Goal: Task Accomplishment & Management: Complete application form

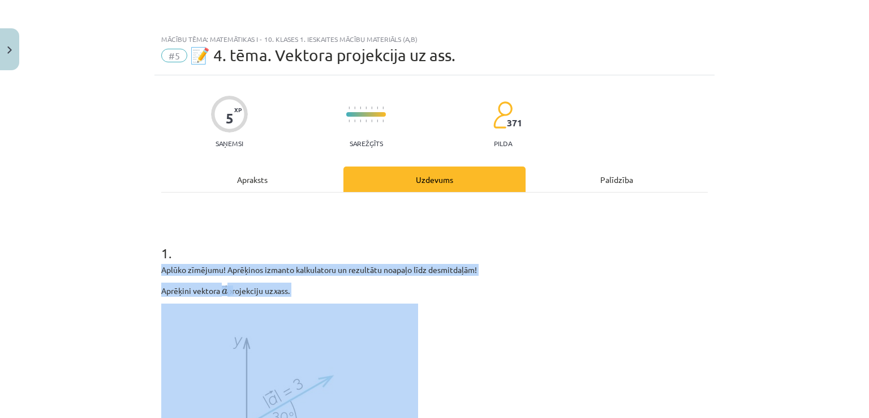
scroll to position [198, 0]
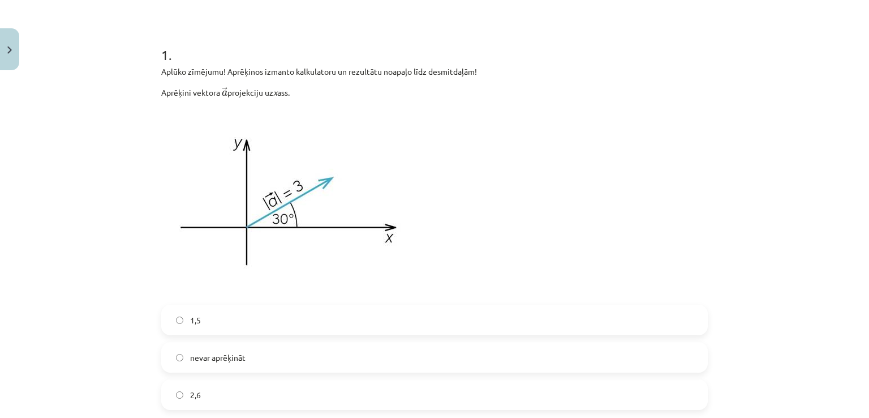
drag, startPoint x: 0, startPoint y: 0, endPoint x: 231, endPoint y: 21, distance: 231.8
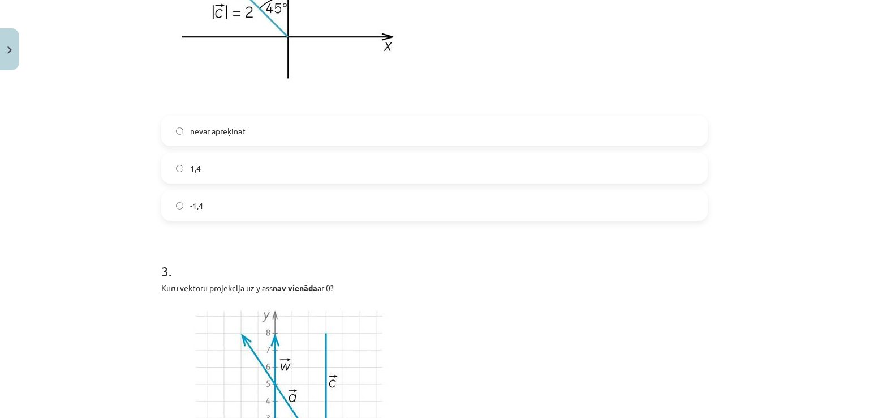
scroll to position [566, 0]
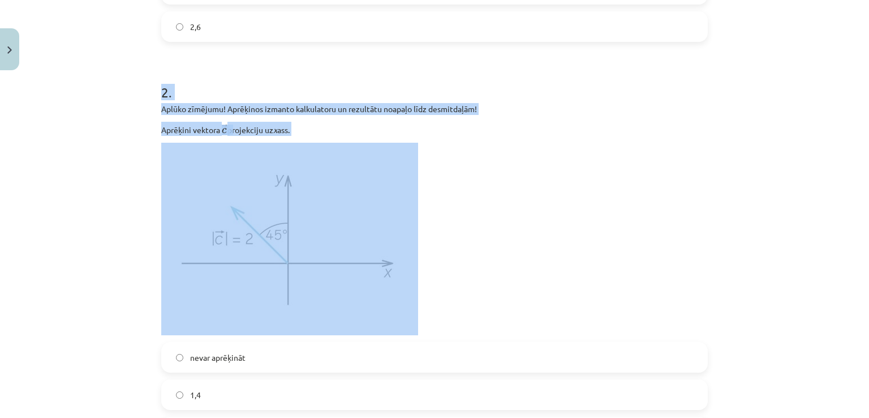
drag, startPoint x: 156, startPoint y: 87, endPoint x: 351, endPoint y: 299, distance: 288.8
click at [351, 299] on div "5 XP Saņemsi Sarežģīts 371 pilda Apraksts Uzdevums Palīdzība 1 . Aplūko zīmējum…" at bounding box center [434, 259] width 560 height 1500
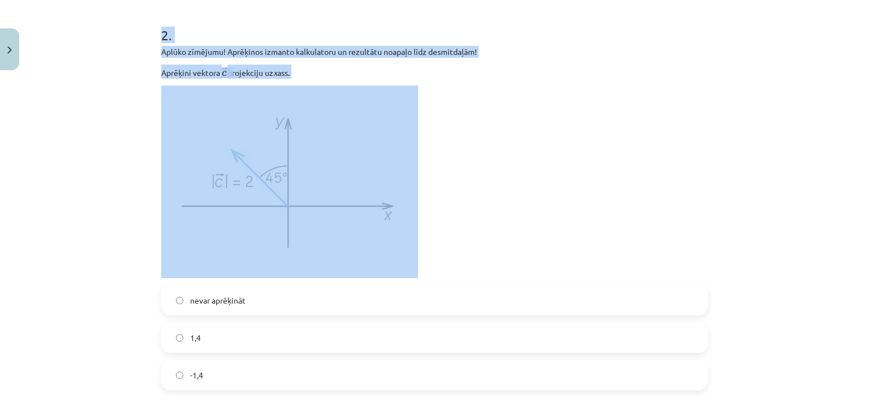
scroll to position [622, 0]
click at [154, 44] on div "5 XP Saņemsi Sarežģīts 371 pilda Apraksts Uzdevums Palīdzība 1 . Aplūko zīmējum…" at bounding box center [434, 203] width 560 height 1500
click at [149, 56] on div "Mācību tēma: Matemātikas i - 10. klases 1. ieskaites mācību materiāls (a,b) #5 …" at bounding box center [434, 209] width 869 height 418
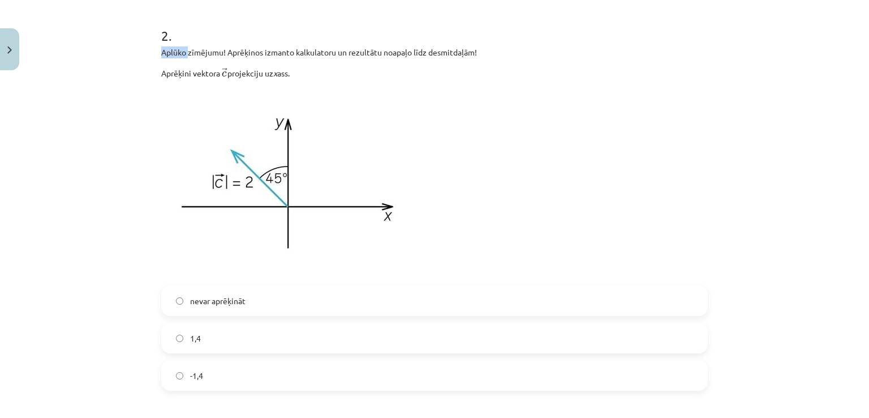
click at [149, 56] on div "Mācību tēma: Matemātikas i - 10. klases 1. ieskaites mācību materiāls (a,b) #5 …" at bounding box center [434, 209] width 869 height 418
drag, startPoint x: 168, startPoint y: 101, endPoint x: 147, endPoint y: 101, distance: 21.5
click at [167, 101] on img at bounding box center [289, 182] width 257 height 192
click at [147, 101] on div "Mācību tēma: Matemātikas i - 10. klases 1. ieskaites mācību materiāls (a,b) #5 …" at bounding box center [434, 209] width 869 height 418
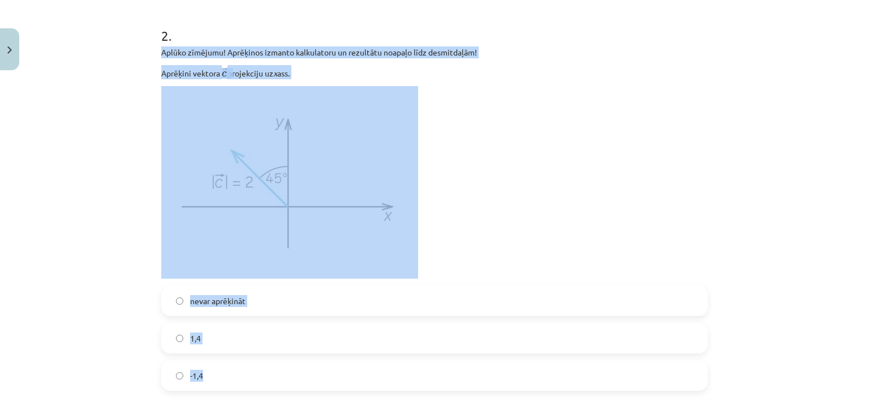
drag, startPoint x: 155, startPoint y: 51, endPoint x: 263, endPoint y: 378, distance: 343.8
click at [263, 378] on div "5 XP Saņemsi Sarežģīts 371 pilda Apraksts Uzdevums Palīdzība 1 . Aplūko zīmējum…" at bounding box center [434, 203] width 560 height 1500
copy div "Aplūko zīmējumu! Aprēķinos izmanto kalkulatoru un rezultātu noapaļo līdz desmit…"
drag, startPoint x: 244, startPoint y: 144, endPoint x: 114, endPoint y: 192, distance: 138.8
click at [114, 192] on div "Mācību tēma: Matemātikas i - 10. klases 1. ieskaites mācību materiāls (a,b) #5 …" at bounding box center [434, 209] width 869 height 418
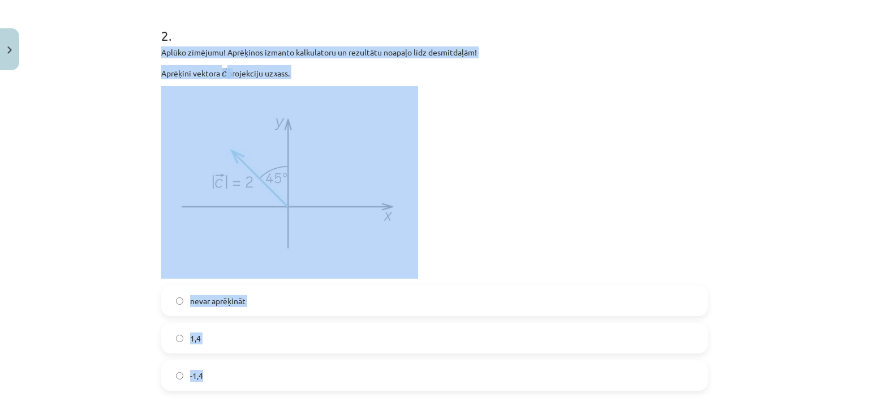
click at [527, 177] on p at bounding box center [434, 182] width 547 height 192
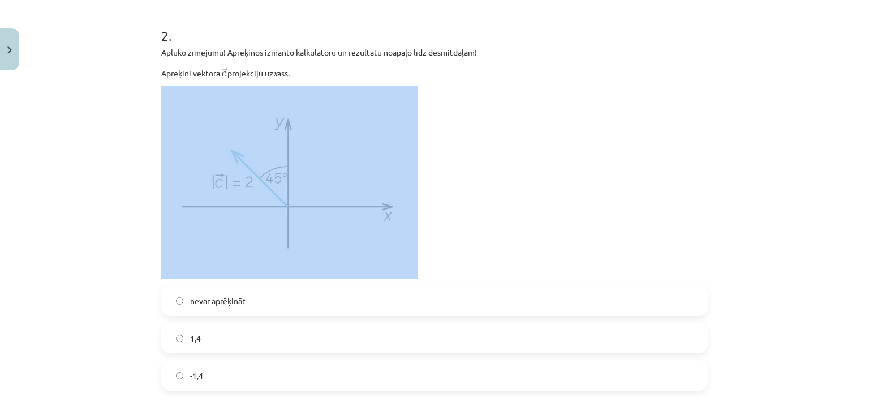
click at [527, 177] on p at bounding box center [434, 182] width 547 height 192
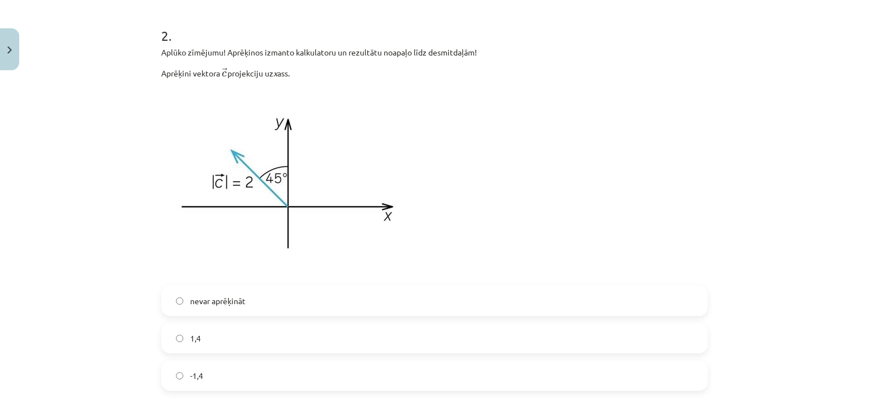
drag, startPoint x: 123, startPoint y: 115, endPoint x: 492, endPoint y: 195, distance: 377.9
click at [492, 195] on div "Mācību tēma: Matemātikas i - 10. klases 1. ieskaites mācību materiāls (a,b) #5 …" at bounding box center [434, 209] width 869 height 418
click at [553, 214] on p at bounding box center [434, 182] width 547 height 192
click at [62, 259] on div "Mācību tēma: Matemātikas i - 10. klases 1. ieskaites mācību materiāls (a,b) #5 …" at bounding box center [434, 209] width 869 height 418
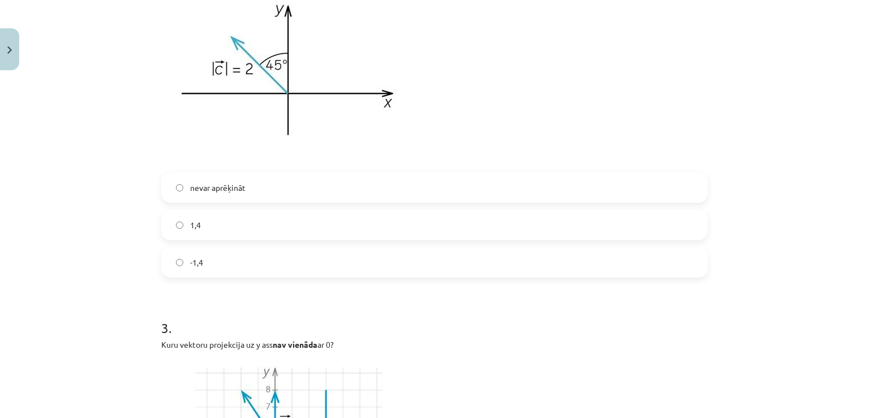
click at [172, 256] on label "-1,4" at bounding box center [434, 262] width 544 height 28
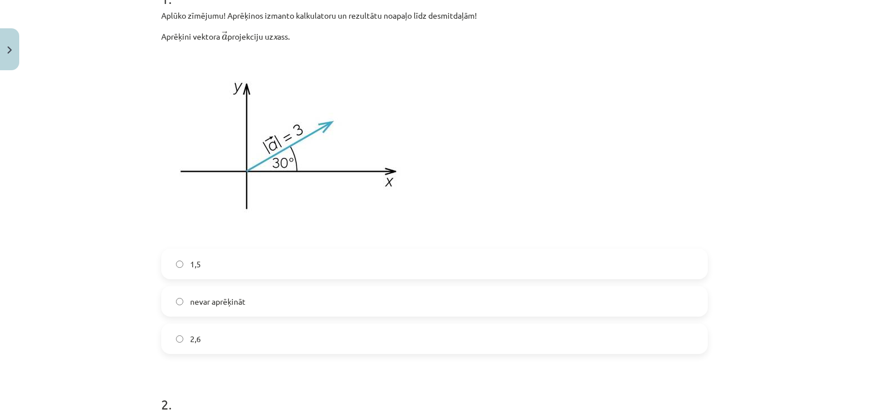
scroll to position [226, 0]
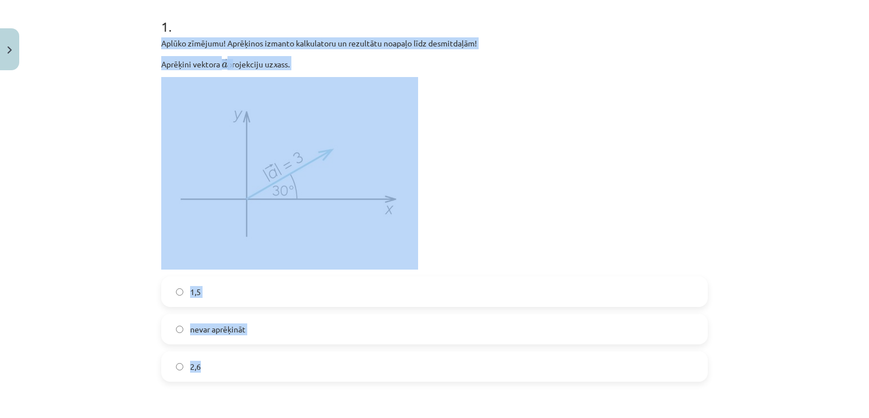
drag, startPoint x: 157, startPoint y: 42, endPoint x: 313, endPoint y: 364, distance: 357.9
click at [313, 364] on div "1 . Aplūko zīmējumu! Aprēķinos izmanto kalkulatoru un rezultātu noapaļo līdz de…" at bounding box center [434, 190] width 547 height 383
copy div "Aplūko zīmējumu! Aprēķinos izmanto kalkulatoru un rezultātu noapaļo līdz desmit…"
click at [454, 172] on p at bounding box center [434, 173] width 547 height 192
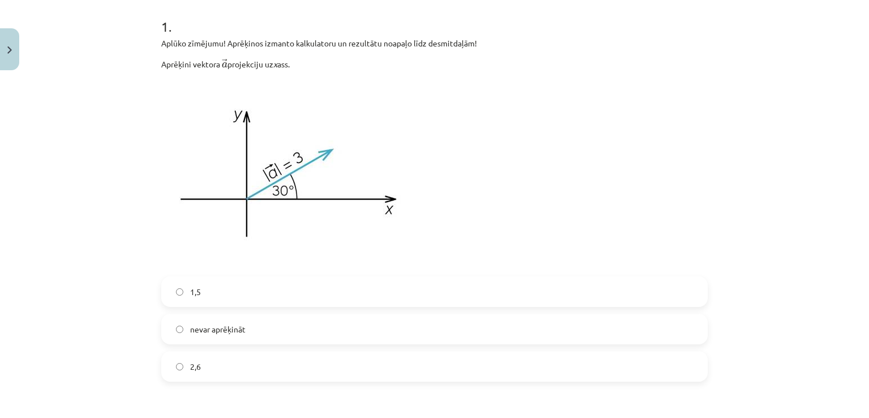
click at [257, 164] on img at bounding box center [289, 173] width 257 height 192
click at [169, 285] on label "1,5" at bounding box center [434, 291] width 544 height 28
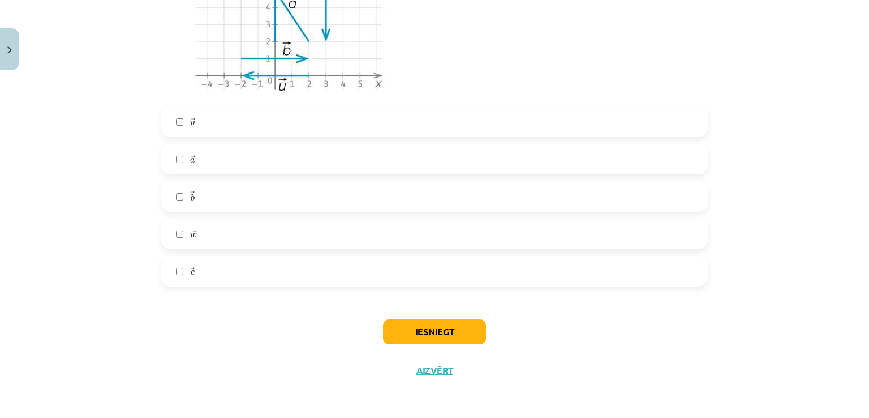
scroll to position [1016, 0]
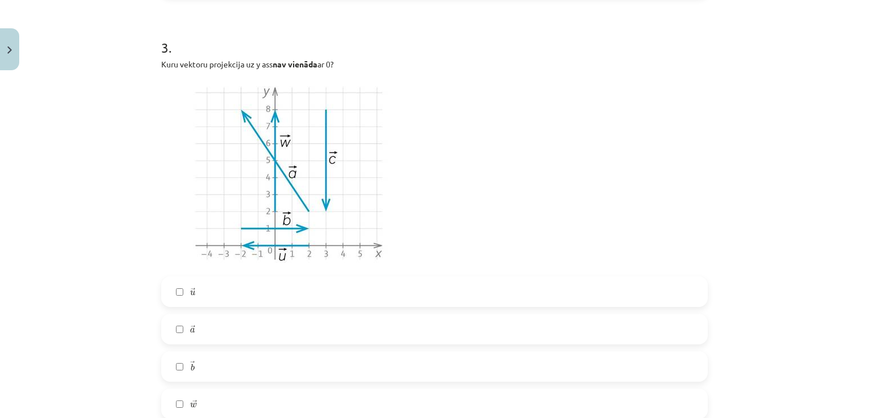
drag, startPoint x: 154, startPoint y: 63, endPoint x: 380, endPoint y: 66, distance: 225.2
copy p "Kuru vektoru projekcija uz y ass nav vienāda ar 0?"
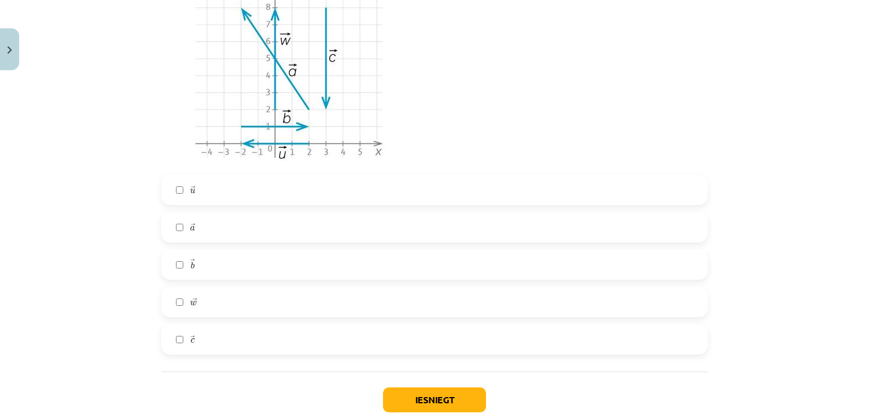
scroll to position [1185, 0]
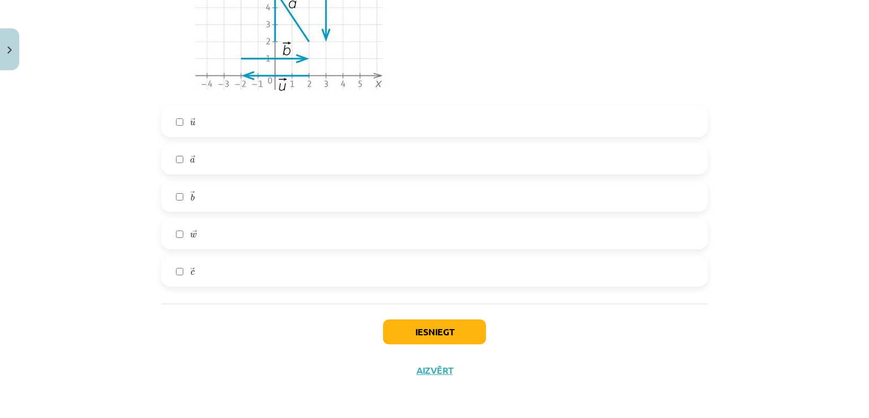
click at [174, 231] on label "→ w w →" at bounding box center [434, 234] width 544 height 28
click at [469, 334] on button "Iesniegt" at bounding box center [434, 331] width 103 height 25
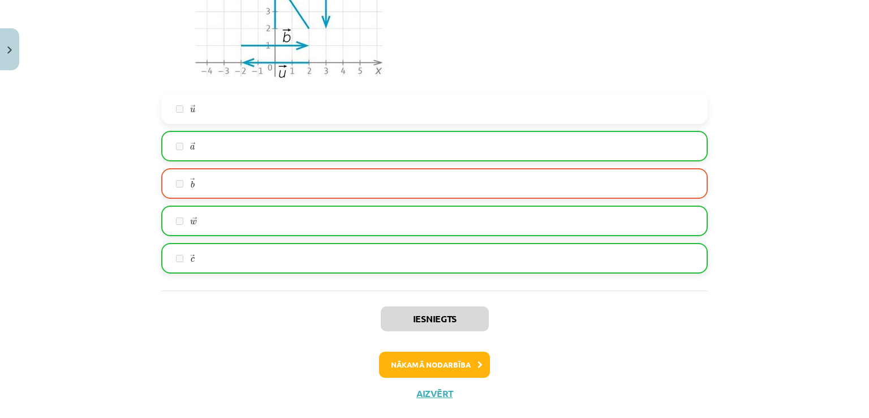
scroll to position [1221, 0]
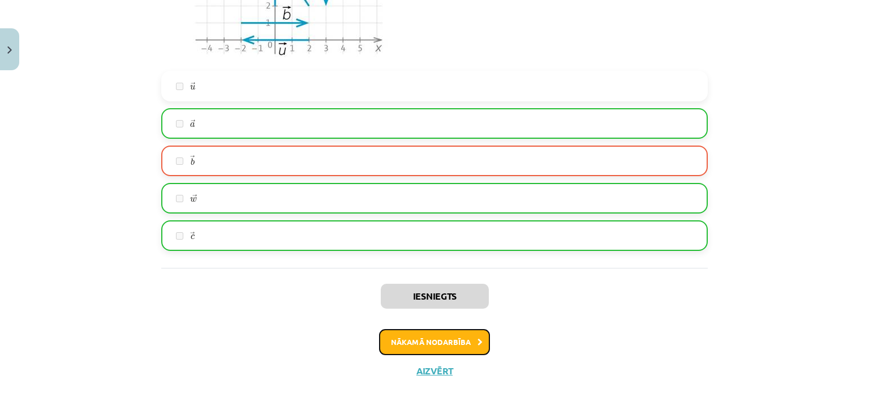
click at [461, 337] on button "Nākamā nodarbība" at bounding box center [434, 342] width 111 height 26
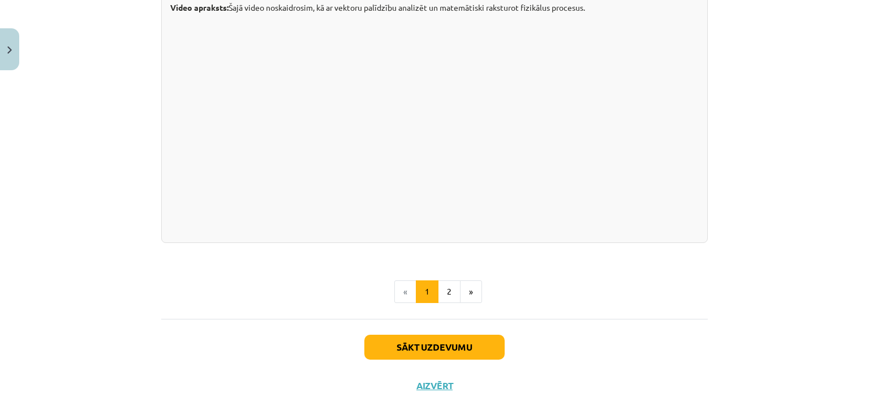
scroll to position [1160, 0]
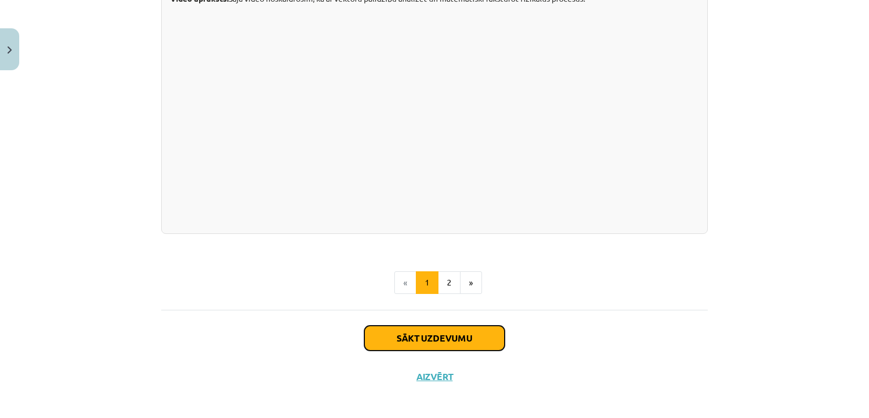
click at [454, 350] on button "Sākt uzdevumu" at bounding box center [434, 337] width 140 height 25
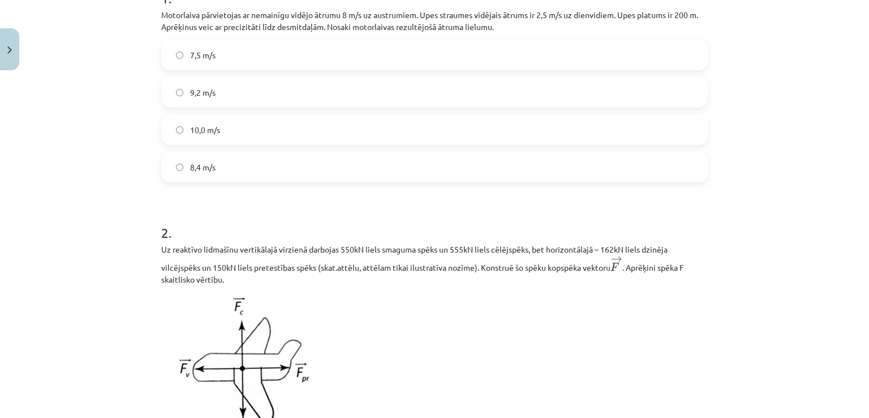
scroll to position [198, 0]
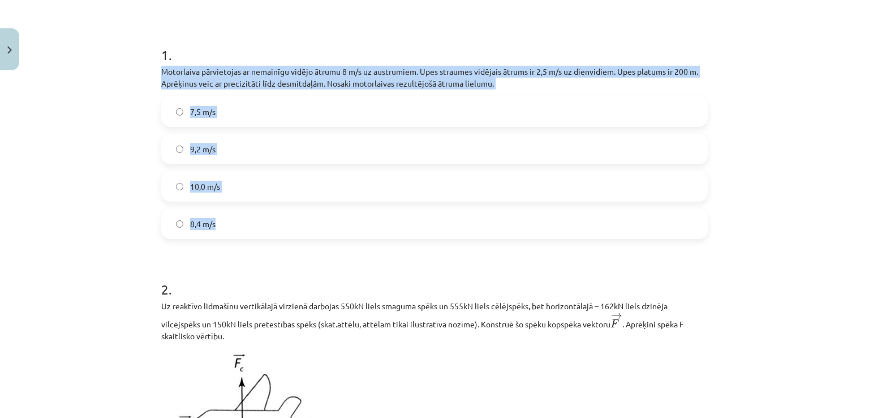
drag, startPoint x: 155, startPoint y: 67, endPoint x: 366, endPoint y: 217, distance: 258.8
click at [366, 217] on div "2 XP Saņemsi Sarežģīts 365 pilda Apraksts Uzdevums Palīdzība 1 . Motorlaiva pār…" at bounding box center [434, 319] width 560 height 884
copy div "Motorlaiva pārvietojas ar nemainīgu vidējo ātrumu 8 m/s uz austrumiem. Upes str…"
click at [75, 231] on div "Mācību tēma: Matemātikas i - 10. klases 1. ieskaites mācību materiāls (a,b) #6 …" at bounding box center [434, 209] width 869 height 418
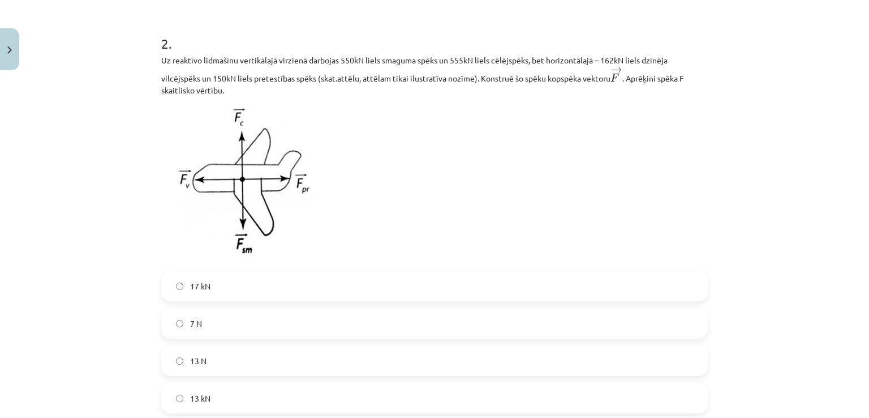
scroll to position [424, 0]
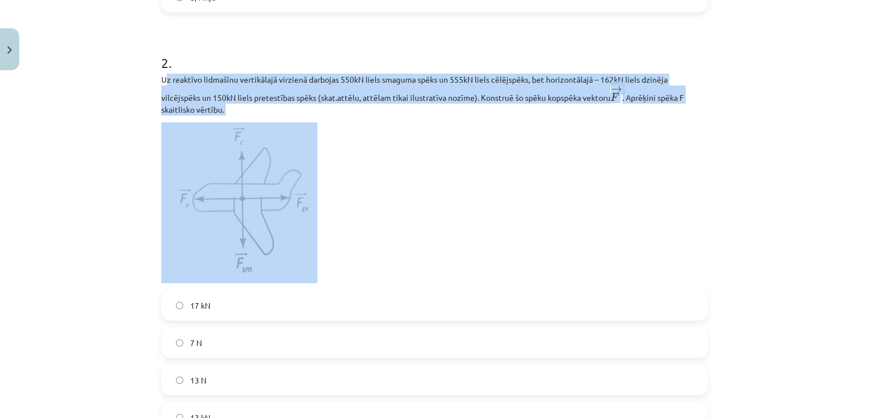
drag, startPoint x: 160, startPoint y: 76, endPoint x: 411, endPoint y: 135, distance: 258.0
click at [411, 135] on div "Uz reaktīvo lidmašīnu vertikālajā virzienā darbojas 550kN liels smaguma spēks u…" at bounding box center [434, 178] width 547 height 209
drag, startPoint x: 50, startPoint y: 119, endPoint x: 64, endPoint y: 116, distance: 14.4
click at [50, 119] on div "Mācību tēma: Matemātikas i - 10. klases 1. ieskaites mācību materiāls (a,b) #6 …" at bounding box center [434, 209] width 869 height 418
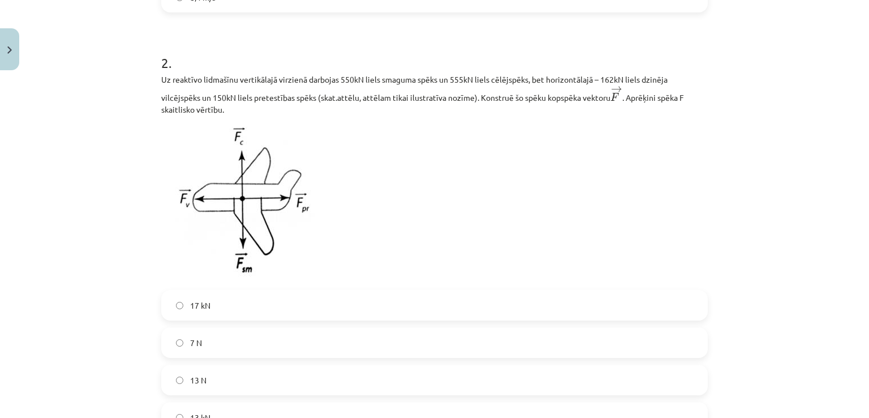
click at [143, 82] on div "Mācību tēma: Matemātikas i - 10. klases 1. ieskaites mācību materiāls (a,b) #6 …" at bounding box center [434, 209] width 869 height 418
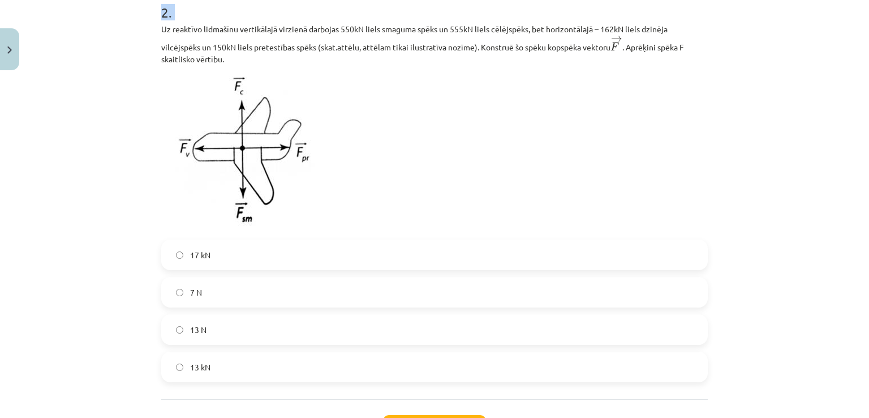
scroll to position [571, 0]
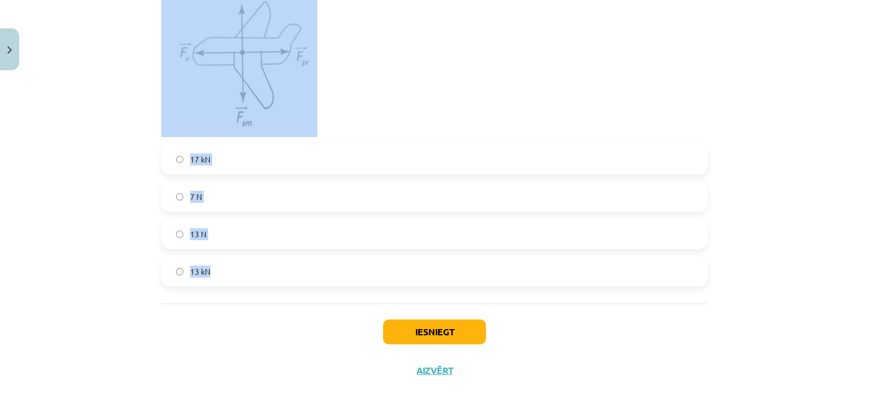
drag, startPoint x: 158, startPoint y: 76, endPoint x: 324, endPoint y: 268, distance: 253.1
click at [324, 268] on div "2 . Uz reaktīvo lidmašīnu vertikālajā virzienā darbojas 550kN liels smaguma spē…" at bounding box center [434, 87] width 547 height 397
copy div "Uz reaktīvo lidmašīnu vertikālajā virzienā darbojas 550kN liels smaguma spēks u…"
click at [171, 265] on label "13 kN" at bounding box center [434, 271] width 544 height 28
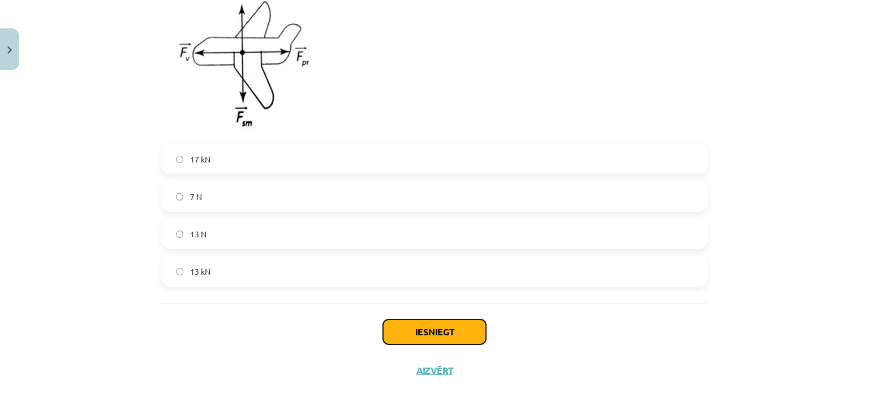
click at [444, 323] on button "Iesniegt" at bounding box center [434, 331] width 103 height 25
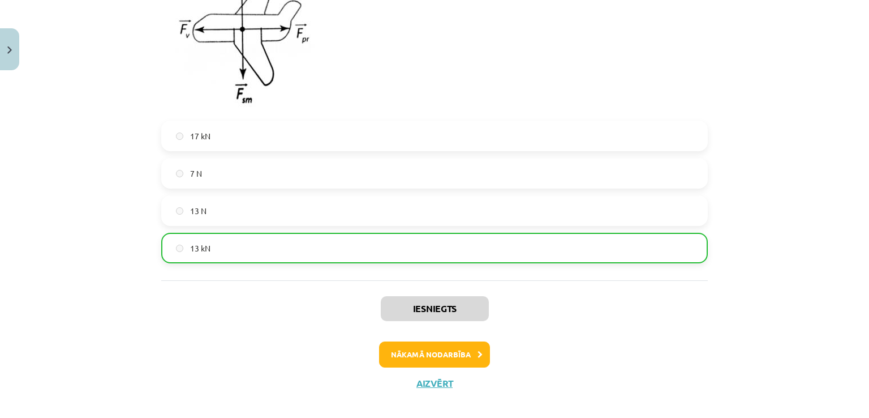
scroll to position [607, 0]
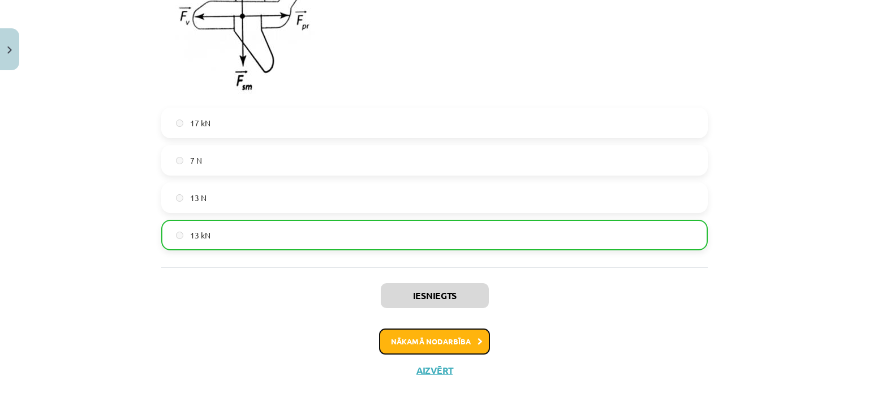
click at [455, 350] on button "Nākamā nodarbība" at bounding box center [434, 341] width 111 height 26
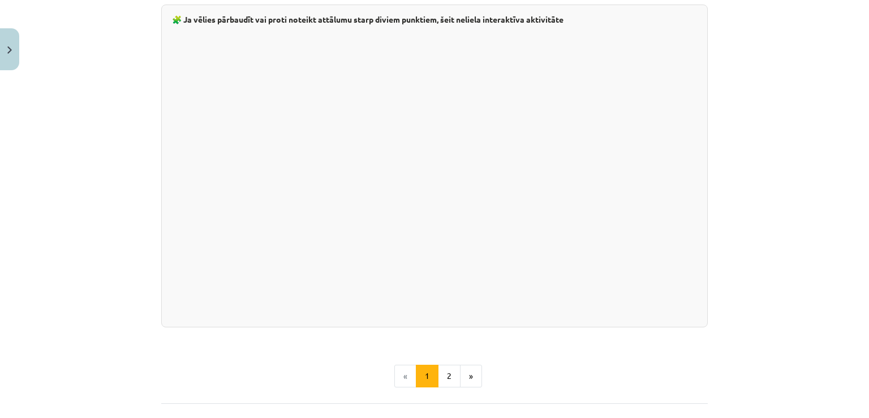
scroll to position [1993, 0]
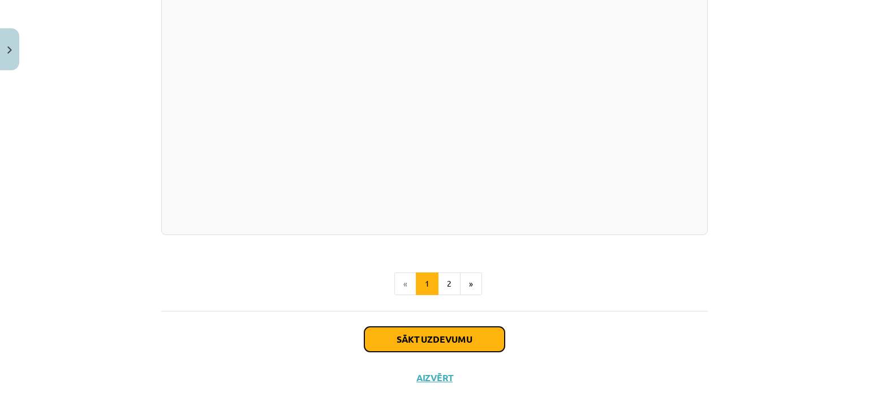
click at [459, 332] on button "Sākt uzdevumu" at bounding box center [434, 339] width 140 height 25
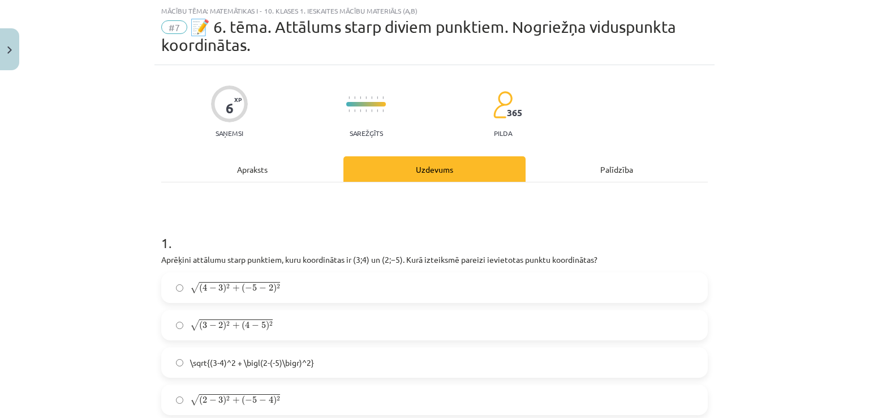
scroll to position [141, 0]
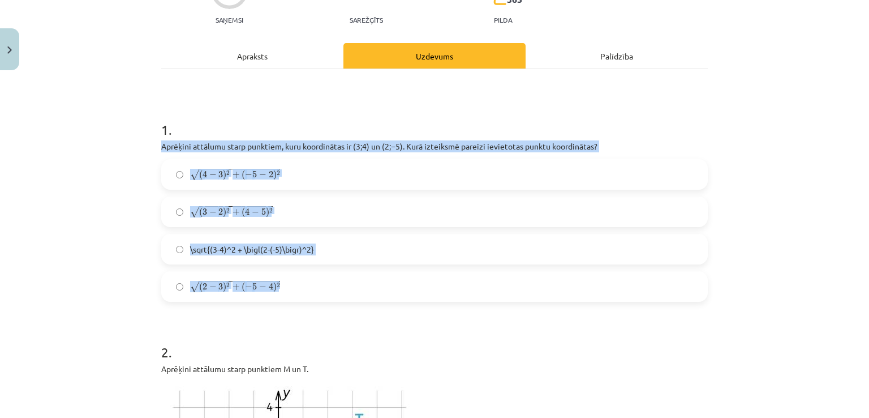
drag, startPoint x: 177, startPoint y: 164, endPoint x: 292, endPoint y: 290, distance: 171.4
click at [292, 290] on div "1 . Aprēķini attālumu starp punktiem, kuru koordinātas ir ﻿(3;4)﻿ un ﻿(2;−5). K…" at bounding box center [434, 202] width 547 height 200
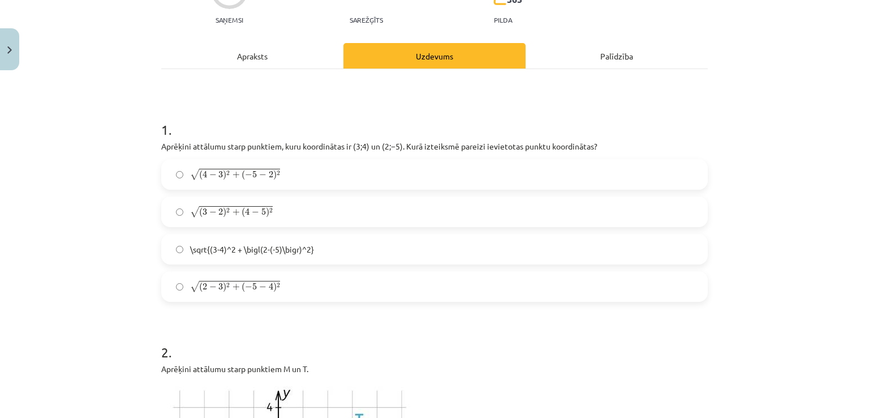
click at [274, 104] on h1 "1 ." at bounding box center [434, 119] width 547 height 35
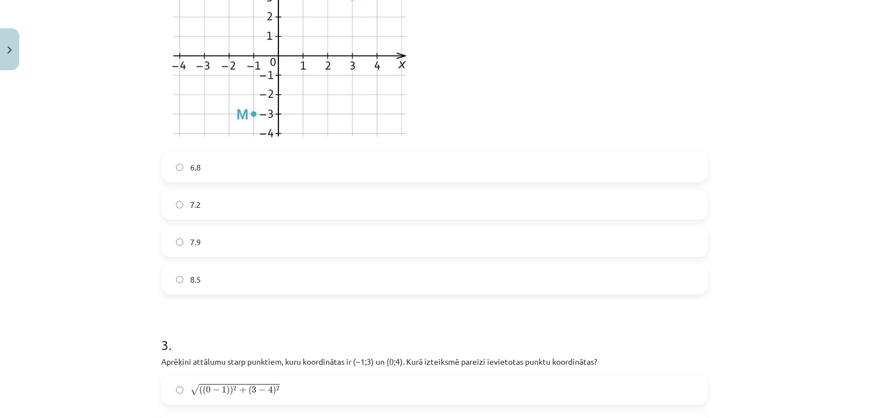
scroll to position [707, 0]
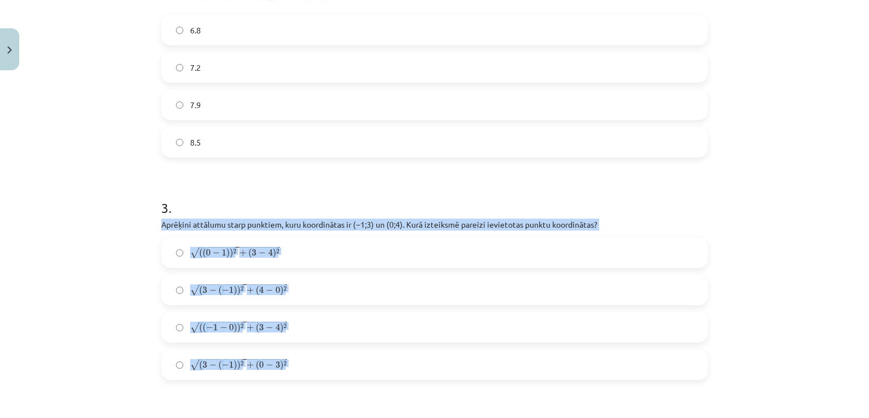
drag, startPoint x: 156, startPoint y: 222, endPoint x: 292, endPoint y: 379, distance: 207.0
click at [294, 384] on form "1 . Aprēķini attālumu starp punktiem, kuru koordinātas ir ﻿(3;4)﻿ un ﻿(2;−5). K…" at bounding box center [434, 291] width 547 height 1511
copy form "Aprēķini attālumu starp punktiem, kuru koordinātas ir ﻿(−1;3) un ﻿(0;4). Kurā i…"
click at [170, 327] on label "√ ( ( − 1 − 0 ) ) 2 + ( 3 − 4 ) 2 ( ( − 1 − 0 ) ) 2 + ( 3 − 4 ) 2" at bounding box center [434, 327] width 544 height 28
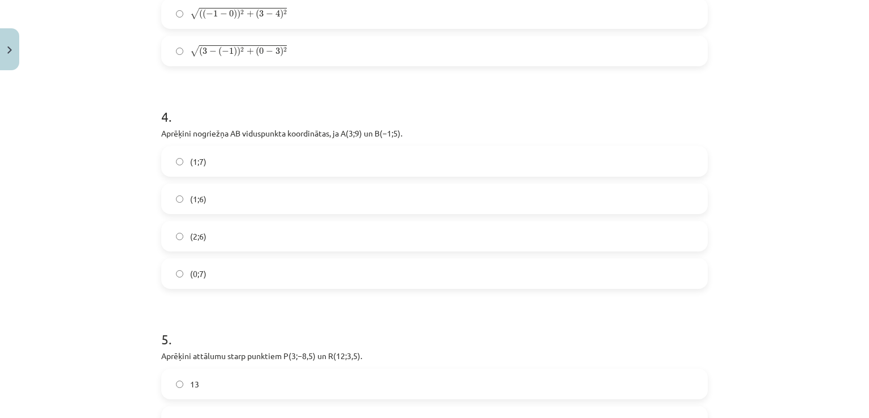
scroll to position [1047, 0]
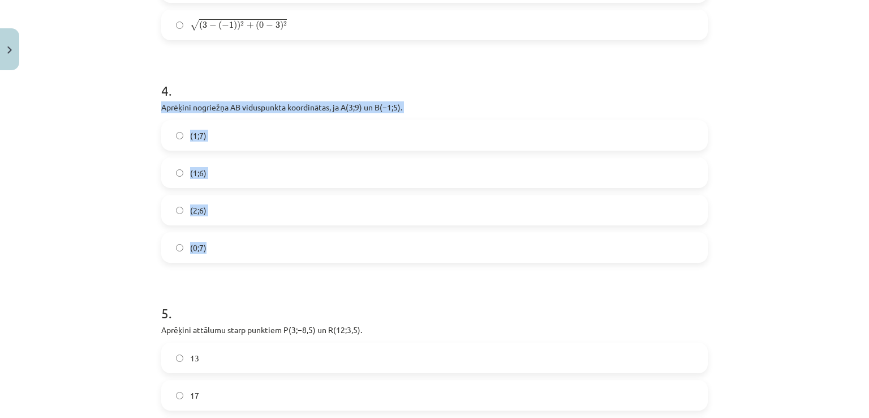
drag, startPoint x: 159, startPoint y: 102, endPoint x: 267, endPoint y: 252, distance: 184.4
click at [267, 252] on div "4 . Aprēķini nogriežņa ﻿AB viduspunkta koordinātas, ja ﻿A(3;9) un ﻿B(−1;5). (1;…" at bounding box center [434, 163] width 547 height 200
copy div "Aprēķini nogriežņa ﻿AB viduspunkta koordinātas, ja ﻿A(3;9) un ﻿B(−1;5). (1;7) (…"
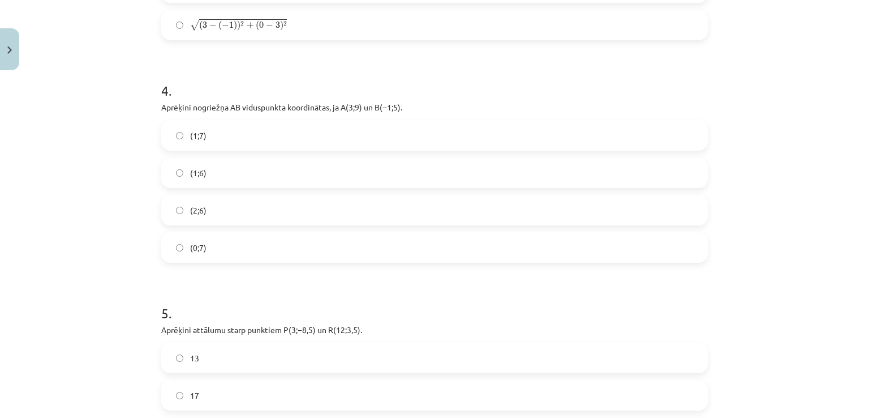
click at [257, 308] on h1 "5 ." at bounding box center [434, 302] width 547 height 35
click at [194, 135] on span "(1;7)" at bounding box center [198, 136] width 16 height 12
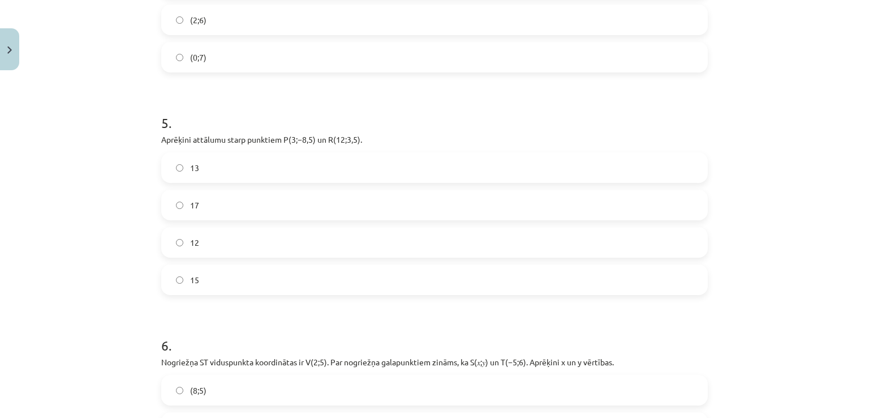
scroll to position [1273, 0]
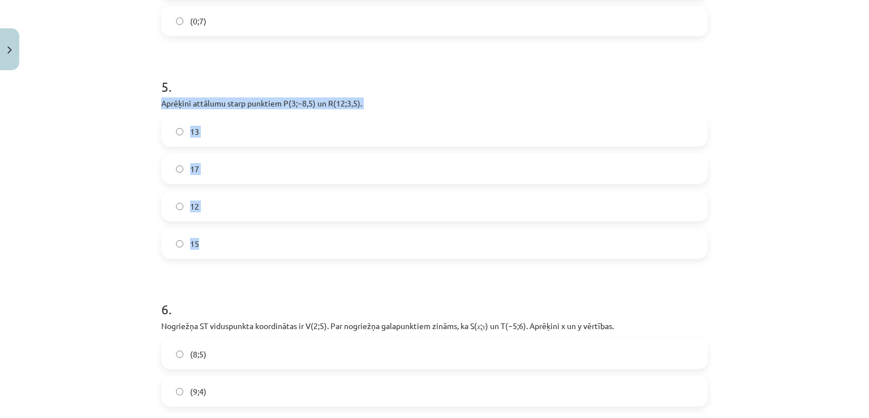
drag, startPoint x: 157, startPoint y: 100, endPoint x: 272, endPoint y: 170, distance: 134.3
click at [264, 238] on div "5 . Aprēķini attālumu starp punktiem ﻿P(3;−8,5) un ﻿R(12;3,5)﻿. 13 17 12 15" at bounding box center [434, 159] width 547 height 200
copy div "Aprēķini attālumu starp punktiem ﻿P(3;−8,5) un ﻿R(12;3,5)﻿. 13 17 12 15"
click at [111, 250] on div "Mācību tēma: Matemātikas i - 10. klases 1. ieskaites mācību materiāls (a,b) #7 …" at bounding box center [434, 209] width 869 height 418
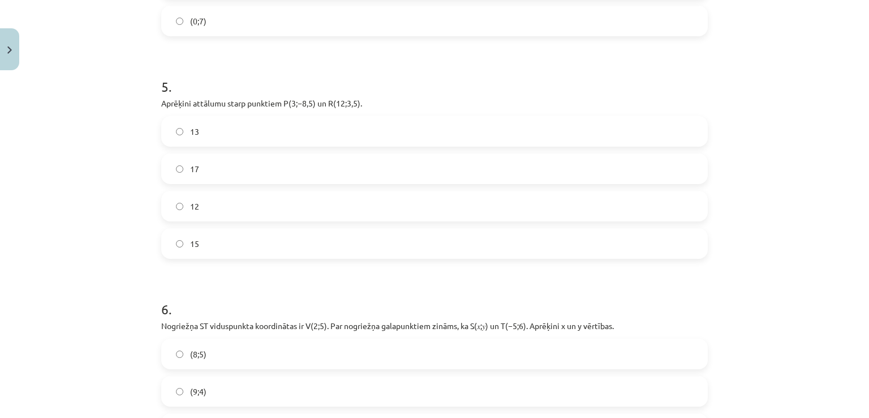
scroll to position [1467, 0]
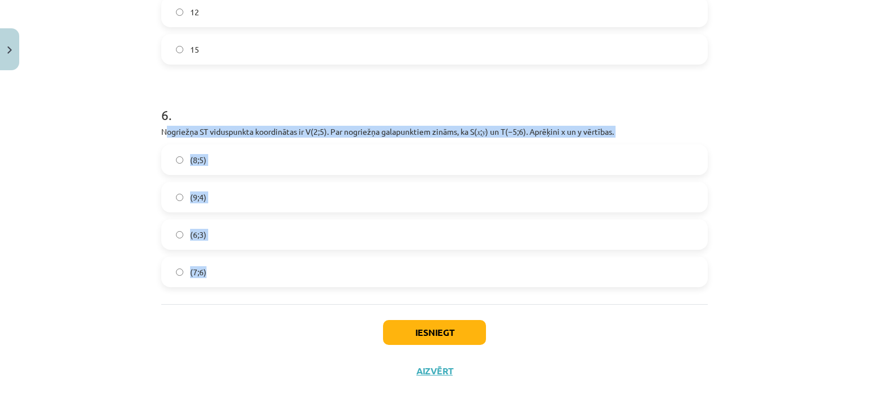
drag, startPoint x: 161, startPoint y: 130, endPoint x: 236, endPoint y: 282, distance: 169.8
click at [141, 150] on div "Mācību tēma: Matemātikas i - 10. klases 1. ieskaites mācību materiāls (a,b) #7 …" at bounding box center [434, 209] width 869 height 418
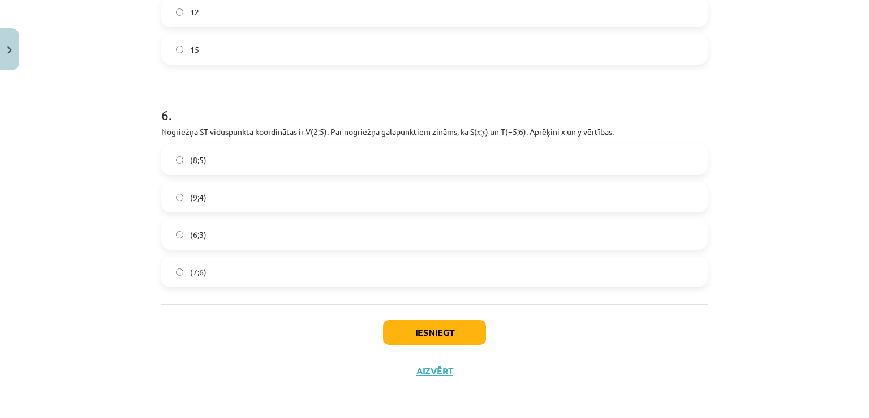
click at [141, 150] on div "Mācību tēma: Matemātikas i - 10. klases 1. ieskaites mācību materiāls (a,b) #7 …" at bounding box center [434, 209] width 869 height 418
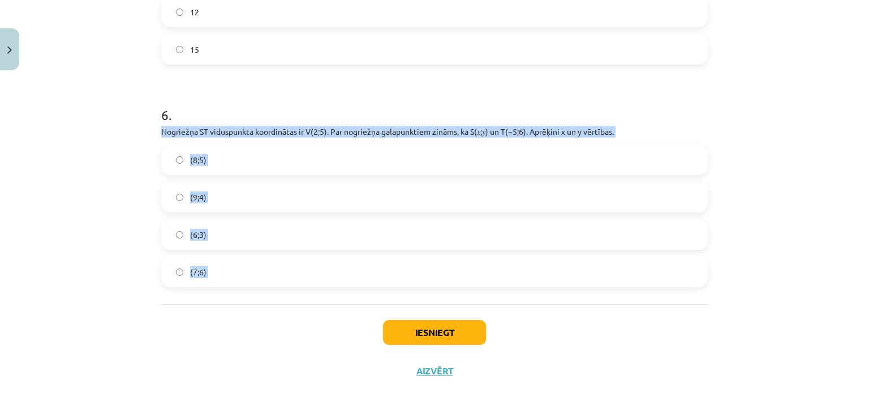
drag, startPoint x: 157, startPoint y: 127, endPoint x: 259, endPoint y: 333, distance: 230.3
copy div "Nogriežņa ﻿ST viduspunkta koordinātas ir ﻿V(2;5)﻿. Par nogriežņa galapunktiem z…"
click at [211, 199] on label "(9;4)" at bounding box center [434, 197] width 544 height 28
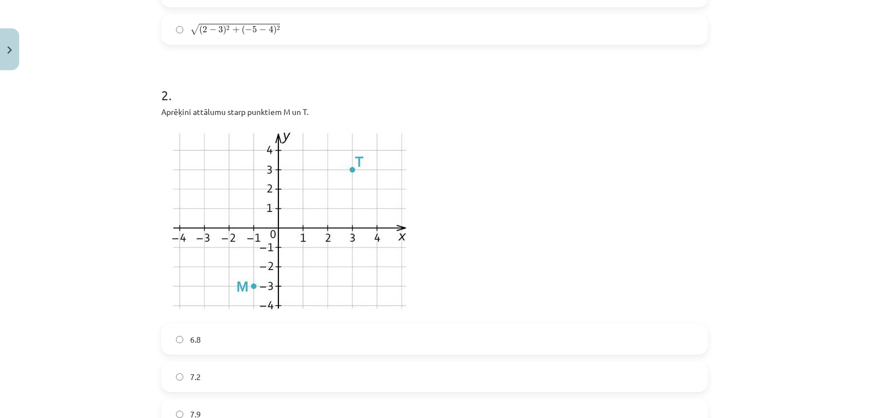
scroll to position [392, 0]
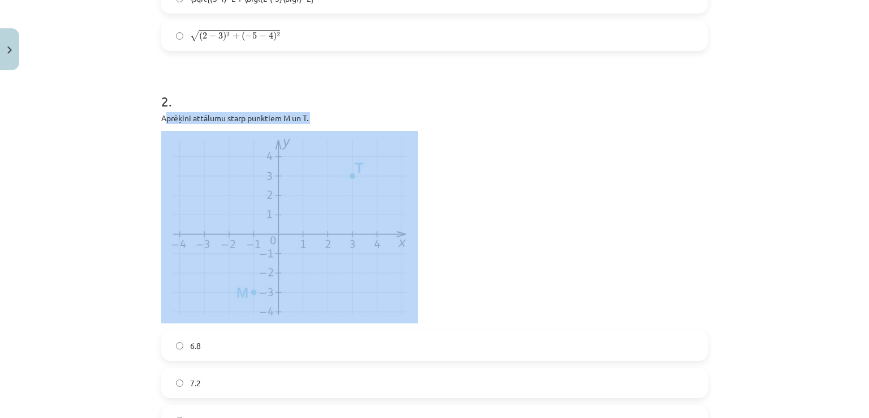
drag, startPoint x: 163, startPoint y: 115, endPoint x: 329, endPoint y: 244, distance: 210.2
click at [302, 254] on div "Aprēķini attālumu starp punktiem M un T." at bounding box center [434, 217] width 547 height 211
click at [441, 234] on p at bounding box center [434, 227] width 547 height 192
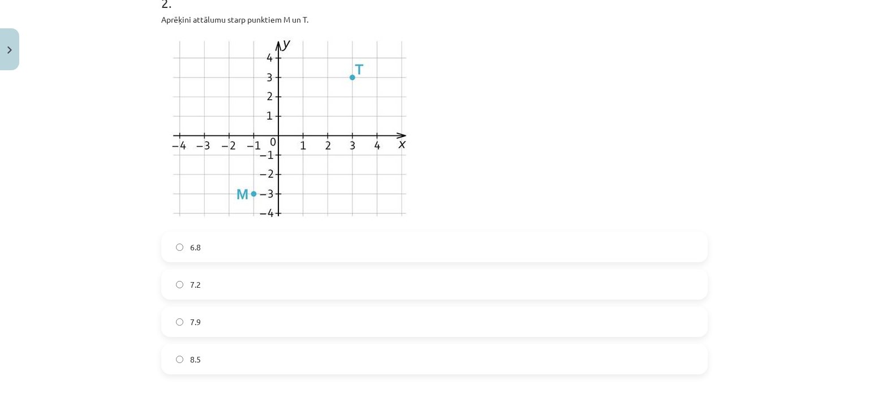
scroll to position [505, 0]
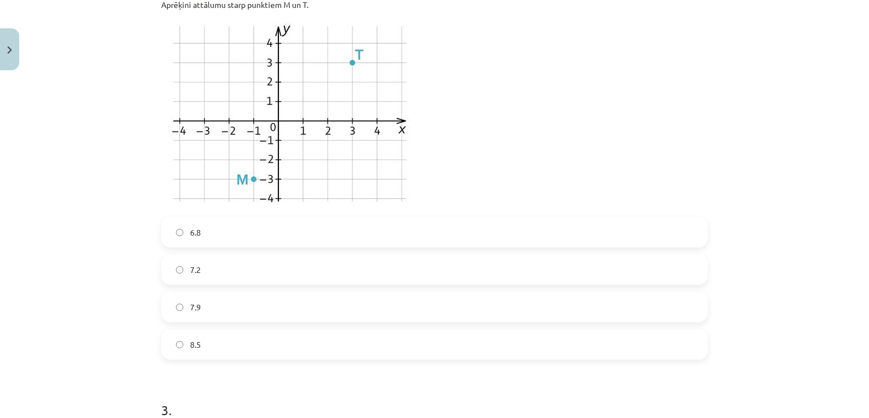
click at [189, 350] on label "8.5" at bounding box center [434, 344] width 544 height 28
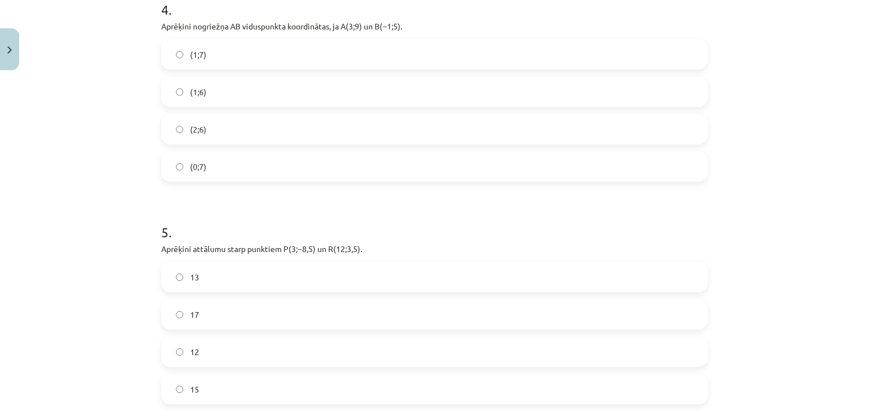
scroll to position [1467, 0]
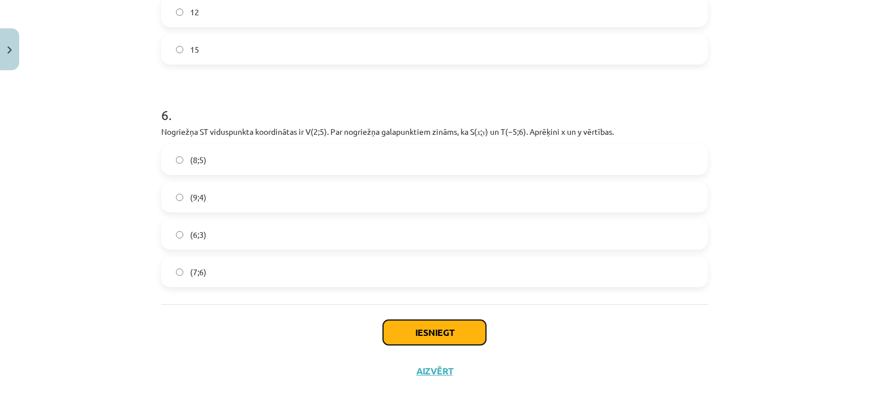
click at [444, 325] on button "Iesniegt" at bounding box center [434, 332] width 103 height 25
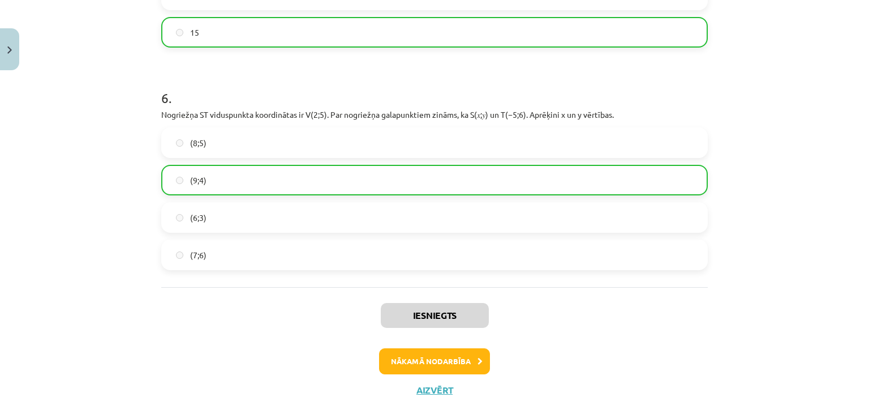
scroll to position [1503, 0]
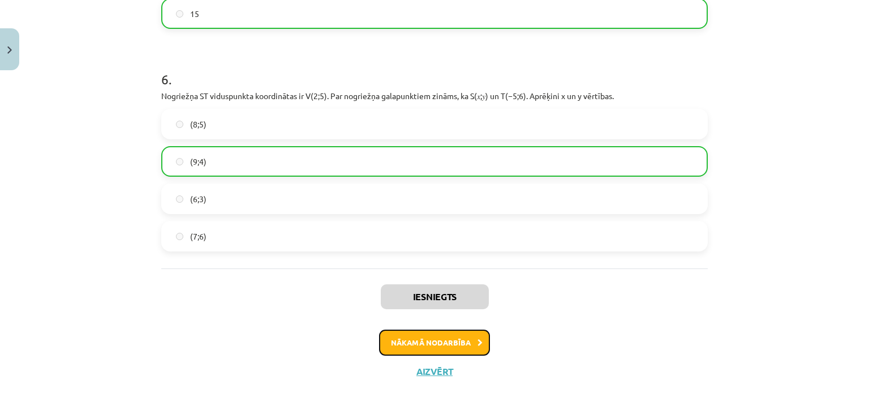
click at [466, 347] on button "Nākamā nodarbība" at bounding box center [434, 342] width 111 height 26
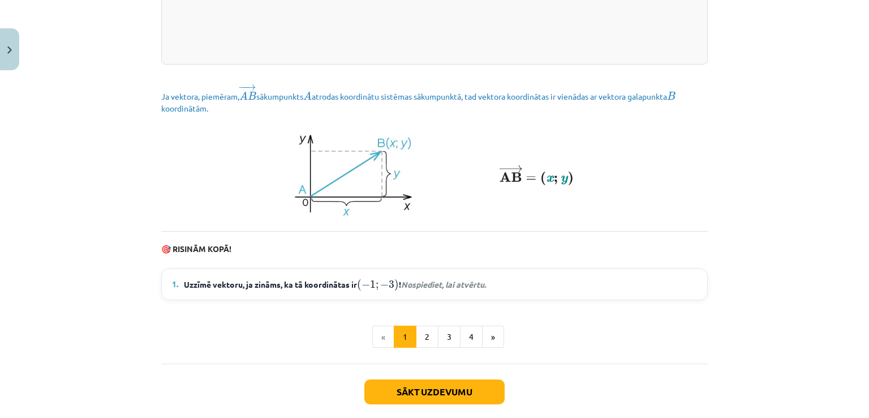
scroll to position [1571, 0]
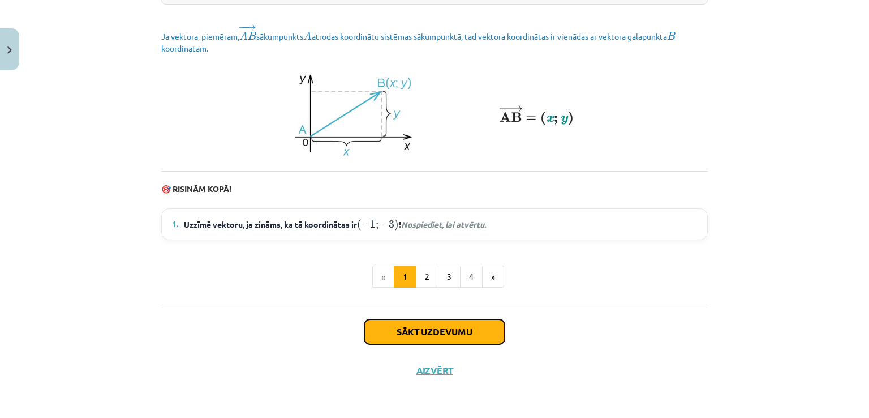
click at [466, 338] on button "Sākt uzdevumu" at bounding box center [434, 331] width 140 height 25
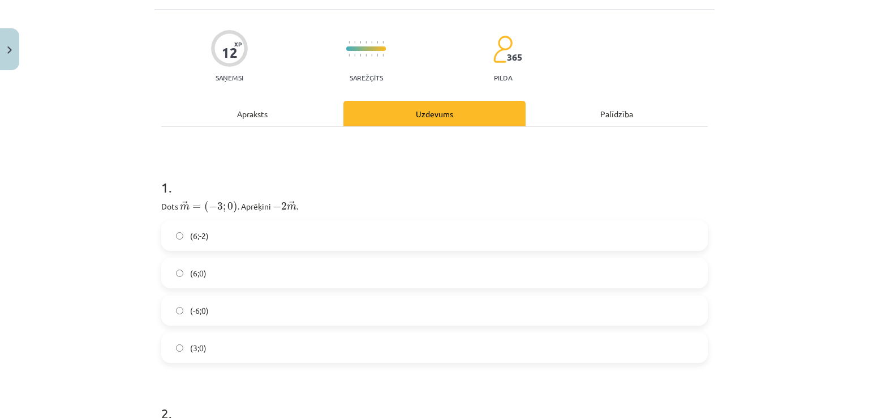
scroll to position [85, 0]
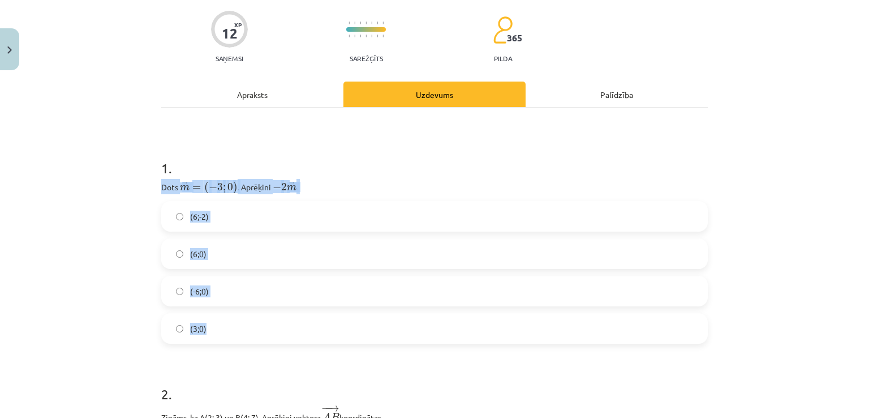
drag, startPoint x: 159, startPoint y: 184, endPoint x: 257, endPoint y: 336, distance: 181.0
click at [257, 336] on div "1 . Dots ﻿ → m = ( − 3 ; 0 ) m → = ( − 3 ; 0 ) . Aprēķini ﻿ − 2 → m − 2 m → ﻿. …" at bounding box center [434, 241] width 547 height 203
copy div "Dots ﻿ → m = ( − 3 ; 0 ) m → = ( − 3 ; 0 ) . Aprēķini ﻿ − 2 → m − 2 m → ﻿. (6;-…"
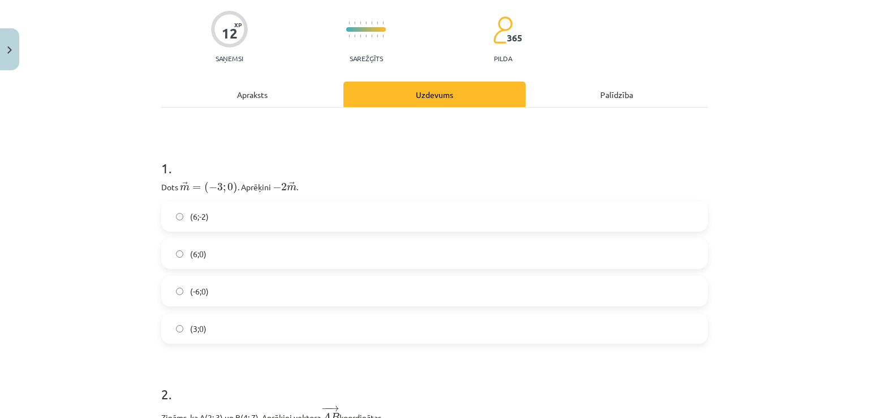
click at [113, 46] on div "Mācību tēma: Matemātikas i - 10. klases 1. ieskaites mācību materiāls (a,b) #8 …" at bounding box center [434, 209] width 869 height 418
click at [170, 253] on label "(6;0)" at bounding box center [434, 253] width 544 height 28
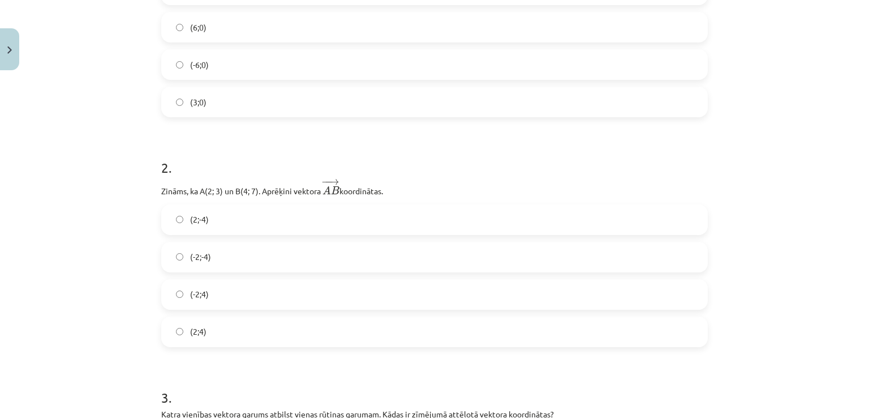
scroll to position [368, 0]
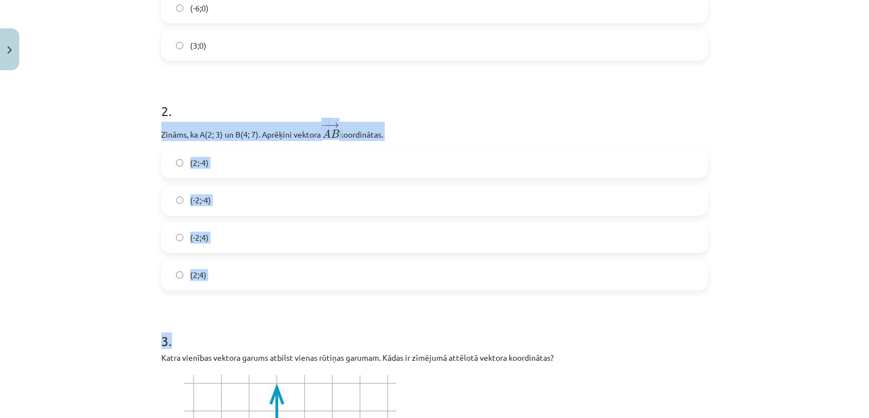
drag, startPoint x: 156, startPoint y: 132, endPoint x: 252, endPoint y: 291, distance: 185.1
click at [136, 191] on div "Mācību tēma: Matemātikas i - 10. klases 1. ieskaites mācību materiāls (a,b) #8 …" at bounding box center [434, 209] width 869 height 418
drag, startPoint x: 160, startPoint y: 134, endPoint x: 213, endPoint y: 209, distance: 92.2
click at [219, 220] on div "2 . Zināms, ka A(2; 3) un B(4; 7). Aprēķini vektora ﻿ − − → A B A B → ﻿ koordin…" at bounding box center [434, 186] width 547 height 207
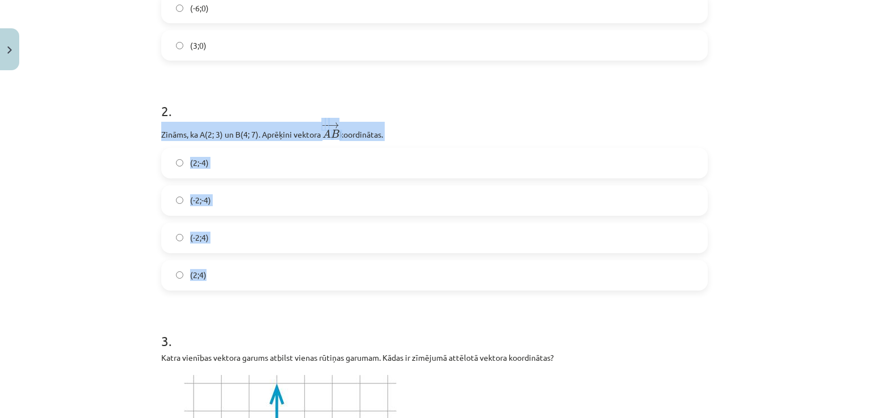
drag, startPoint x: 156, startPoint y: 132, endPoint x: 222, endPoint y: 278, distance: 160.8
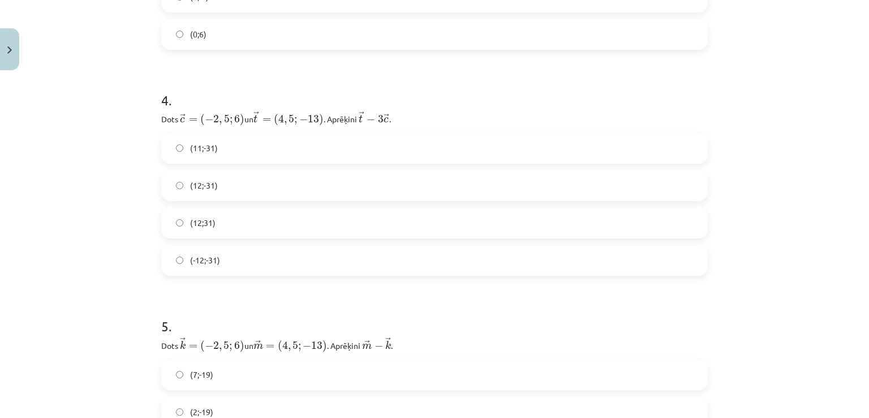
scroll to position [1047, 0]
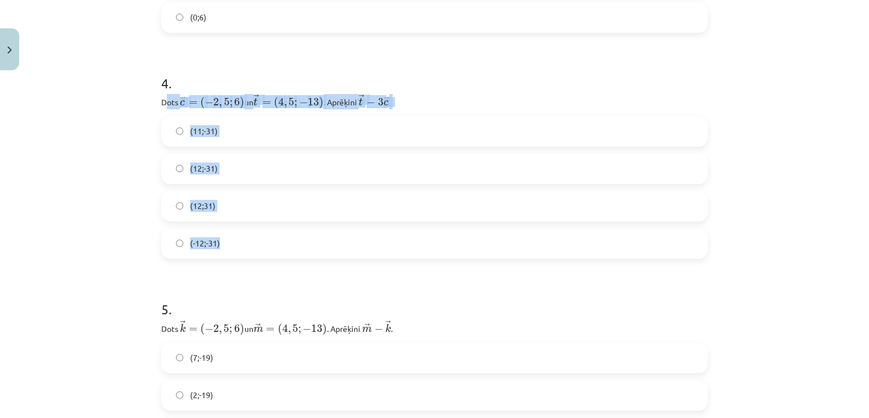
drag, startPoint x: 160, startPoint y: 102, endPoint x: 249, endPoint y: 228, distance: 153.9
click at [256, 237] on div "4 . Dots ﻿﻿ → c = ( − 2 , 5 ; 6 ) c → = ( − 2 , 5 ; 6 ) ﻿ un ﻿ → t = ( 4 , 5 ; …" at bounding box center [434, 156] width 547 height 203
drag, startPoint x: 149, startPoint y: 100, endPoint x: 235, endPoint y: 256, distance: 177.8
click at [244, 268] on div "Mācību tēma: Matemātikas i - 10. klases 1. ieskaites mācību materiāls (a,b) #8 …" at bounding box center [434, 209] width 869 height 418
click at [162, 214] on label "(12;31)" at bounding box center [434, 206] width 544 height 28
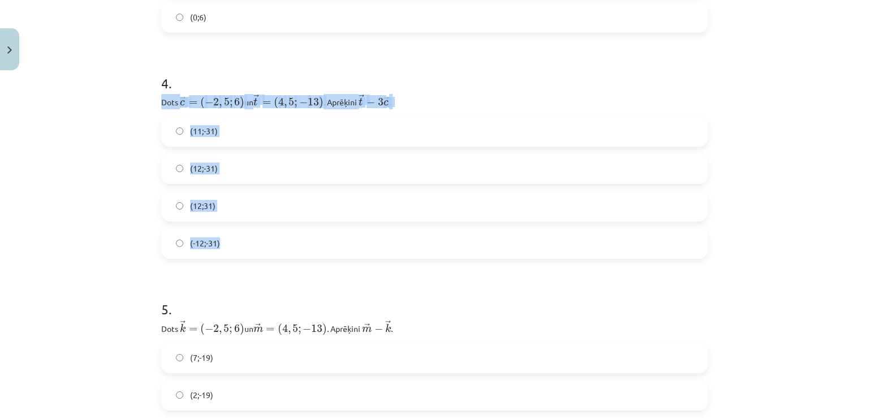
drag, startPoint x: 156, startPoint y: 103, endPoint x: 265, endPoint y: 233, distance: 169.5
click at [93, 242] on div "Mācību tēma: Matemātikas i - 10. klases 1. ieskaites mācību materiāls (a,b) #8 …" at bounding box center [434, 209] width 869 height 418
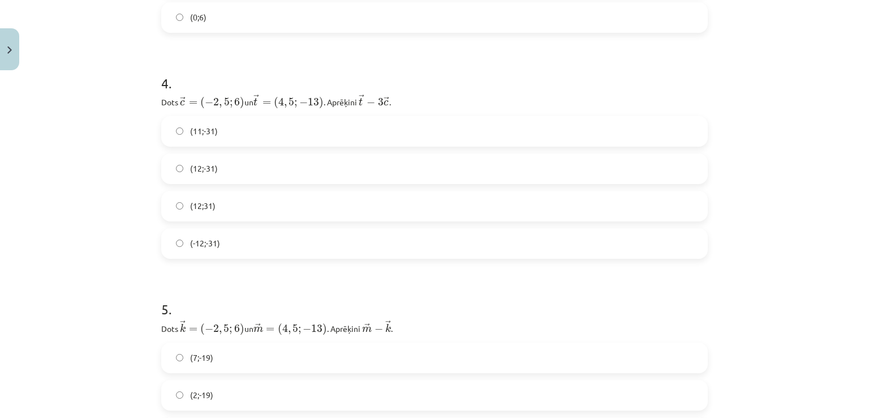
click at [179, 241] on label "(-12;-31)" at bounding box center [434, 243] width 544 height 28
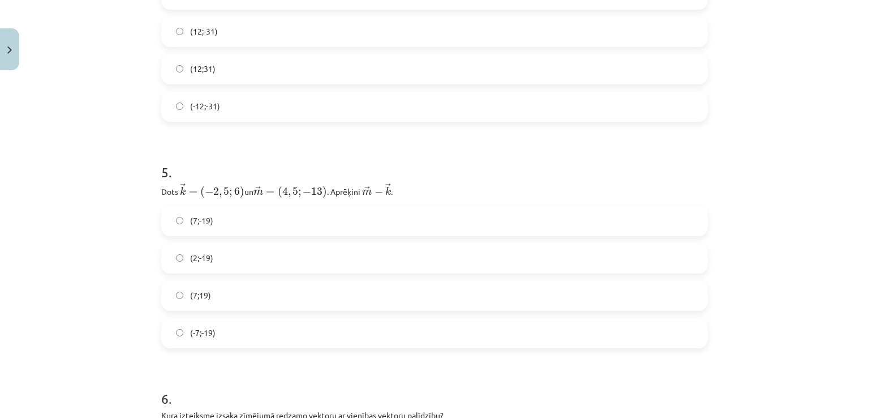
scroll to position [1217, 0]
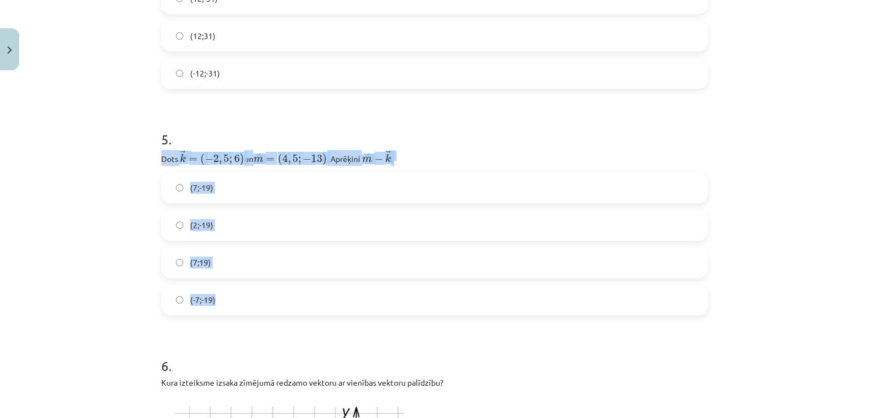
drag, startPoint x: 157, startPoint y: 158, endPoint x: 264, endPoint y: 260, distance: 148.1
click at [260, 311] on div "5 . Dots ﻿ → k = ( − 2 , 5 ; 6 ) k → = ( − 2 , 5 ; 6 ) un ﻿﻿ → m = ( 4 , 5 ; − …" at bounding box center [434, 213] width 547 height 204
click at [102, 170] on div "Mācību tēma: Matemātikas i - 10. klases 1. ieskaites mācību materiāls (a,b) #8 …" at bounding box center [434, 209] width 869 height 418
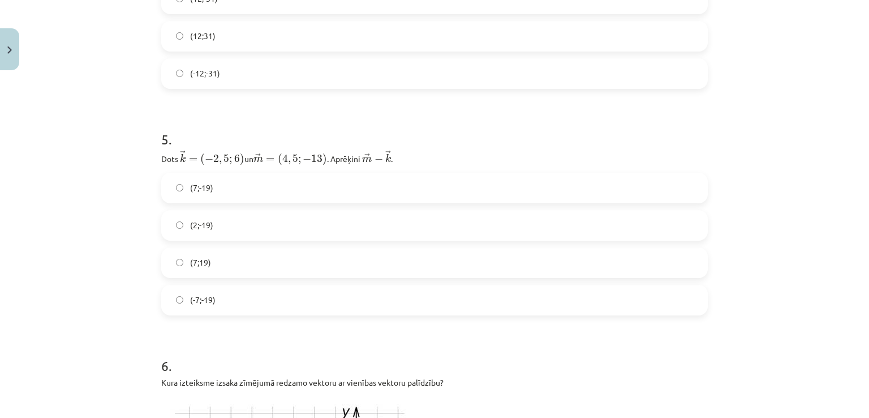
click at [178, 191] on label "(7;-19)" at bounding box center [434, 188] width 544 height 28
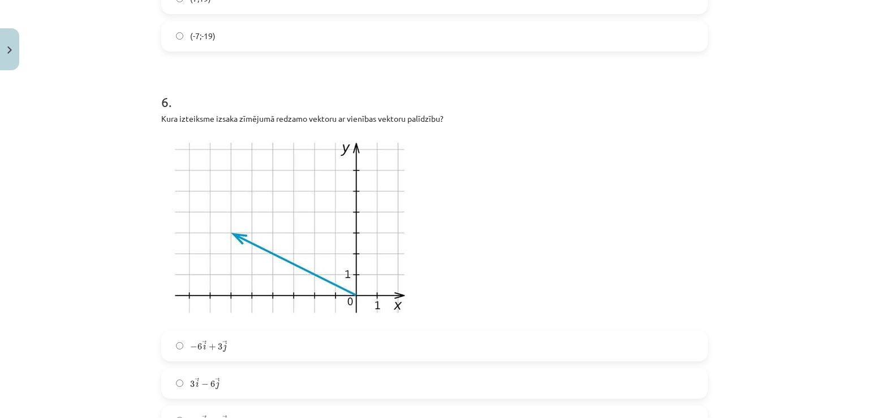
scroll to position [1556, 0]
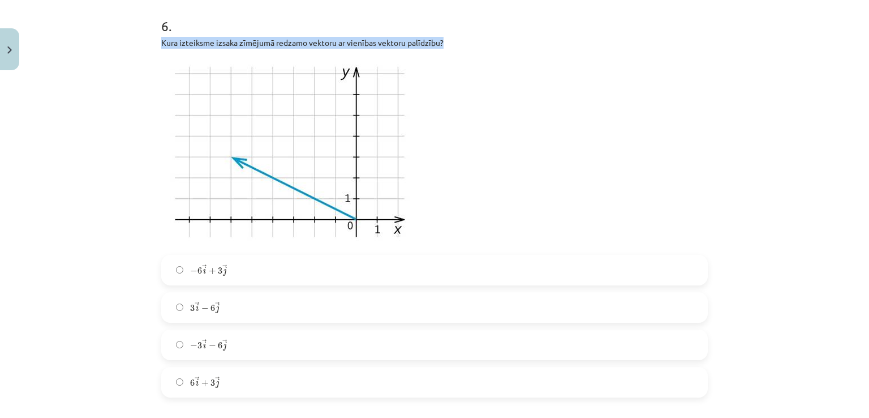
drag, startPoint x: 195, startPoint y: 41, endPoint x: 508, endPoint y: 42, distance: 312.9
click at [508, 42] on p "Kura izteiksme izsaka zīmējumā redzamo vektoru ar vienības vektoru palīdzību?" at bounding box center [434, 43] width 547 height 12
click at [552, 166] on p at bounding box center [434, 151] width 547 height 192
click at [190, 269] on span "−" at bounding box center [193, 271] width 7 height 7
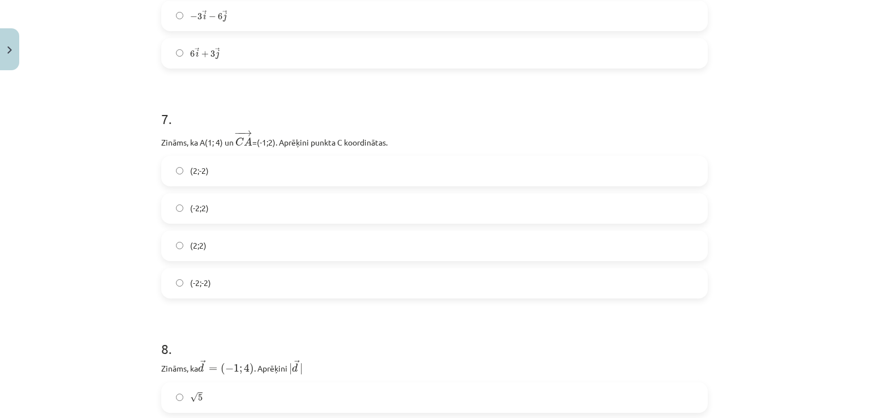
scroll to position [1896, 0]
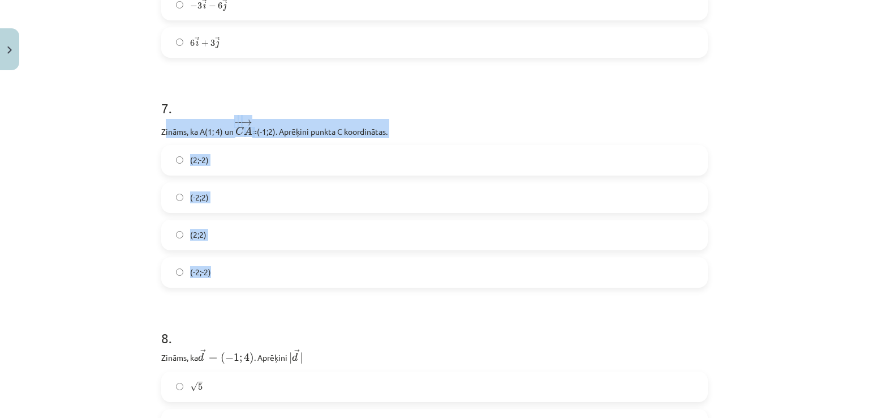
drag, startPoint x: 161, startPoint y: 130, endPoint x: 264, endPoint y: 279, distance: 181.4
click at [267, 285] on div "7 . Zināms, ka A(1; 4) un ﻿ − − → C A C A → =(-1;2)﻿. Aprēķini punkta C koordin…" at bounding box center [434, 183] width 547 height 207
click at [115, 209] on div "Mācību tēma: Matemātikas i - 10. klases 1. ieskaites mācību materiāls (a,b) #8 …" at bounding box center [434, 209] width 869 height 418
drag, startPoint x: 156, startPoint y: 130, endPoint x: 244, endPoint y: 285, distance: 178.4
click at [244, 285] on div "12 XP Saņemsi Sarežģīts 365 pilda Apraksts Uzdevums Palīdzība 1 . Dots ﻿ → m = …" at bounding box center [434, 144] width 560 height 3928
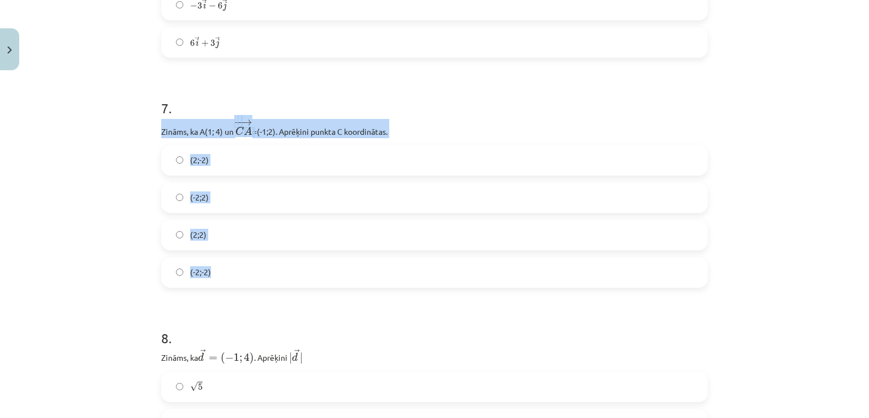
click at [96, 213] on div "Mācību tēma: Matemātikas i - 10. klases 1. ieskaites mācību materiāls (a,b) #8 …" at bounding box center [434, 209] width 869 height 418
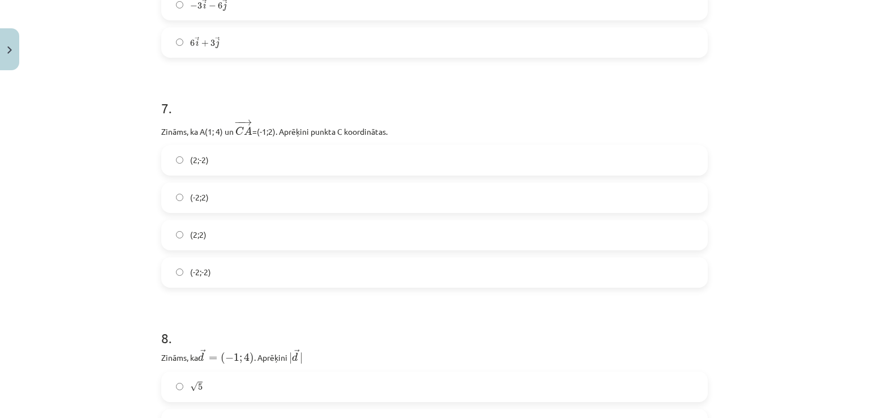
click at [195, 236] on span "(2;2)" at bounding box center [198, 235] width 16 height 12
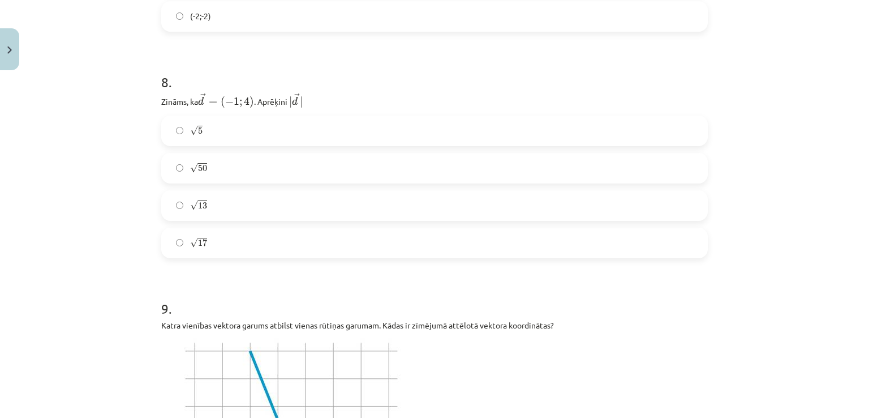
scroll to position [2179, 0]
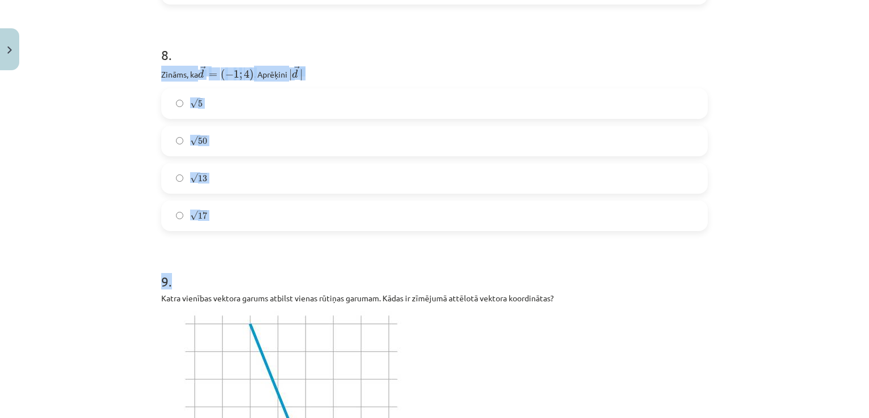
drag, startPoint x: 158, startPoint y: 73, endPoint x: 250, endPoint y: 128, distance: 107.3
click at [164, 121] on div "√ 5 5 √ 50 50 √ 13 13 √ 17 17" at bounding box center [434, 159] width 547 height 143
drag, startPoint x: 159, startPoint y: 74, endPoint x: 218, endPoint y: 93, distance: 61.9
click at [275, 118] on div "8 . Zināms, ka → d = ( − 1 ; 4 ) d → = ( − 1 ; 4 ) ﻿. Aprēķini ﻿ | → d | | d → …" at bounding box center [434, 129] width 547 height 204
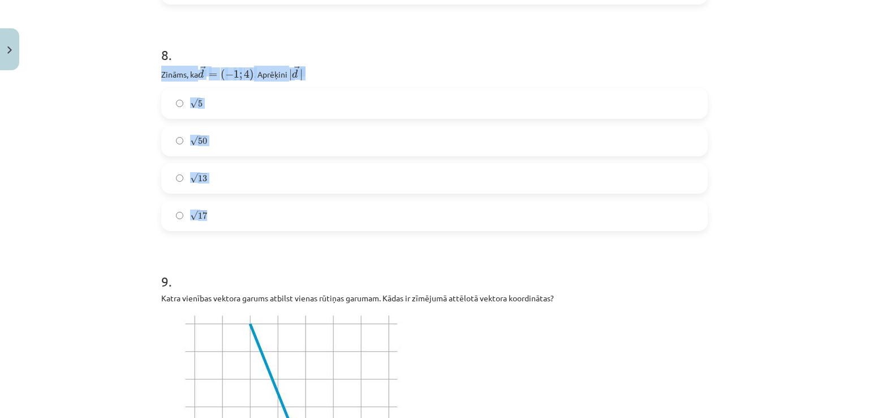
drag, startPoint x: 154, startPoint y: 74, endPoint x: 240, endPoint y: 184, distance: 140.3
click at [403, 54] on h1 "8 ." at bounding box center [434, 44] width 547 height 35
click at [191, 214] on span "√" at bounding box center [194, 216] width 8 height 10
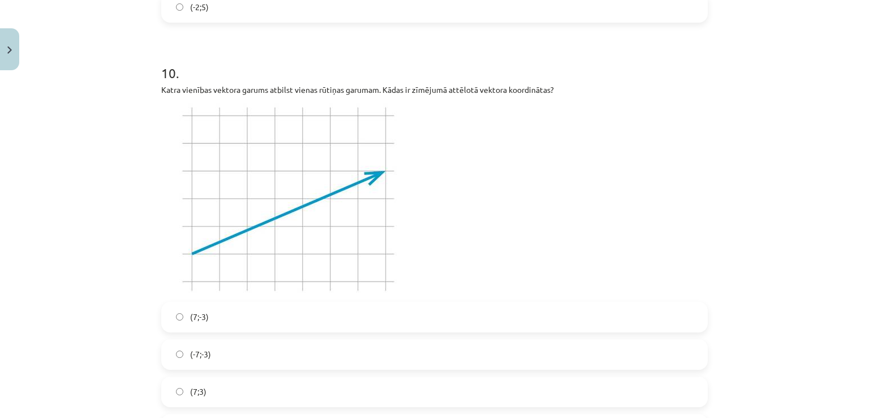
scroll to position [2858, 0]
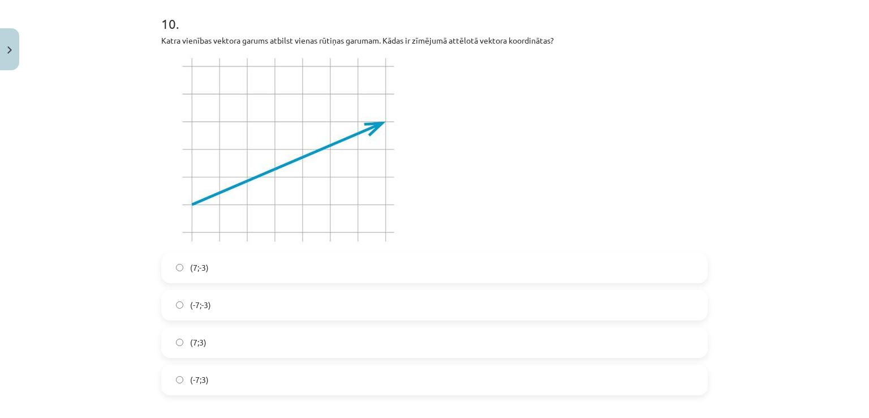
click at [203, 379] on span "(-7;3)" at bounding box center [199, 379] width 19 height 12
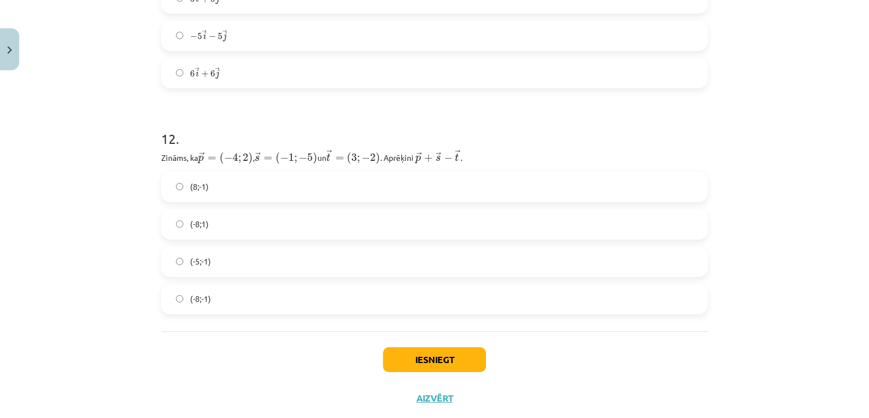
scroll to position [3615, 0]
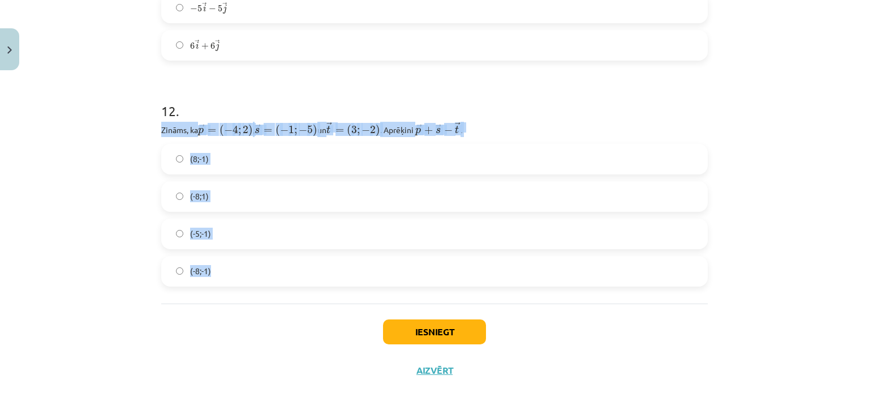
drag, startPoint x: 155, startPoint y: 130, endPoint x: 330, endPoint y: 285, distance: 234.5
click at [85, 296] on div "Mācību tēma: Matemātikas i - 10. klases 1. ieskaites mācību materiāls (a,b) #8 …" at bounding box center [434, 209] width 869 height 418
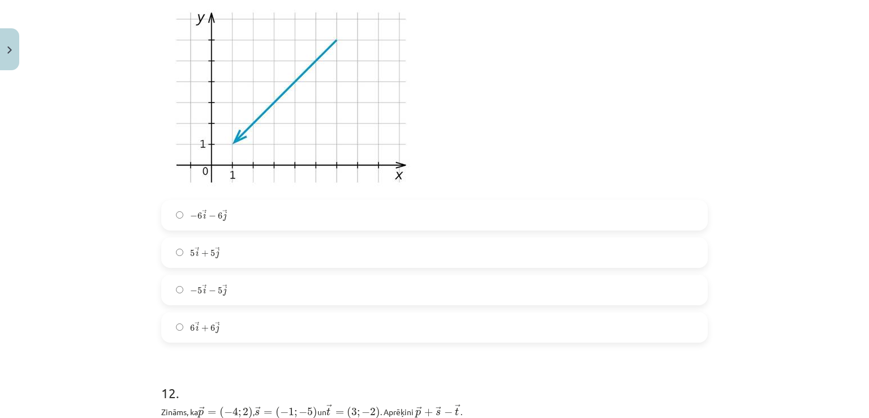
scroll to position [3275, 0]
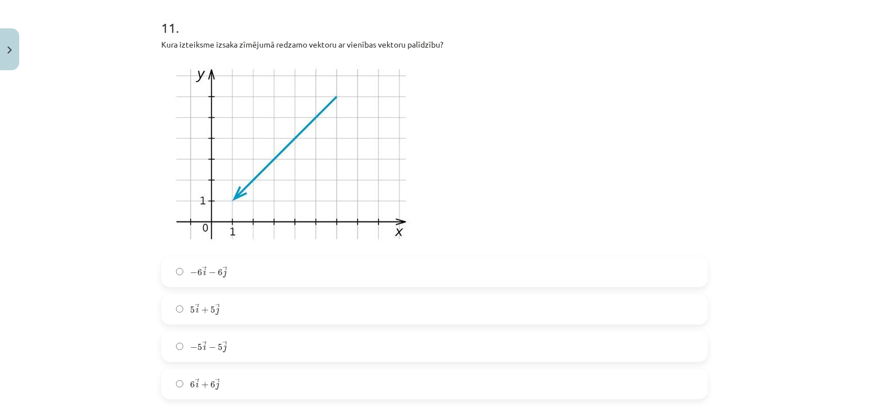
click at [196, 353] on span "− 5 → i − 5 → j − 5 i → − 5 j →" at bounding box center [208, 346] width 37 height 12
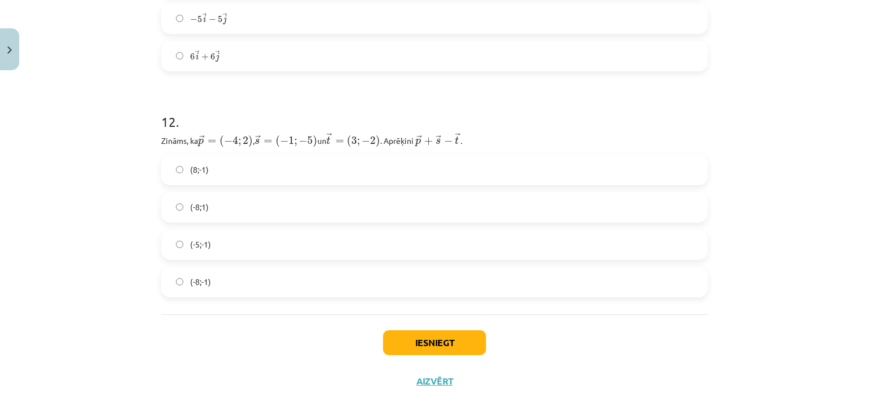
scroll to position [3615, 0]
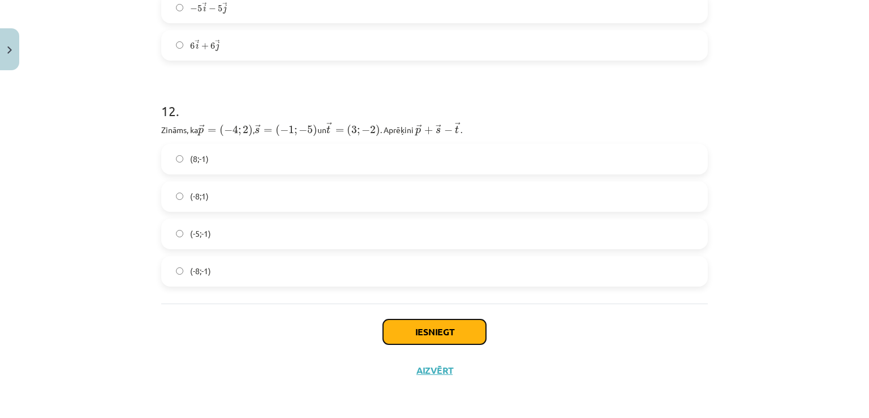
click at [414, 337] on button "Iesniegt" at bounding box center [434, 331] width 103 height 25
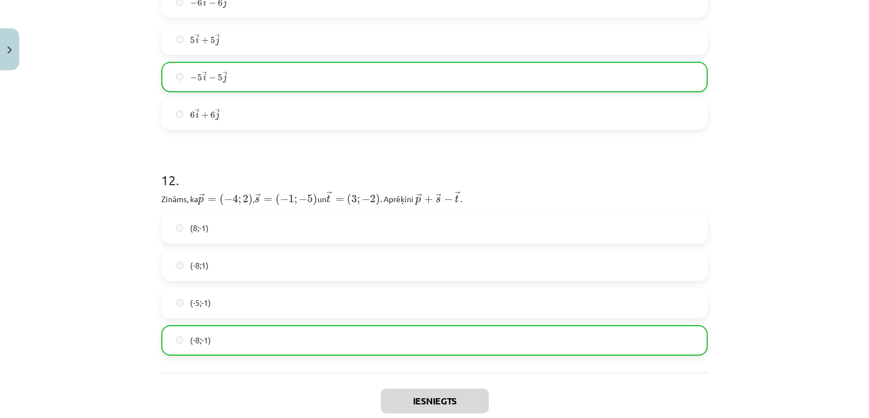
scroll to position [3650, 0]
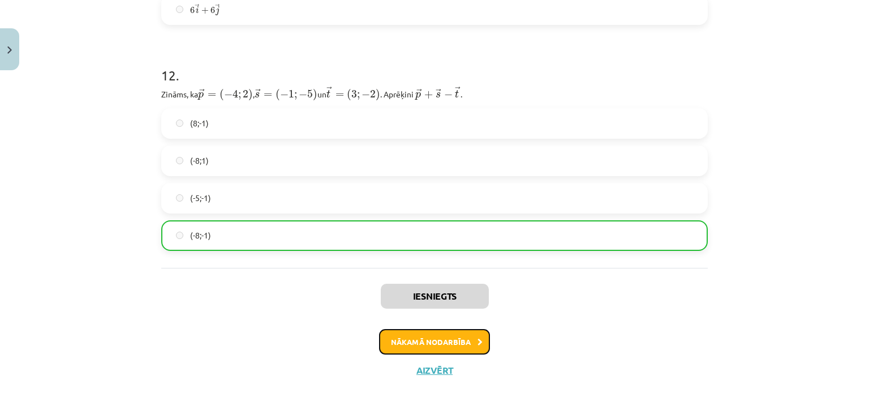
click at [462, 349] on button "Nākamā nodarbība" at bounding box center [434, 342] width 111 height 26
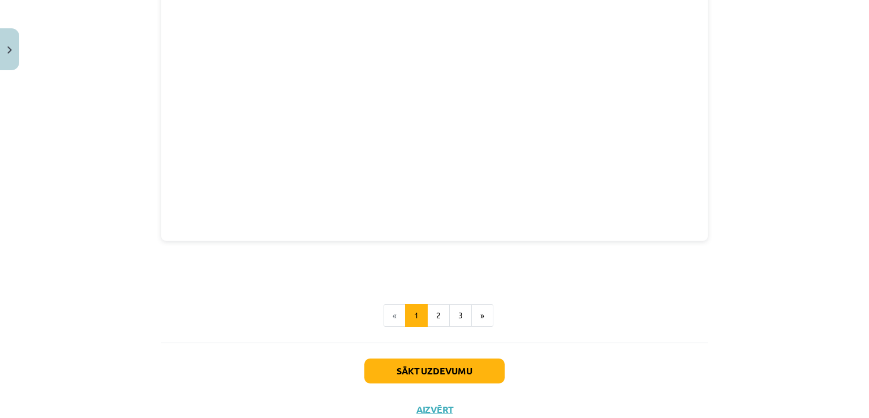
scroll to position [1563, 0]
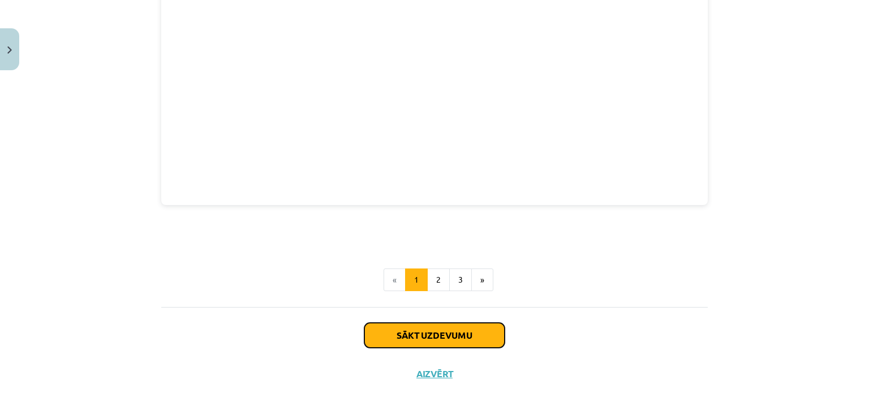
click at [466, 336] on button "Sākt uzdevumu" at bounding box center [434, 335] width 140 height 25
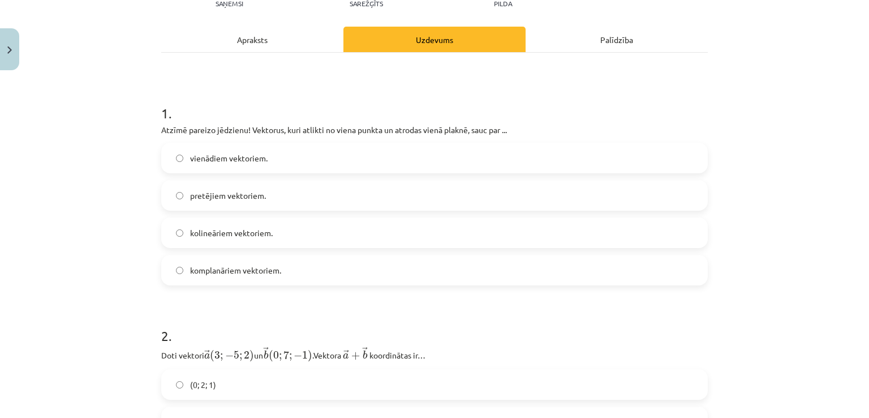
scroll to position [141, 0]
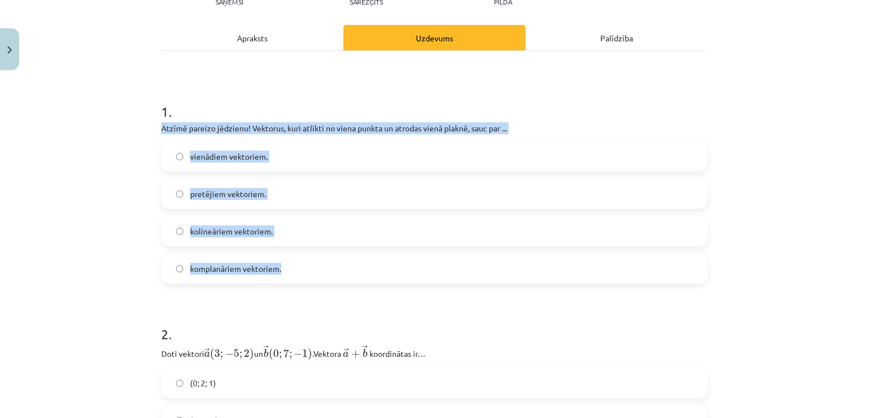
drag, startPoint x: 158, startPoint y: 124, endPoint x: 296, endPoint y: 269, distance: 200.1
click at [296, 269] on div "1 . Atzīmē pareizo jēdzienu! Vektorus, kuri atlikti no viena punkta un atrodas …" at bounding box center [434, 184] width 547 height 200
click at [134, 205] on div "Mācību tēma: Matemātikas i - 10. klases 1. ieskaites mācību materiāls (a,b) #9 …" at bounding box center [434, 209] width 869 height 418
click at [114, 199] on div "Mācību tēma: Matemātikas i - 10. klases 1. ieskaites mācību materiāls (a,b) #9 …" at bounding box center [434, 209] width 869 height 418
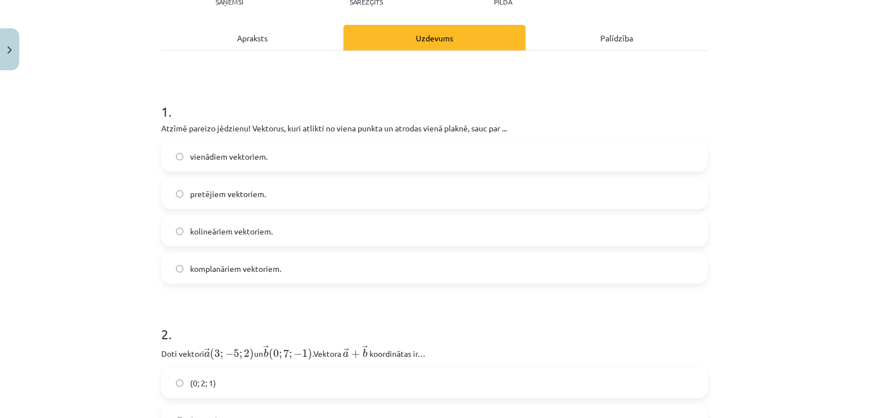
click at [75, 251] on div "Mācību tēma: Matemātikas i - 10. klases 1. ieskaites mācību materiāls (a,b) #9 …" at bounding box center [434, 209] width 869 height 418
click at [204, 268] on span "komplanāriem vektoriem." at bounding box center [235, 269] width 91 height 12
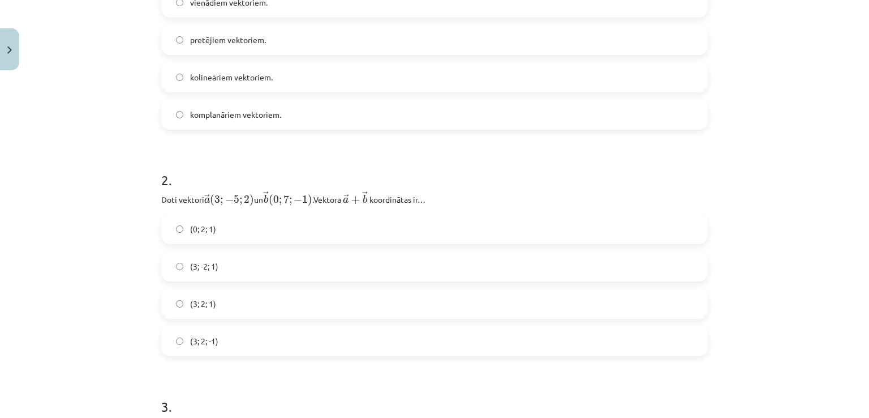
scroll to position [424, 0]
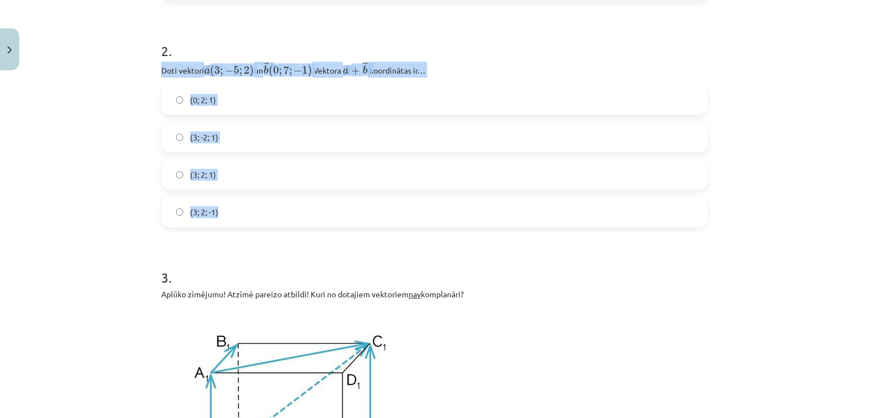
drag, startPoint x: 156, startPoint y: 69, endPoint x: 277, endPoint y: 224, distance: 196.4
click at [277, 224] on div "2 . Doti vektori → a ( 3 ; − 5 ; 2 ) a → ( 3 ; − 5 ; 2 ) ﻿ un → b ( 0 ; 7 ; − 1…" at bounding box center [434, 125] width 547 height 204
click at [81, 175] on div "Mācību tēma: Matemātikas i - 10. klases 1. ieskaites mācību materiāls (a,b) #9 …" at bounding box center [434, 209] width 869 height 418
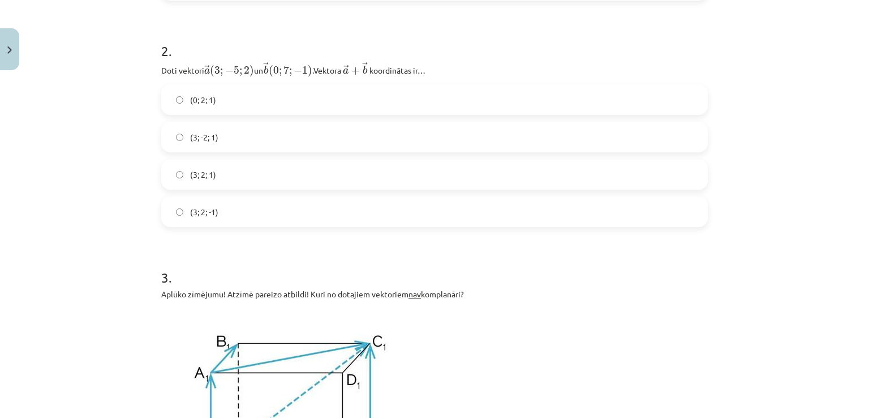
click at [190, 173] on span "(3; 2; 1)" at bounding box center [203, 175] width 26 height 12
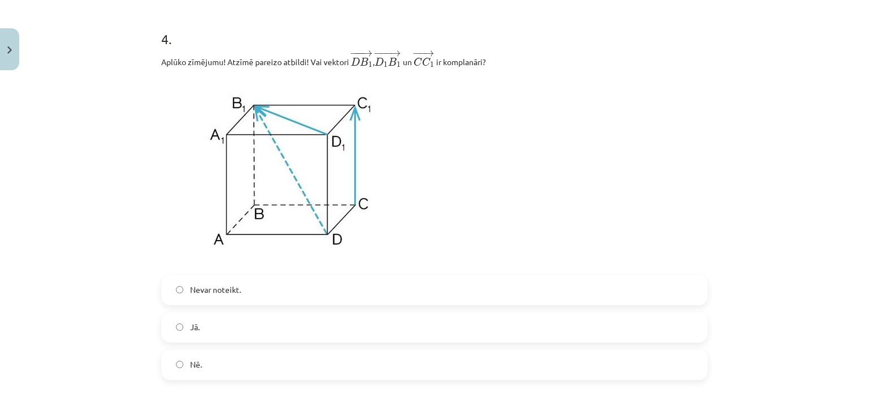
scroll to position [1103, 0]
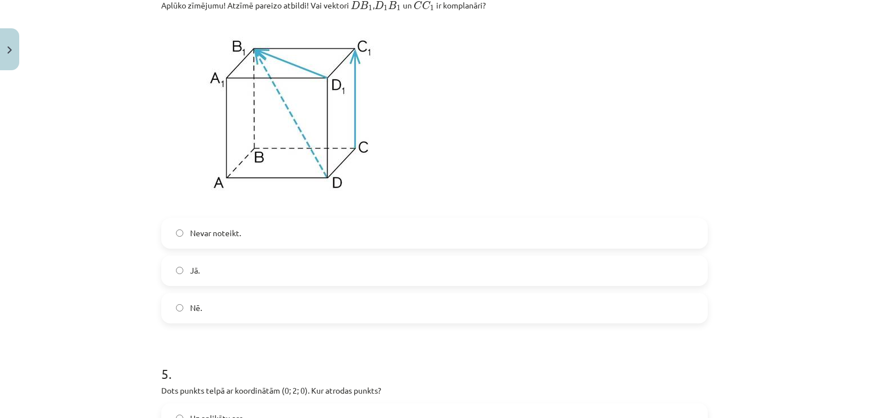
click at [240, 312] on label "Nē." at bounding box center [434, 308] width 544 height 28
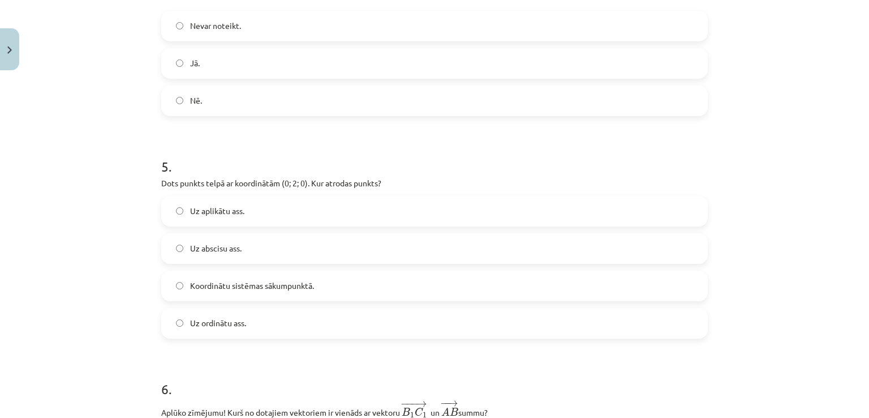
scroll to position [1330, 0]
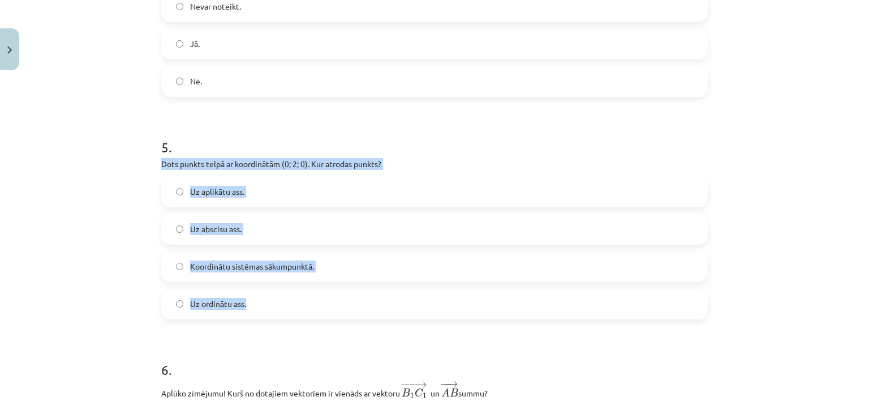
drag, startPoint x: 158, startPoint y: 169, endPoint x: 258, endPoint y: 311, distance: 174.3
click at [258, 311] on div "5 . Dots punkts telpā ar koordinātām (0; 2; 0). Kur atrodas punkts? Uz aplikātu…" at bounding box center [434, 219] width 547 height 200
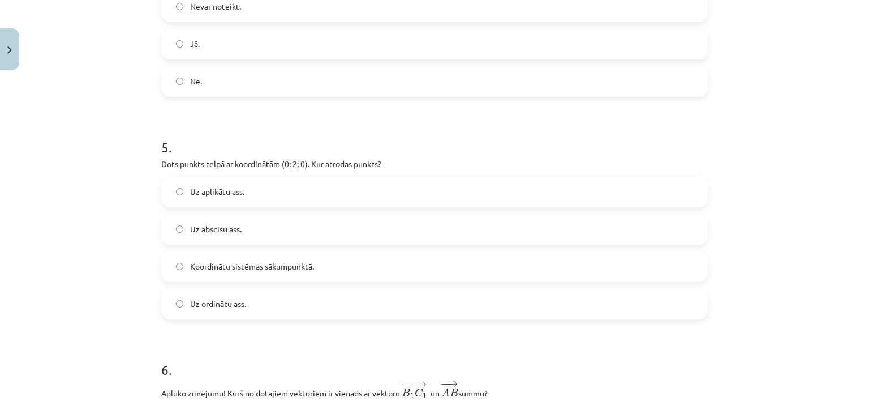
click at [122, 343] on div "Mācību tēma: Matemātikas i - 10. klases 1. ieskaites mācību materiāls (a,b) #9 …" at bounding box center [434, 209] width 869 height 418
click at [190, 302] on span "Uz ordinātu ass." at bounding box center [218, 304] width 56 height 12
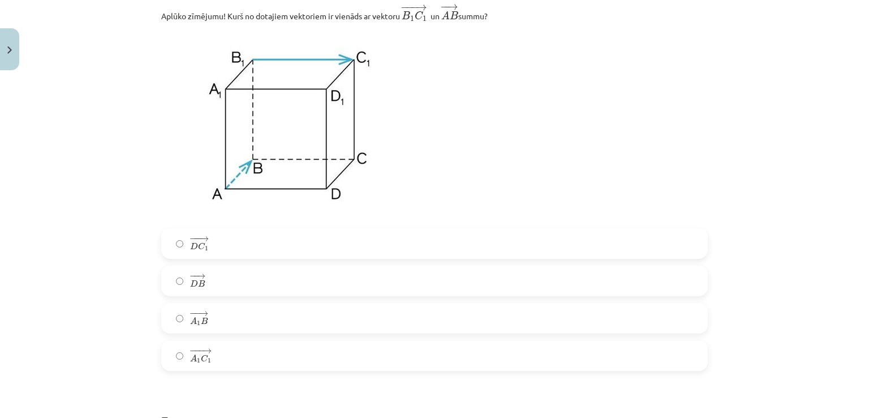
scroll to position [1726, 0]
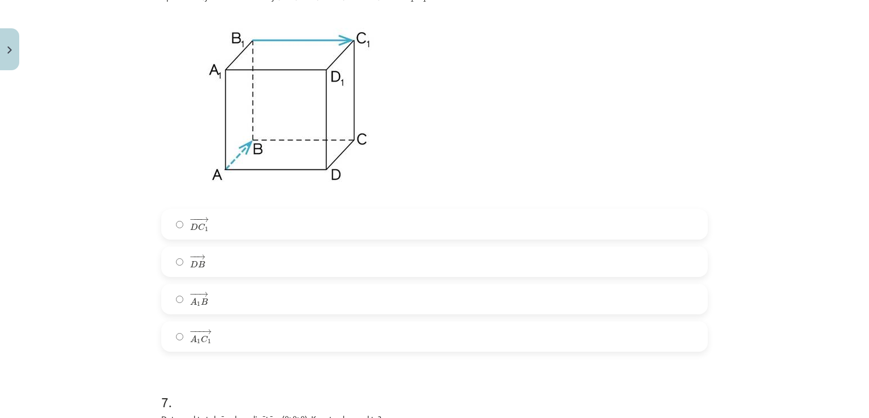
click at [190, 330] on span "−" at bounding box center [193, 331] width 7 height 5
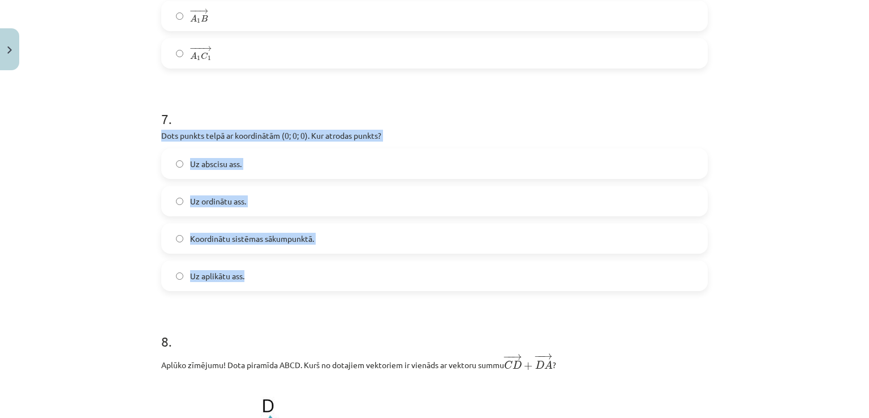
drag, startPoint x: 159, startPoint y: 138, endPoint x: 247, endPoint y: 286, distance: 172.3
click at [247, 286] on div "7 . Dots punkts telpā ar koordinātām (0; 0; 0). Kur atrodas punkts? Uz abscisu …" at bounding box center [434, 191] width 547 height 200
click at [92, 263] on div "Mācību tēma: Matemātikas i - 10. klases 1. ieskaites mācību materiāls (a,b) #9 …" at bounding box center [434, 209] width 869 height 418
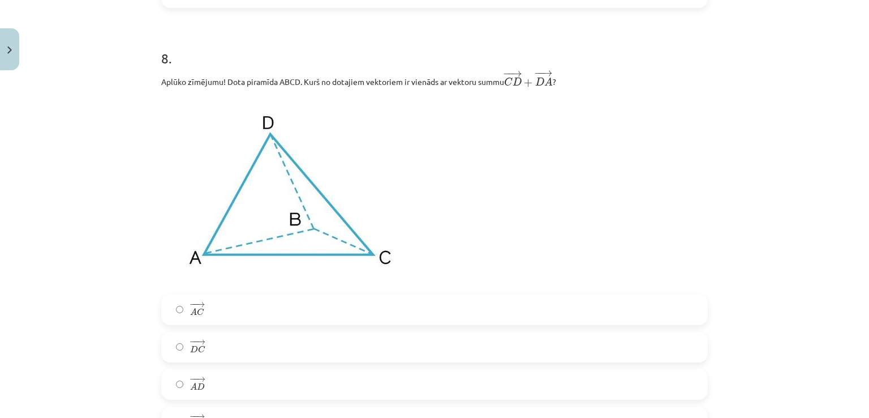
scroll to position [2405, 0]
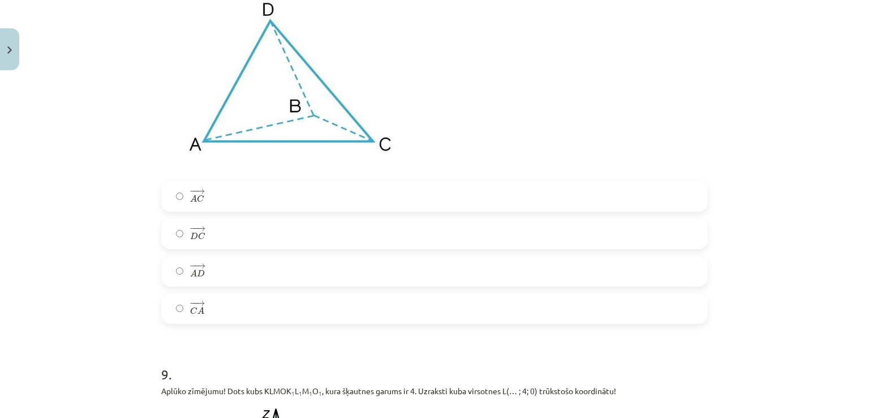
click at [182, 202] on label "− − → A C A C →" at bounding box center [434, 196] width 544 height 28
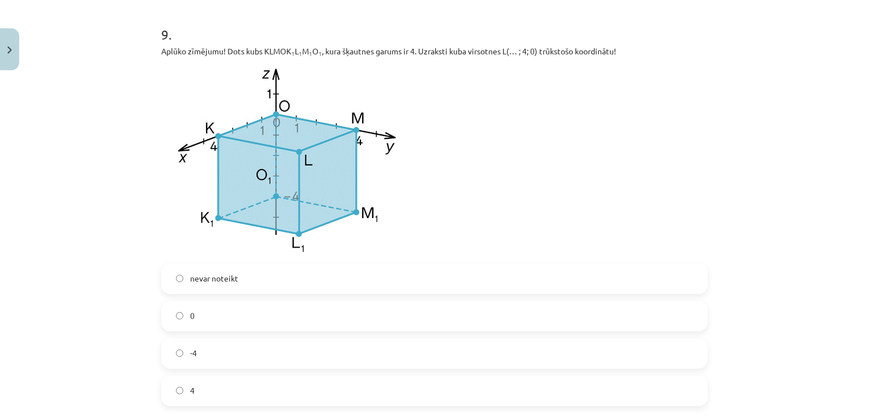
scroll to position [2801, 0]
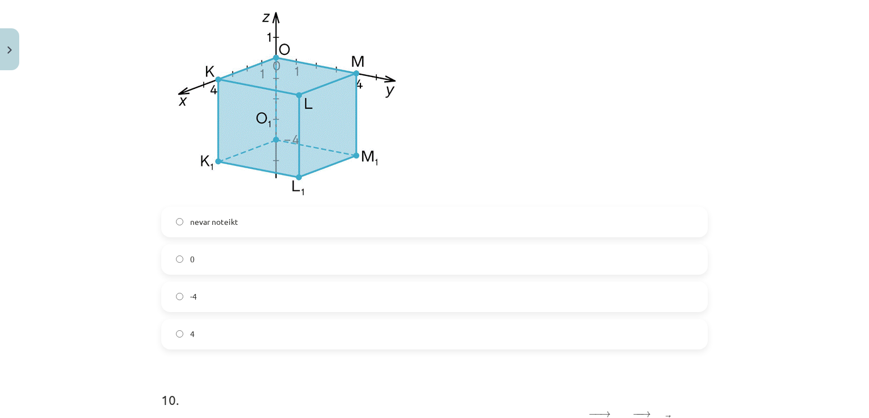
click at [248, 325] on label "4" at bounding box center [434, 334] width 544 height 28
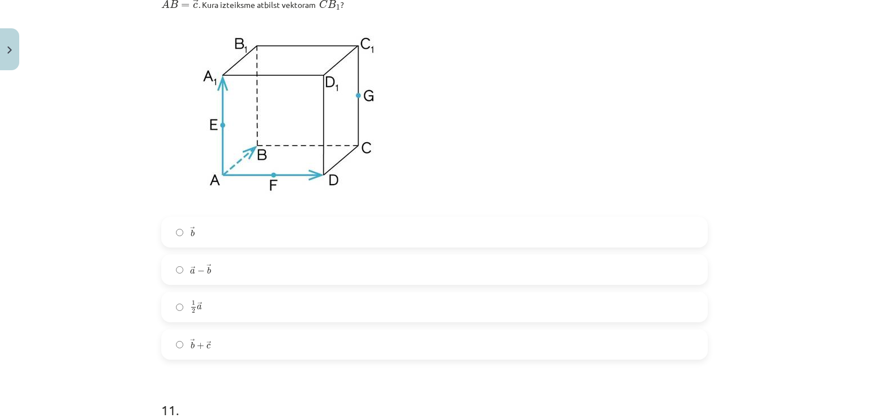
scroll to position [3310, 0]
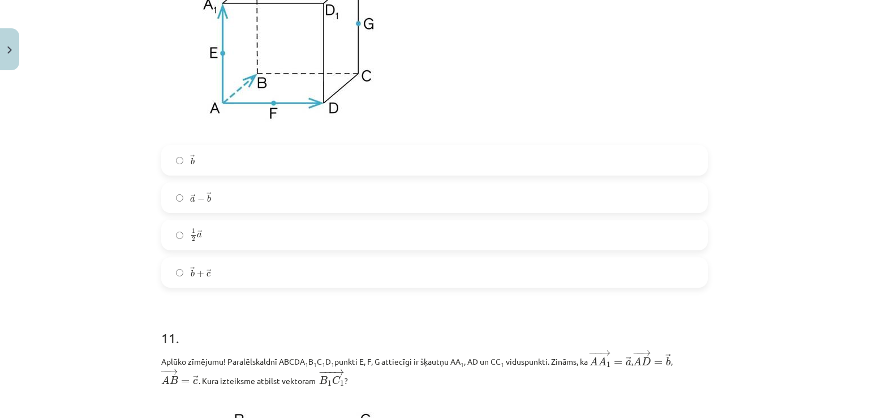
click at [242, 233] on label "1 2 → a 1 2 a →" at bounding box center [434, 235] width 544 height 28
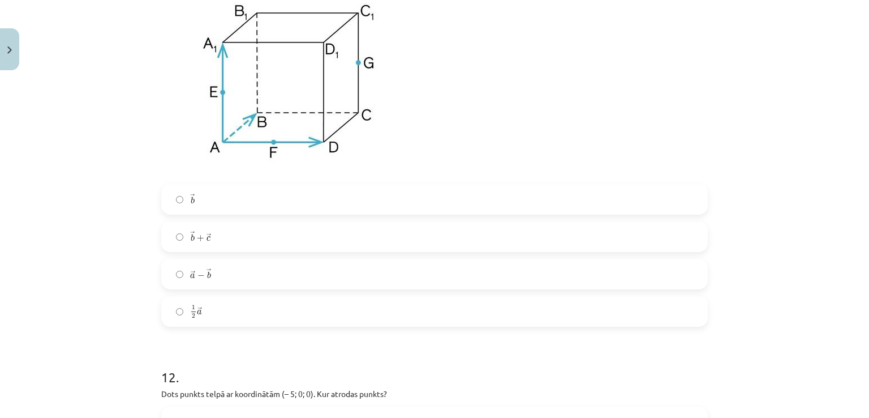
scroll to position [3763, 0]
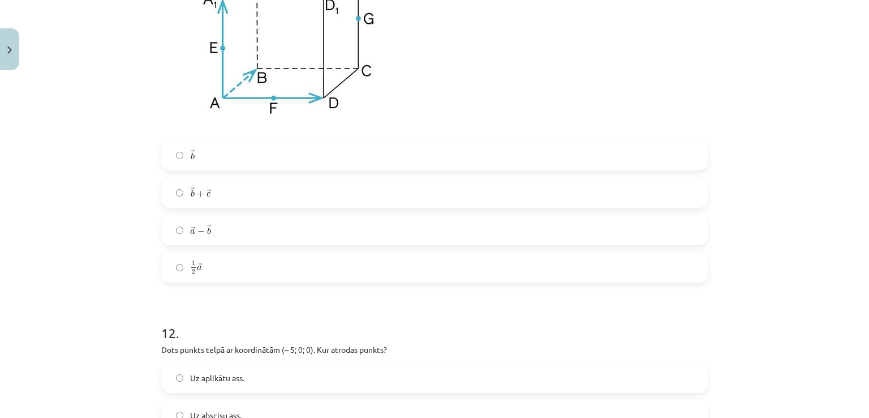
drag, startPoint x: 222, startPoint y: 168, endPoint x: 254, endPoint y: 247, distance: 84.8
click at [222, 169] on label "→ b b →" at bounding box center [434, 155] width 544 height 28
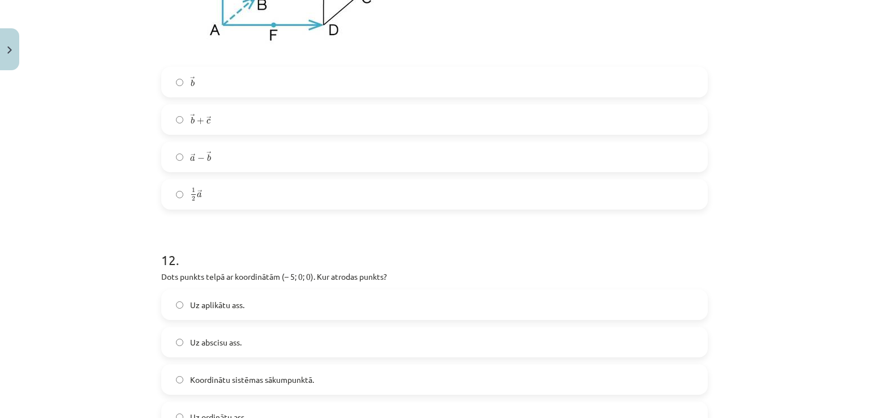
scroll to position [3933, 0]
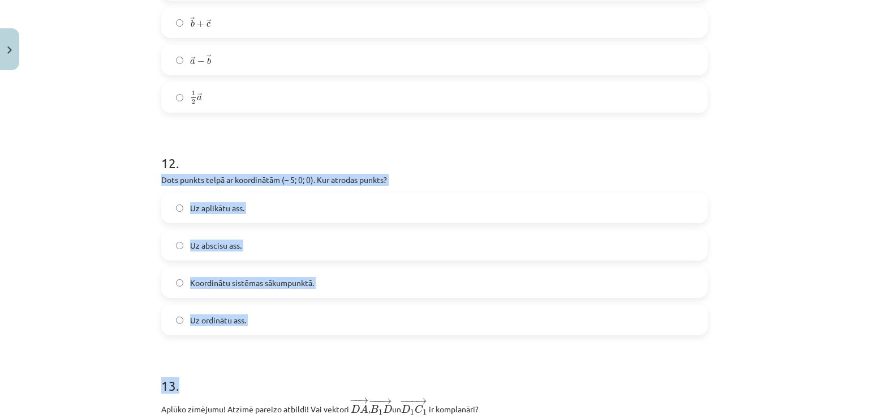
drag, startPoint x: 155, startPoint y: 187, endPoint x: 298, endPoint y: 347, distance: 214.9
click at [168, 289] on label "Koordinātu sistēmas sākumpunktā." at bounding box center [434, 282] width 544 height 28
drag, startPoint x: 156, startPoint y: 177, endPoint x: 280, endPoint y: 340, distance: 205.1
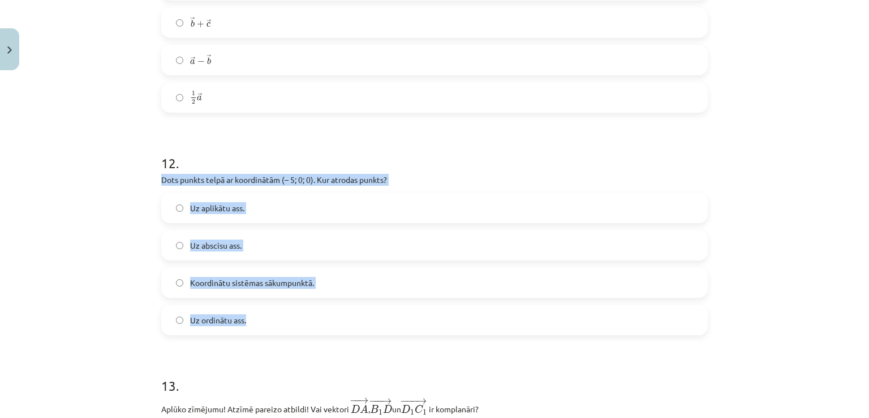
click at [126, 311] on div "Mācību tēma: Matemātikas i - 10. klases 1. ieskaites mācību materiāls (a,b) #9 …" at bounding box center [434, 209] width 869 height 418
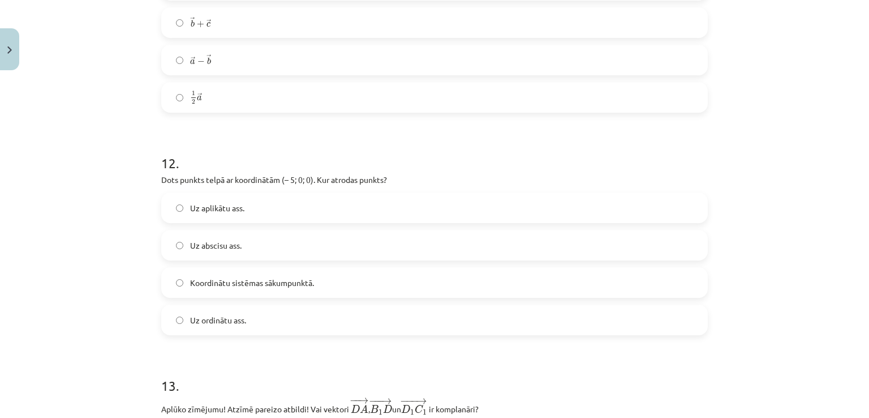
click at [201, 251] on span "Uz abscisu ass." at bounding box center [215, 245] width 51 height 12
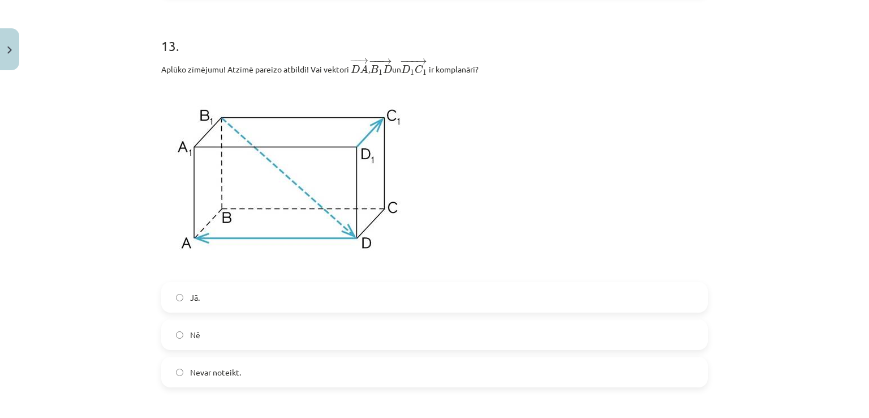
scroll to position [4329, 0]
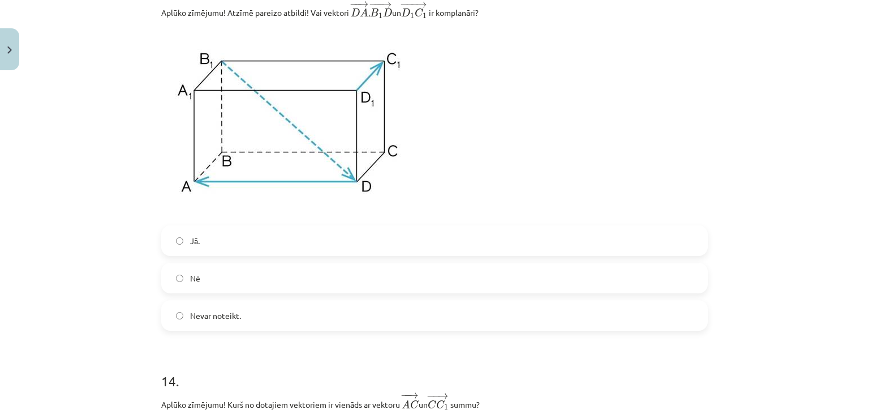
click at [272, 280] on label "Nē" at bounding box center [434, 278] width 544 height 28
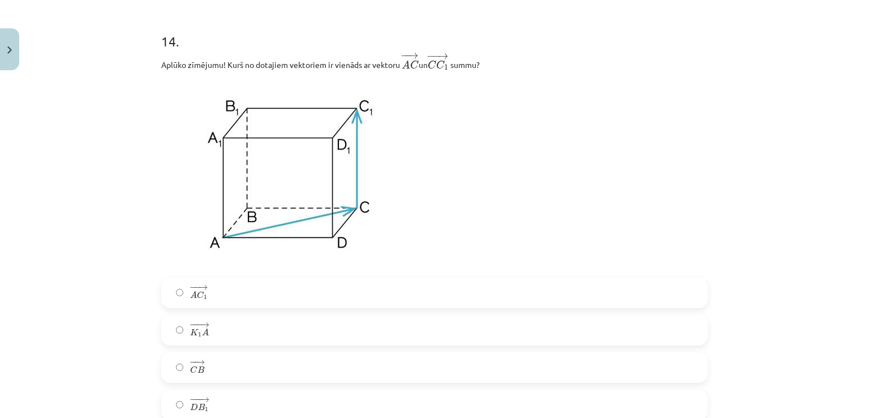
scroll to position [4725, 0]
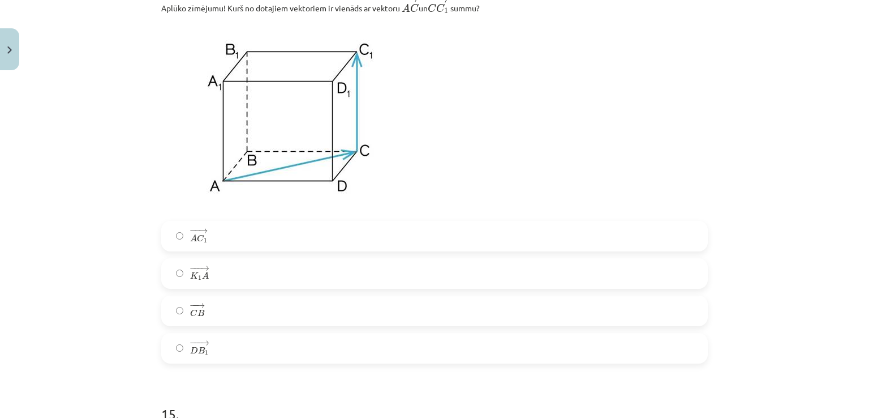
click at [225, 311] on label "− − → C B C B →" at bounding box center [434, 311] width 544 height 28
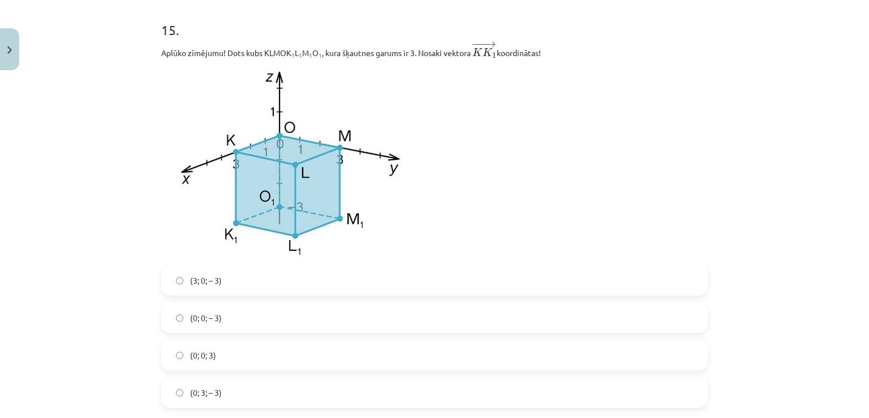
scroll to position [5178, 0]
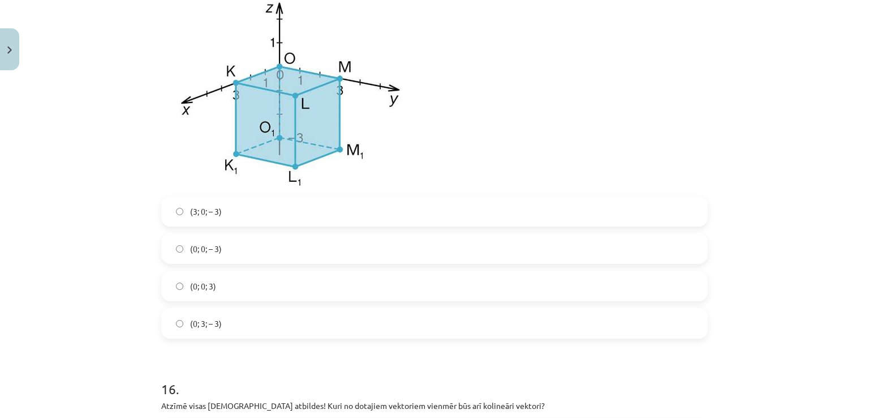
click at [198, 255] on span "(0; 0; – 3)" at bounding box center [206, 249] width 32 height 12
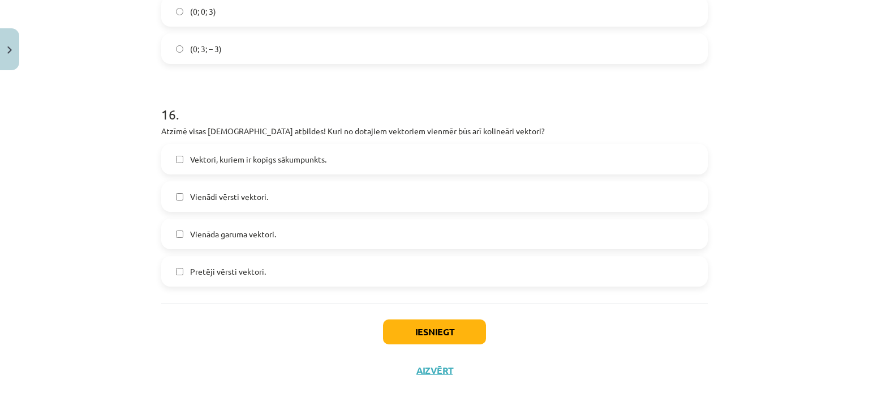
scroll to position [5460, 0]
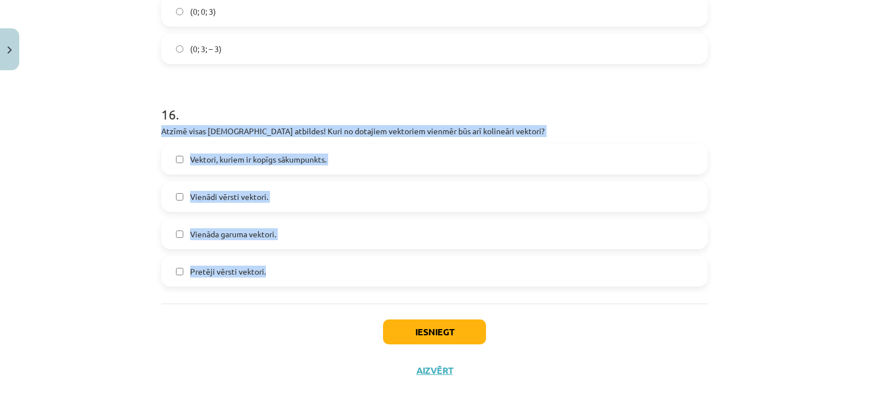
drag, startPoint x: 157, startPoint y: 130, endPoint x: 318, endPoint y: 283, distance: 222.1
click at [318, 283] on div "16 . Atzīmē visas pareizās atbildes! Kuri no dotajiem vektoriem vienmēr būs arī…" at bounding box center [434, 187] width 547 height 200
click at [100, 262] on div "Mācību tēma: Matemātikas i - 10. klases 1. ieskaites mācību materiāls (a,b) #9 …" at bounding box center [434, 209] width 869 height 418
click at [130, 234] on div "Mācību tēma: Matemātikas i - 10. klases 1. ieskaites mācību materiāls (a,b) #9 …" at bounding box center [434, 209] width 869 height 418
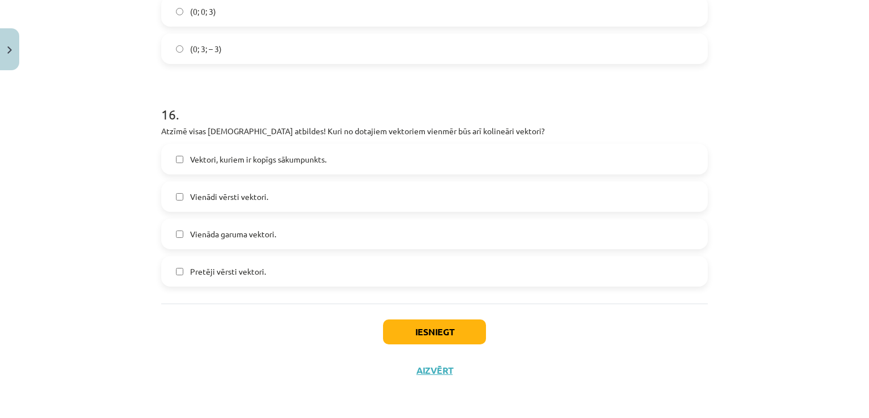
click at [198, 268] on span "Pretēji vērsti vektori." at bounding box center [228, 271] width 76 height 12
click at [207, 196] on span "Vienādi vērsti vektori." at bounding box center [229, 197] width 78 height 12
click at [432, 339] on button "Iesniegt" at bounding box center [434, 331] width 103 height 25
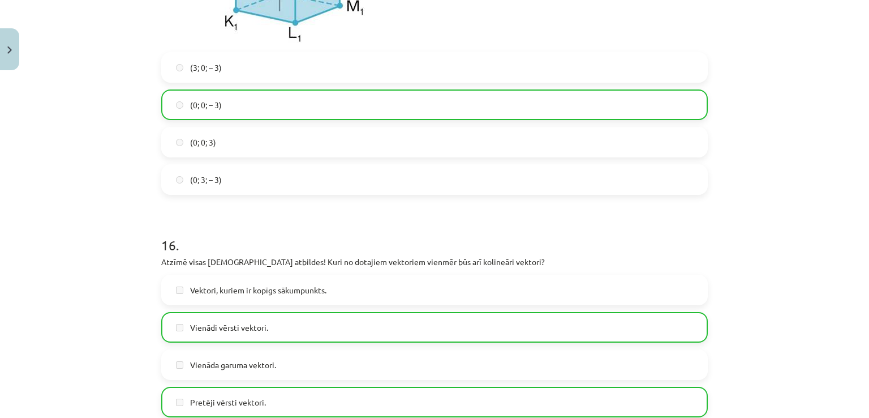
scroll to position [5496, 0]
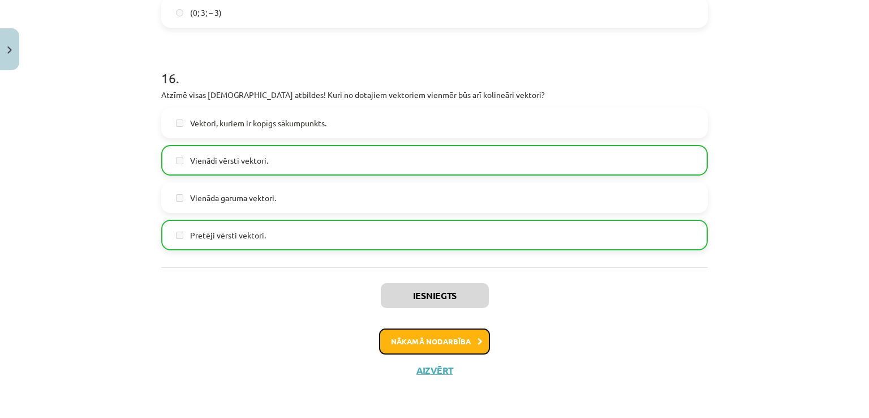
click at [456, 343] on button "Nākamā nodarbība" at bounding box center [434, 341] width 111 height 26
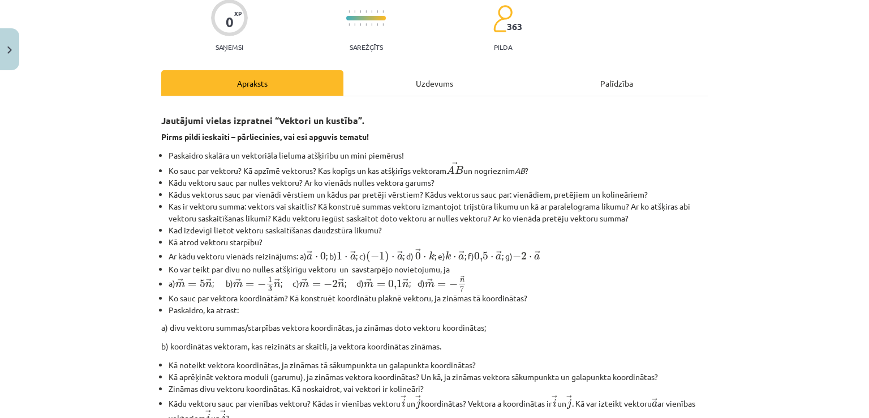
scroll to position [28, 0]
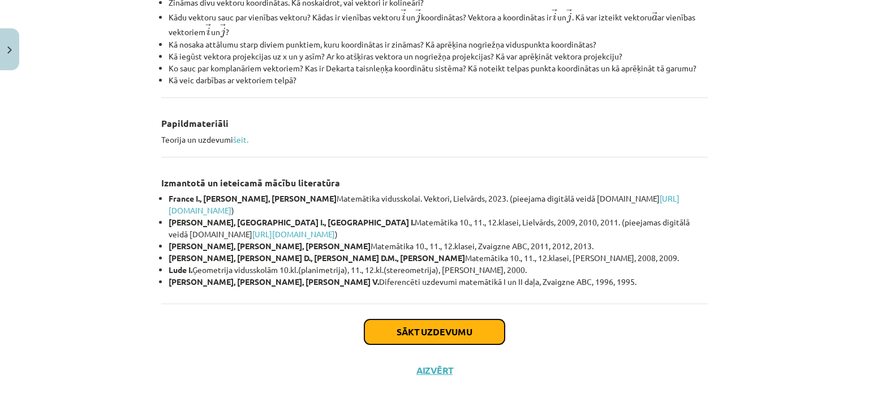
click at [452, 325] on button "Sākt uzdevumu" at bounding box center [434, 331] width 140 height 25
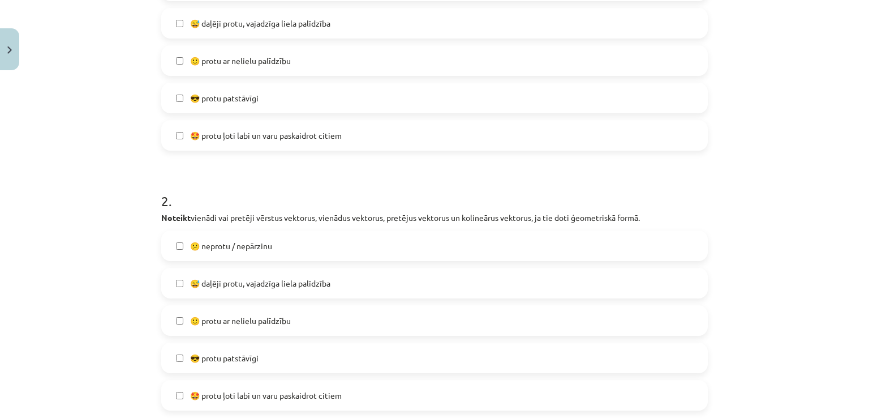
scroll to position [424, 0]
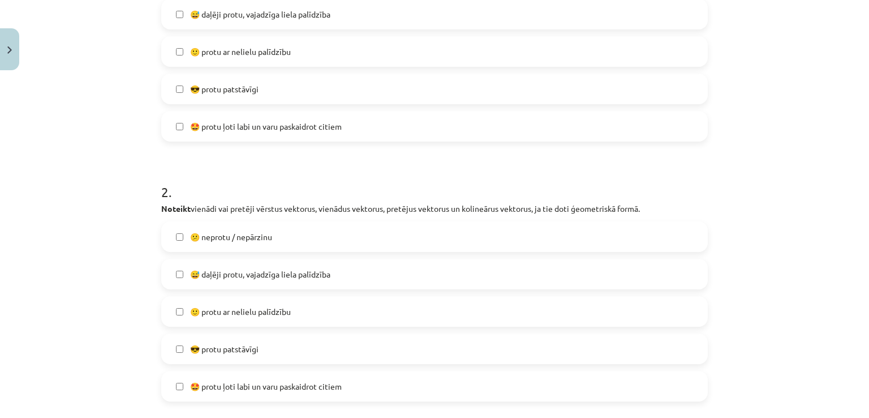
click at [183, 277] on label "😅 daļēji protu, vajadzīga liela palīdzība" at bounding box center [434, 274] width 544 height 28
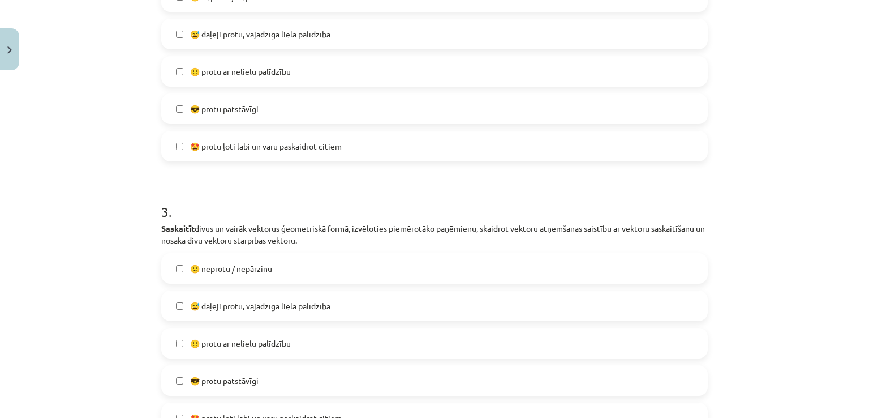
scroll to position [764, 0]
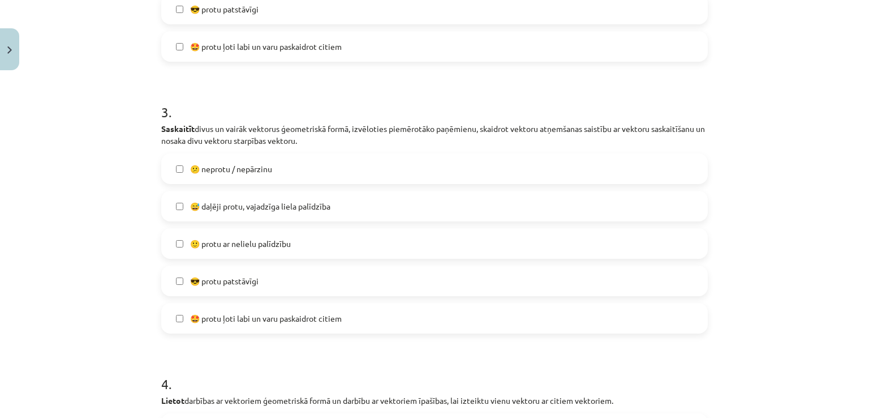
click at [177, 198] on label "😅 daļēji protu, vajadzīga liela palīdzība" at bounding box center [434, 206] width 544 height 28
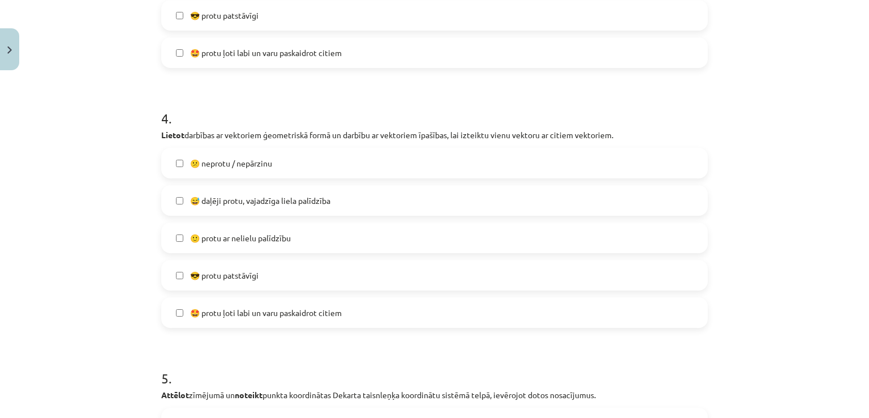
scroll to position [1103, 0]
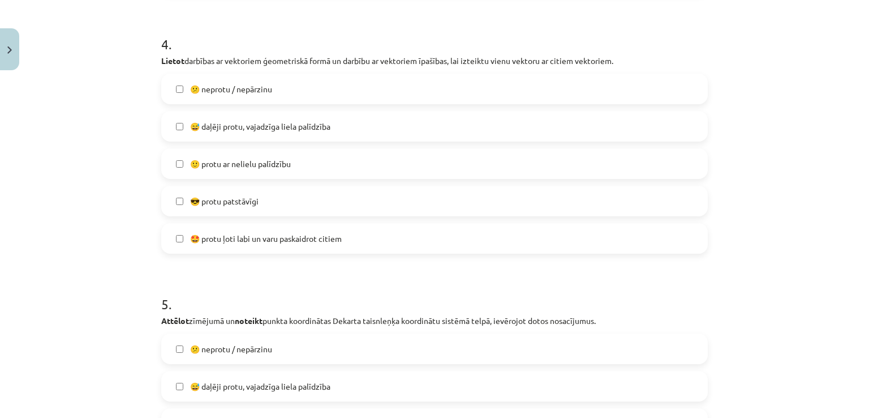
click at [181, 123] on label "😅 daļēji protu, vajadzīga liela palīdzība" at bounding box center [434, 126] width 544 height 28
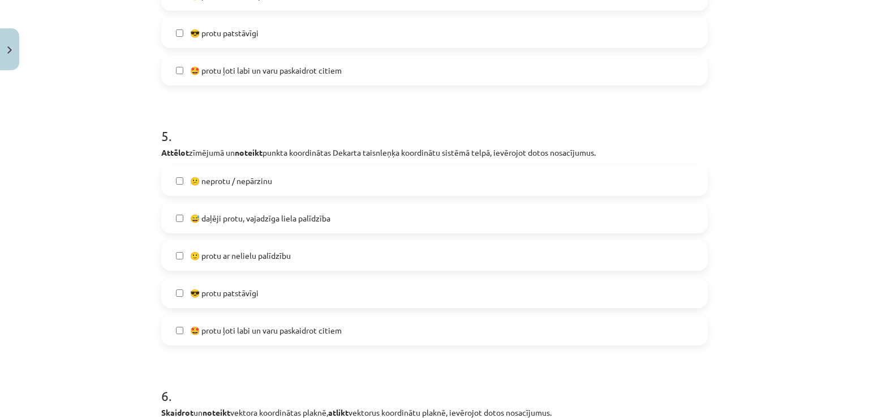
scroll to position [1273, 0]
click at [197, 172] on label "😕 neprotu / nepārzinu" at bounding box center [434, 179] width 544 height 28
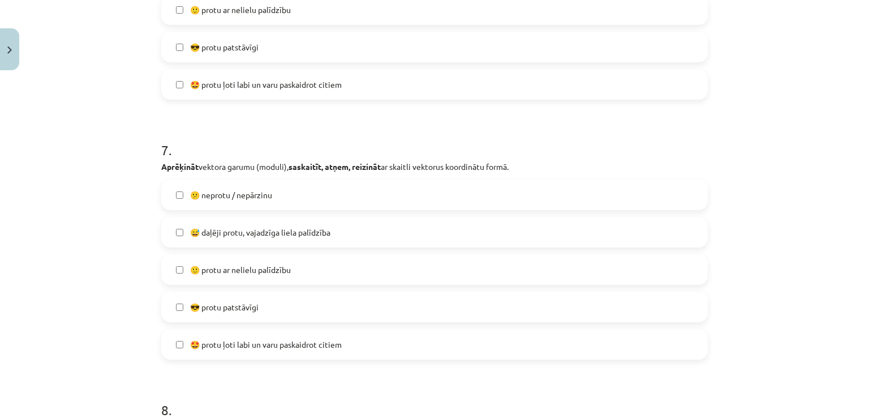
scroll to position [1782, 0]
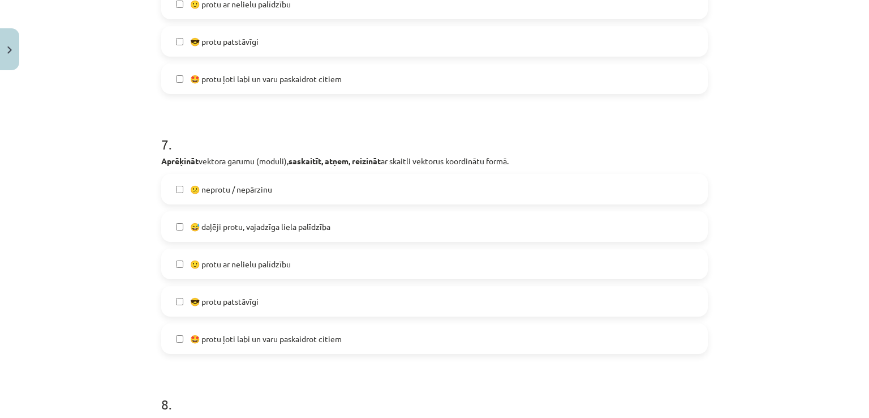
click at [212, 190] on span "😕 neprotu / nepārzinu" at bounding box center [231, 189] width 82 height 12
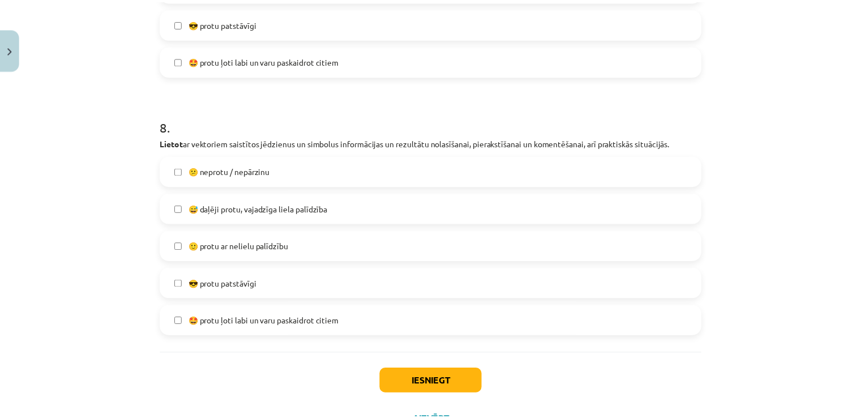
scroll to position [2110, 0]
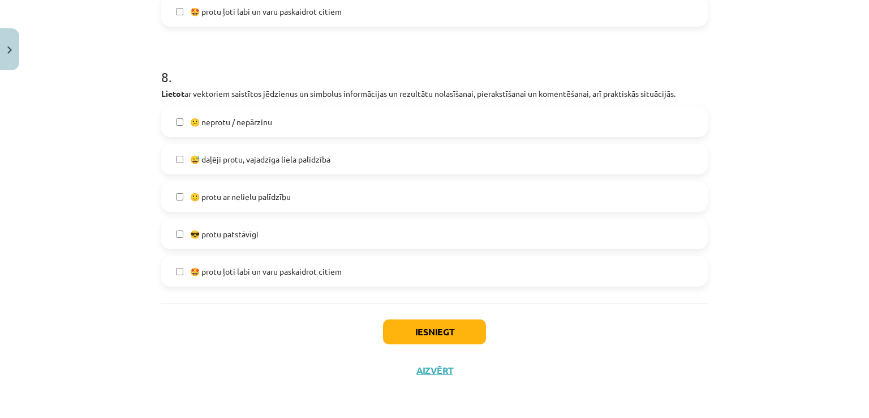
drag, startPoint x: 222, startPoint y: 158, endPoint x: 265, endPoint y: 212, distance: 68.4
click at [221, 160] on span "😅 daļēji protu, vajadzīga liela palīdzība" at bounding box center [260, 159] width 140 height 12
click at [437, 329] on button "Iesniegt" at bounding box center [434, 331] width 103 height 25
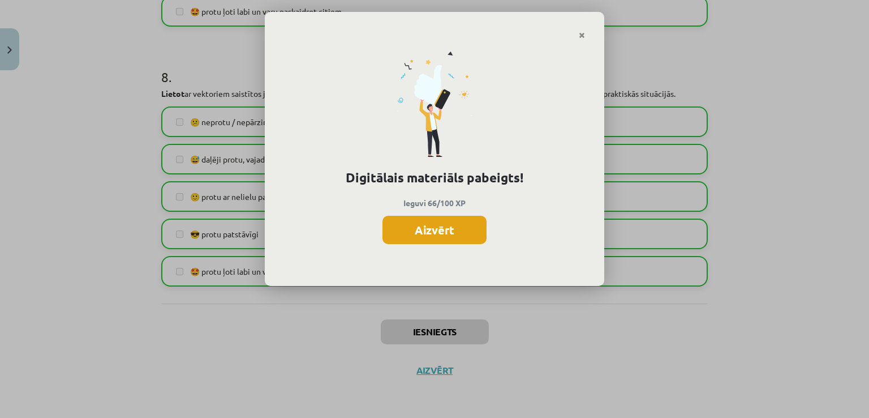
click at [441, 231] on button "Aizvērt" at bounding box center [435, 230] width 104 height 28
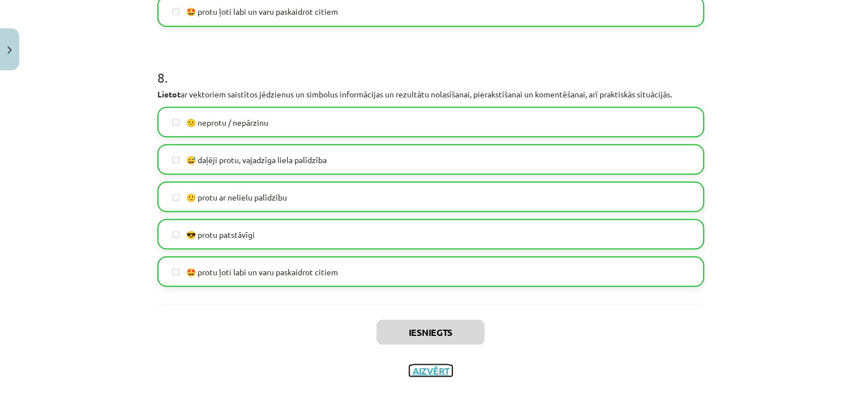
click at [441, 365] on button "Aizvērt" at bounding box center [430, 369] width 43 height 11
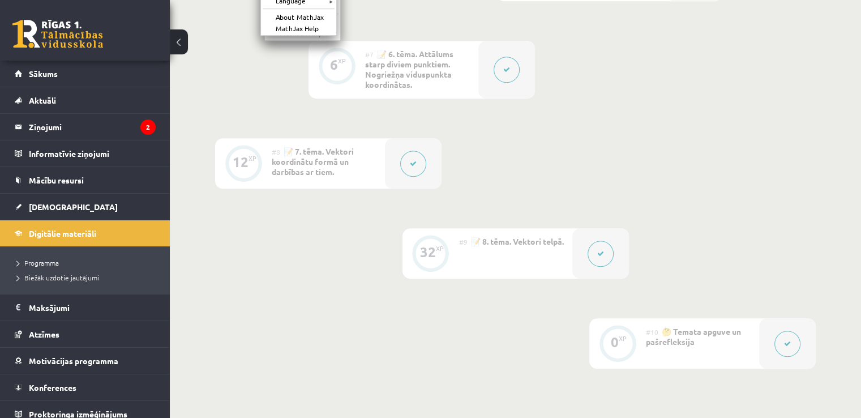
scroll to position [727, 0]
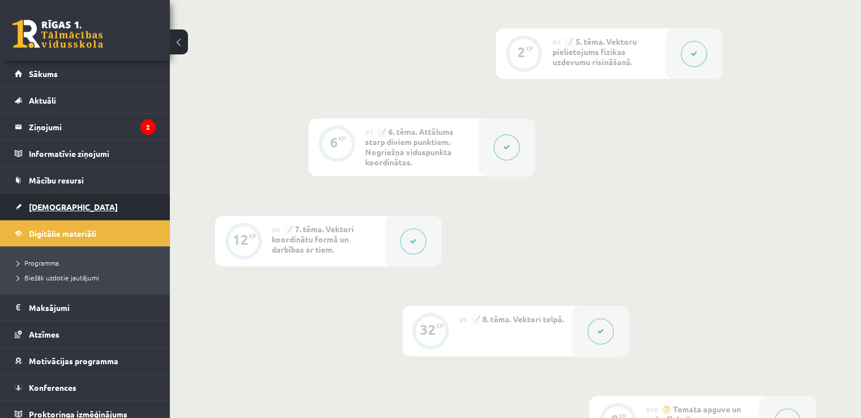
click at [85, 204] on link "[DEMOGRAPHIC_DATA]" at bounding box center [85, 207] width 141 height 26
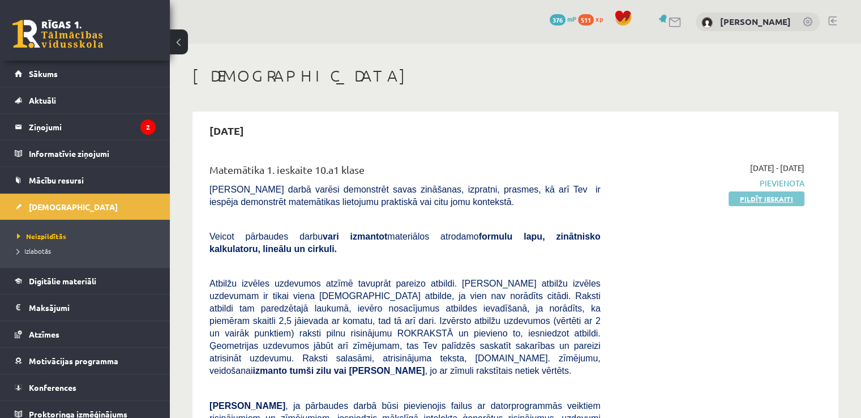
click at [780, 203] on link "Pildīt ieskaiti" at bounding box center [766, 198] width 76 height 15
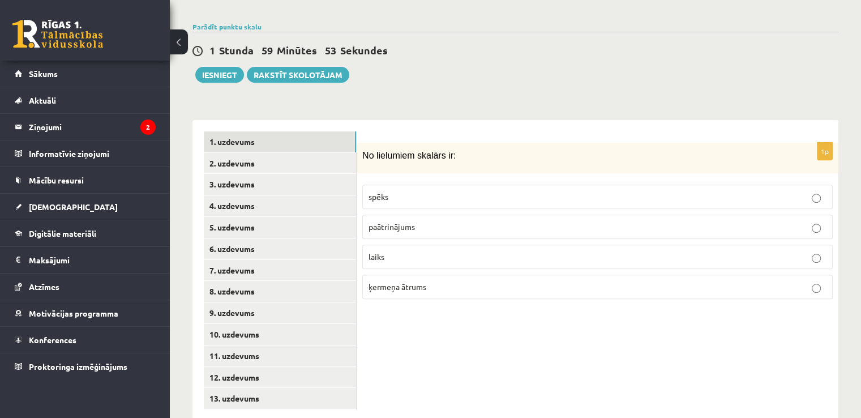
scroll to position [384, 0]
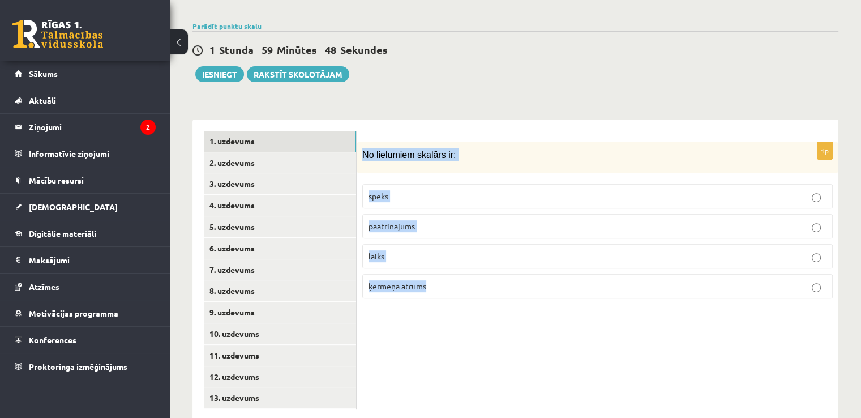
drag, startPoint x: 364, startPoint y: 126, endPoint x: 459, endPoint y: 266, distance: 169.5
click at [459, 266] on div "1p No lielumiem skalārs ir: spēks paātrinājums laiks ķermeņa ātrums" at bounding box center [597, 225] width 482 height 166
copy div "No lielumiem skalārs ir: spēks paātrinājums laiks ķermeņa ātrums"
click at [459, 250] on p "laiks" at bounding box center [597, 256] width 458 height 12
click at [229, 152] on link "2. uzdevums" at bounding box center [280, 162] width 152 height 21
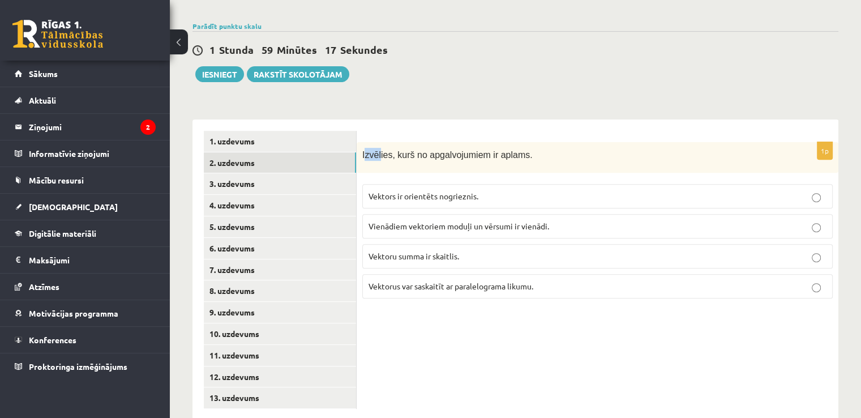
drag, startPoint x: 363, startPoint y: 127, endPoint x: 377, endPoint y: 131, distance: 14.0
click at [377, 150] on span "Izvēlies, kurš no apgalvojumiem ir aplams." at bounding box center [447, 155] width 170 height 10
click at [362, 150] on span "Izvēlies, kurš no apgalvojumiem ir aplams." at bounding box center [447, 155] width 170 height 10
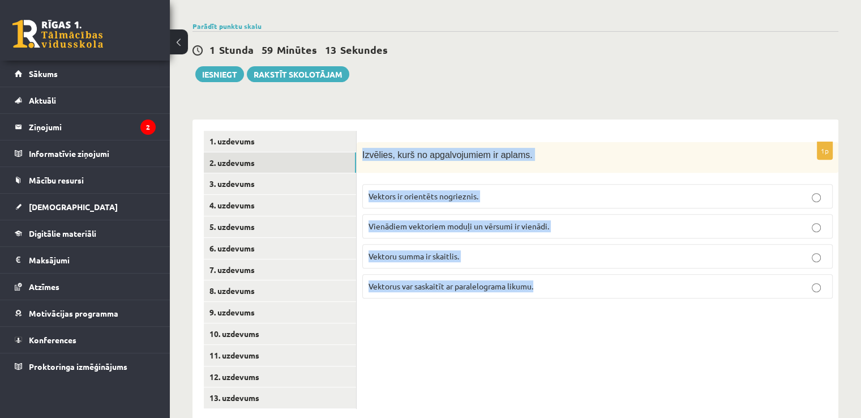
drag, startPoint x: 362, startPoint y: 127, endPoint x: 550, endPoint y: 276, distance: 239.3
click at [550, 276] on div "1p Izvēlies, kurš no apgalvojumiem ir aplams. Vektors ir orientēts nogrieznis. …" at bounding box center [597, 225] width 482 height 166
copy div "Izvēlies, kurš no apgalvojumiem ir aplams. Vektors ir orientēts nogrieznis. Vie…"
click at [493, 327] on div "1p Izvēlies, kurš no apgalvojumiem ir aplams. Vektors ir orientēts nogrieznis. …" at bounding box center [597, 269] width 482 height 300
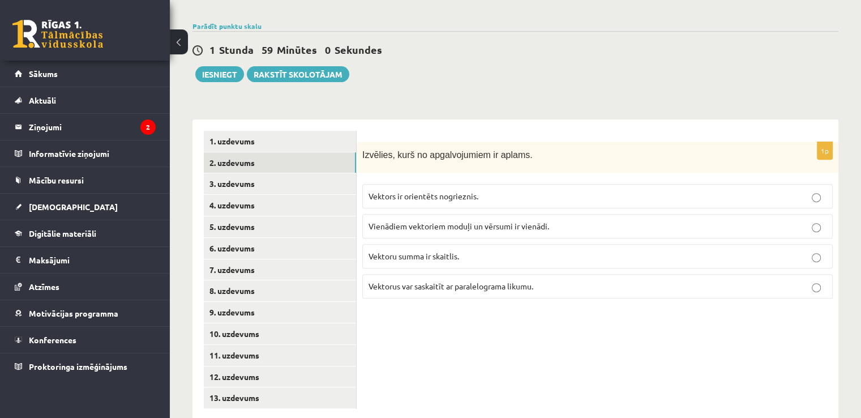
click at [435, 251] on span "Vektoru summa ir skaitlis." at bounding box center [413, 256] width 91 height 10
click at [251, 173] on link "3. uzdevums" at bounding box center [280, 183] width 152 height 21
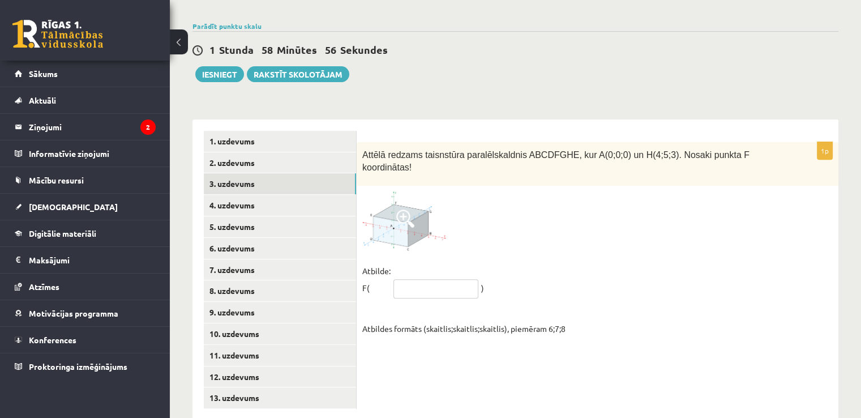
click at [439, 279] on input "text" at bounding box center [435, 288] width 85 height 19
drag, startPoint x: 620, startPoint y: 130, endPoint x: 657, endPoint y: 128, distance: 36.8
click at [657, 150] on span "Attēlā redzams taisnstūra paralēlskaldnis ABCDFGHE, kur A(0;0;0) un H(4;5;3). N…" at bounding box center [555, 161] width 387 height 23
click at [641, 209] on div at bounding box center [597, 220] width 470 height 59
click at [439, 279] on input "text" at bounding box center [435, 288] width 85 height 19
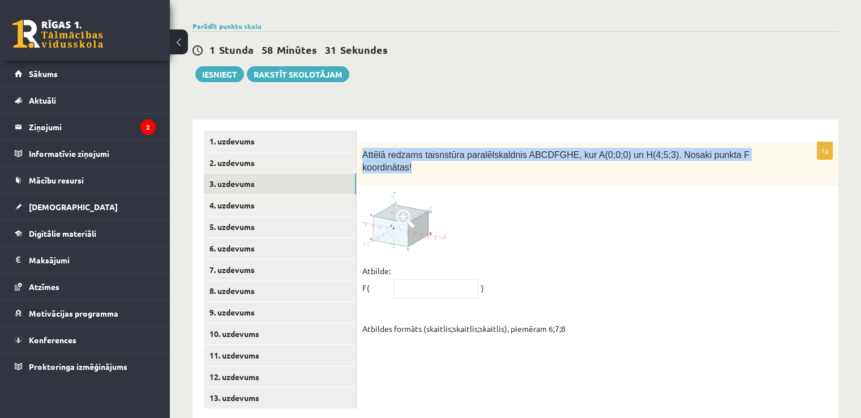
drag, startPoint x: 362, startPoint y: 127, endPoint x: 800, endPoint y: 121, distance: 437.5
click at [800, 142] on div "Attēlā redzams taisnstūra paralēlskaldnis ABCDFGHE, kur A(0;0;0) un H(4;5;3). N…" at bounding box center [597, 164] width 482 height 44
copy span "Attēlā redzams taisnstūra paralēlskaldnis ABCDFGHE, kur A(0;0;0) un H(4;5;3). N…"
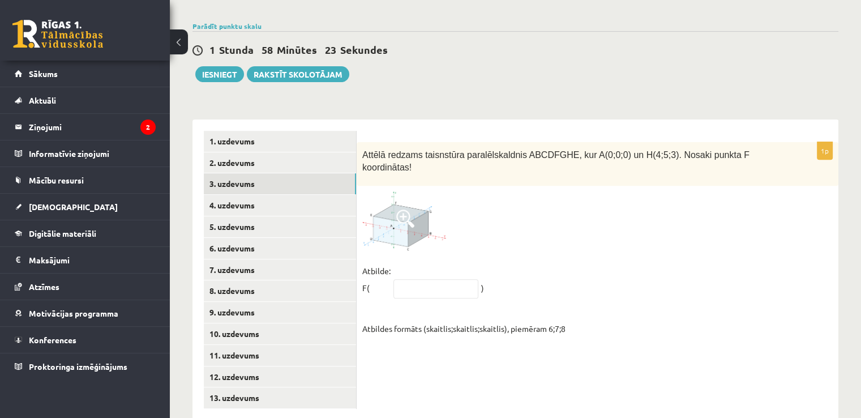
drag, startPoint x: 499, startPoint y: 205, endPoint x: 417, endPoint y: 161, distance: 92.7
click at [499, 202] on div at bounding box center [597, 220] width 470 height 59
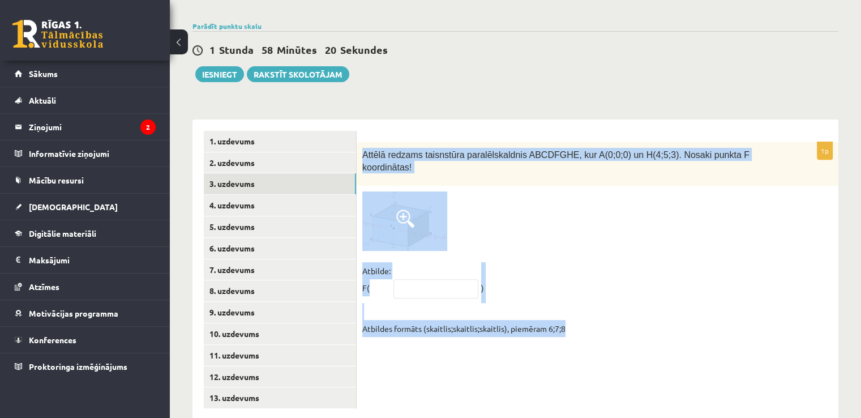
drag, startPoint x: 362, startPoint y: 125, endPoint x: 559, endPoint y: 307, distance: 267.9
click at [612, 334] on div "1p Attēlā redzams taisnstūra paralēlskaldnis ABCDFGHE, kur A(0;0;0) un H(4;5;3)…" at bounding box center [597, 269] width 482 height 300
copy div "Attēlā redzams taisnstūra paralēlskaldnis ABCDFGHE, kur A(0;0;0) un H(4;5;3). N…"
click at [446, 279] on input "text" at bounding box center [435, 288] width 85 height 19
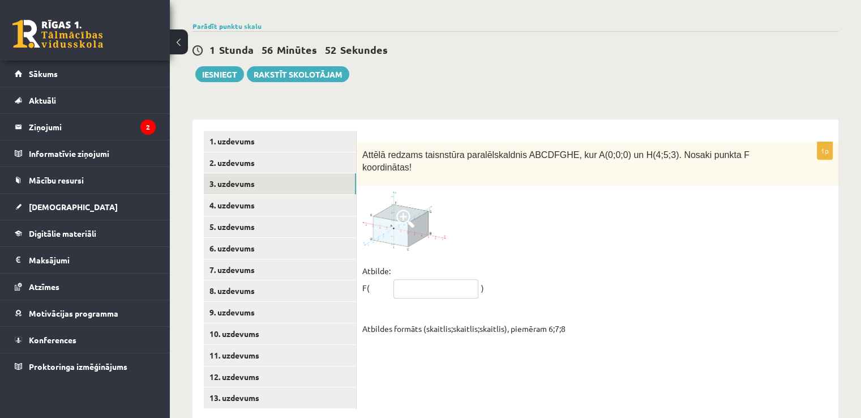
click at [411, 279] on input "text" at bounding box center [435, 288] width 85 height 19
paste input "*******"
type input "*****"
click at [244, 195] on link "4. uzdevums" at bounding box center [280, 205] width 152 height 21
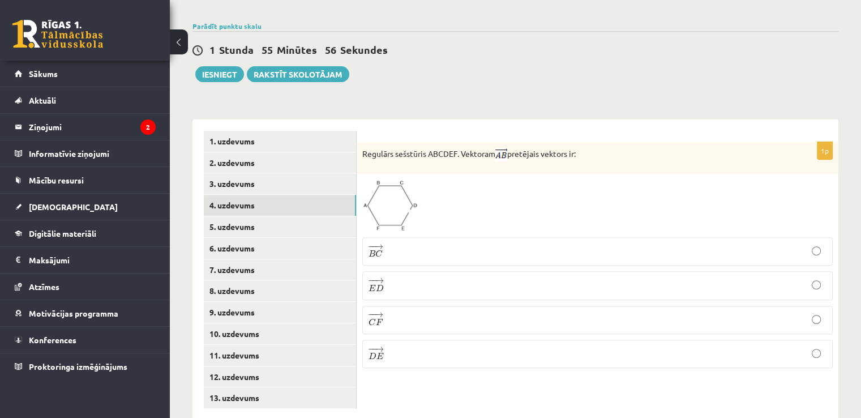
click at [409, 277] on p "− − → E D E D →" at bounding box center [597, 285] width 458 height 16
click at [418, 277] on p "− − → E D E D →" at bounding box center [597, 285] width 458 height 16
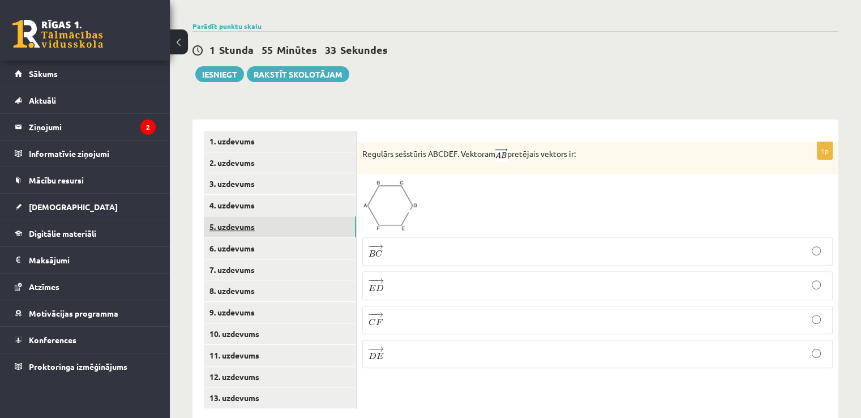
click at [235, 216] on link "5. uzdevums" at bounding box center [280, 226] width 152 height 21
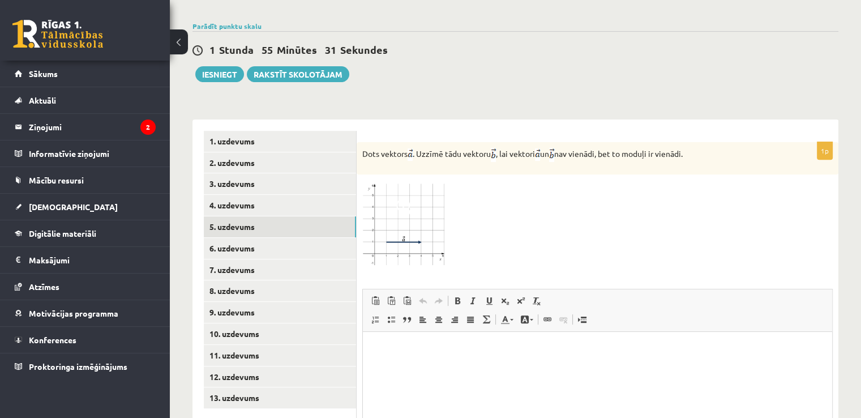
scroll to position [0, 0]
click at [248, 238] on link "6. uzdevums" at bounding box center [280, 248] width 152 height 21
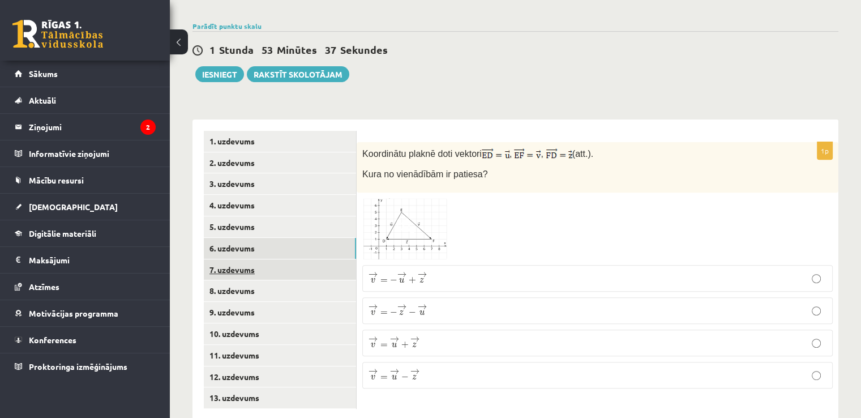
click at [247, 259] on link "7. uzdevums" at bounding box center [280, 269] width 152 height 21
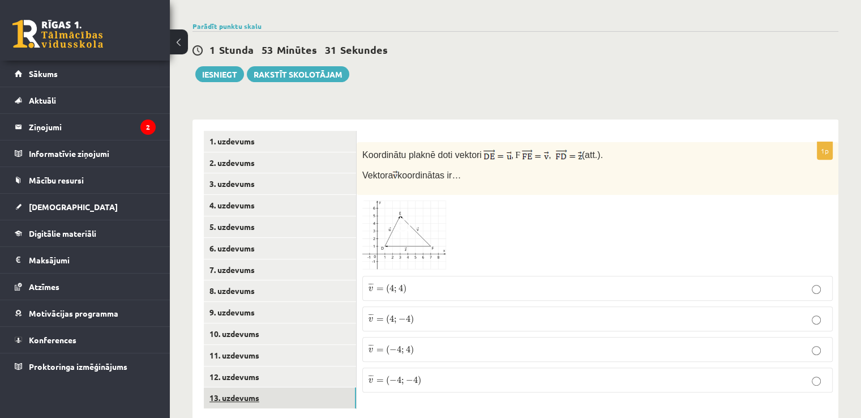
click at [245, 387] on link "13. uzdevums" at bounding box center [280, 397] width 152 height 21
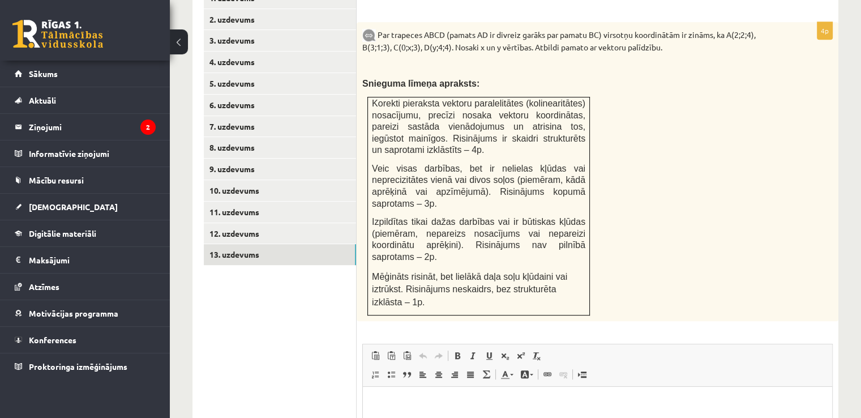
scroll to position [497, 0]
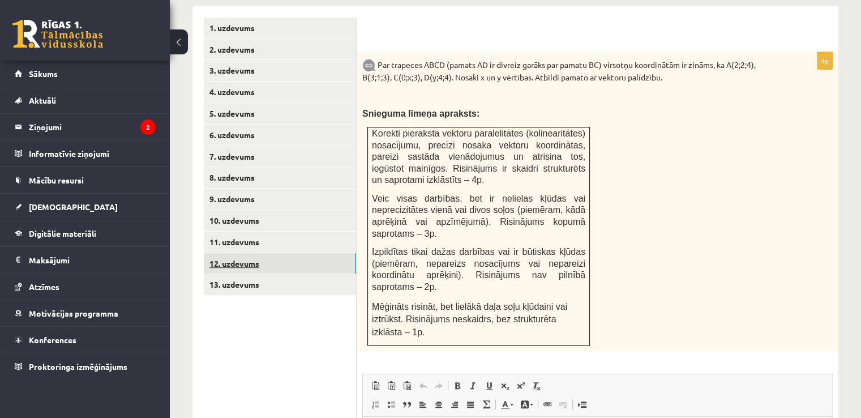
click at [237, 253] on link "12. uzdevums" at bounding box center [280, 263] width 152 height 21
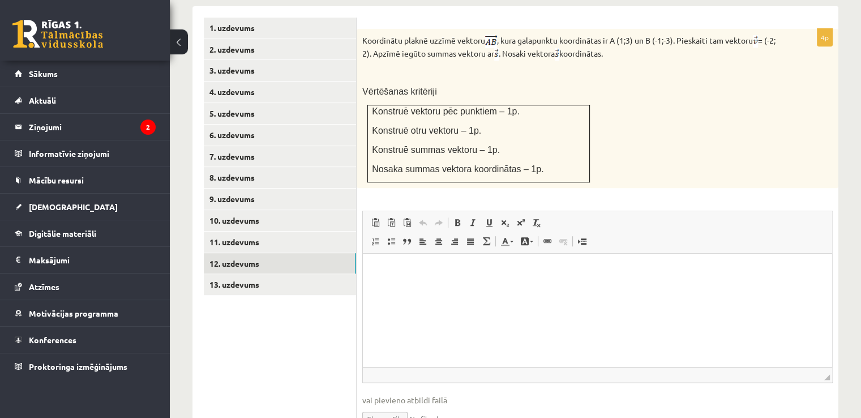
scroll to position [441, 0]
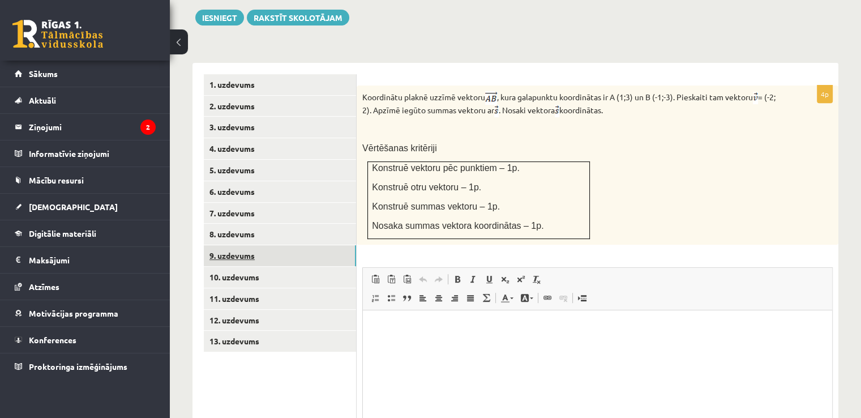
click at [259, 245] on link "9. uzdevums" at bounding box center [280, 255] width 152 height 21
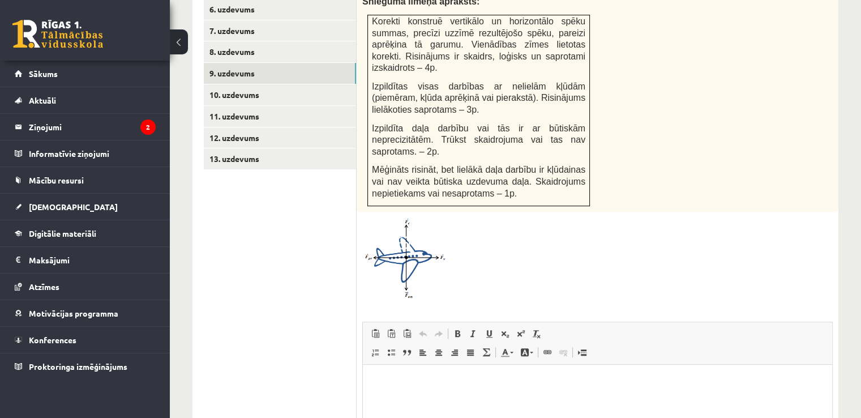
scroll to position [554, 0]
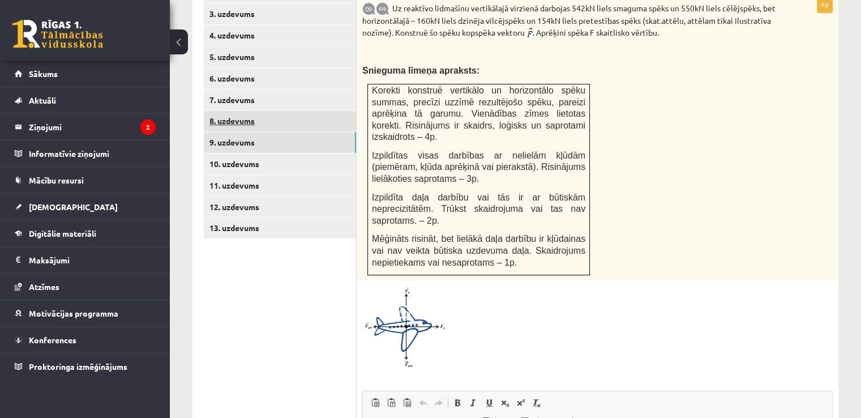
click at [233, 110] on link "8. uzdevums" at bounding box center [280, 120] width 152 height 21
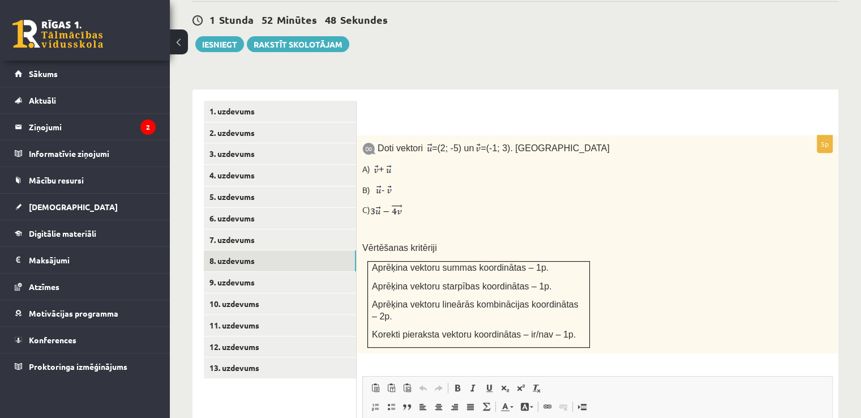
scroll to position [441, 0]
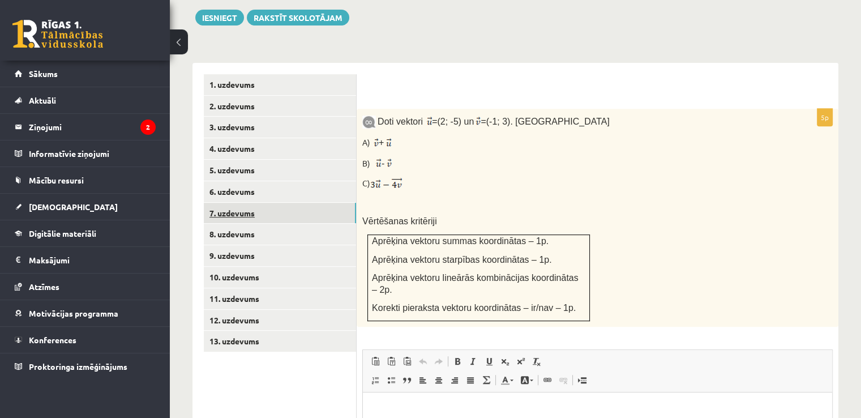
click at [229, 203] on link "7. uzdevums" at bounding box center [280, 213] width 152 height 21
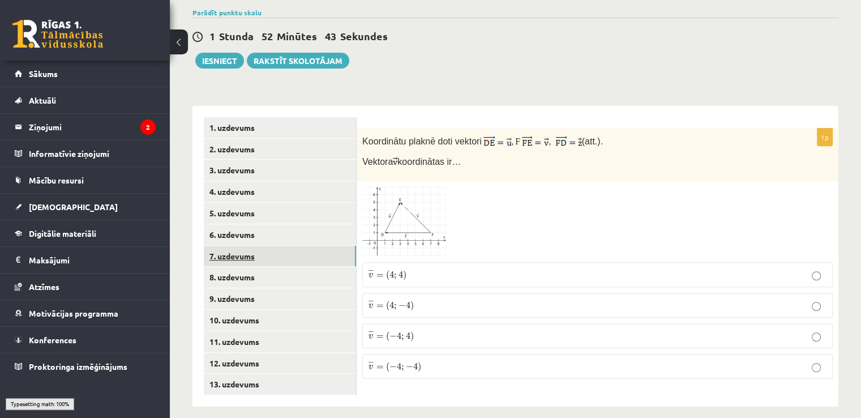
scroll to position [385, 0]
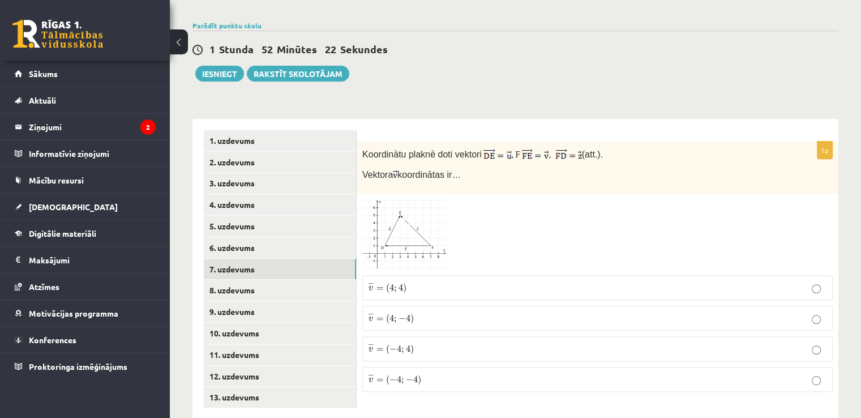
click at [434, 200] on img at bounding box center [404, 235] width 85 height 70
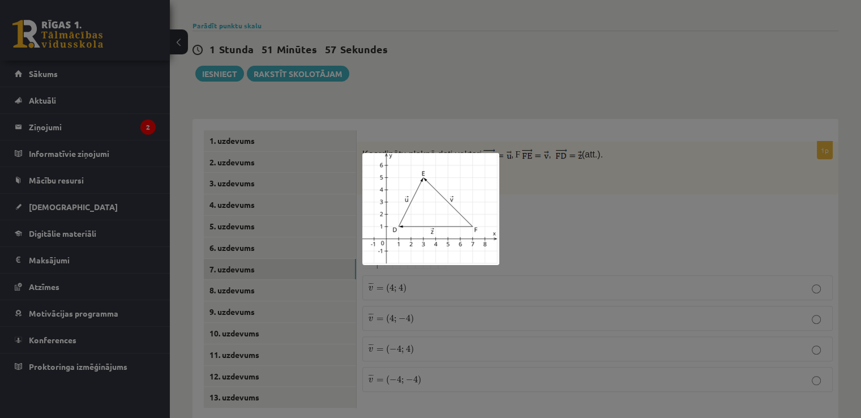
click at [570, 259] on div at bounding box center [430, 209] width 861 height 418
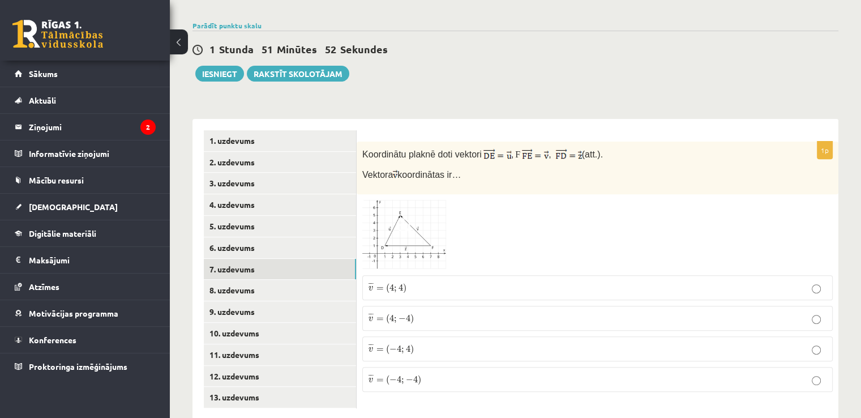
click at [426, 200] on img at bounding box center [404, 235] width 85 height 70
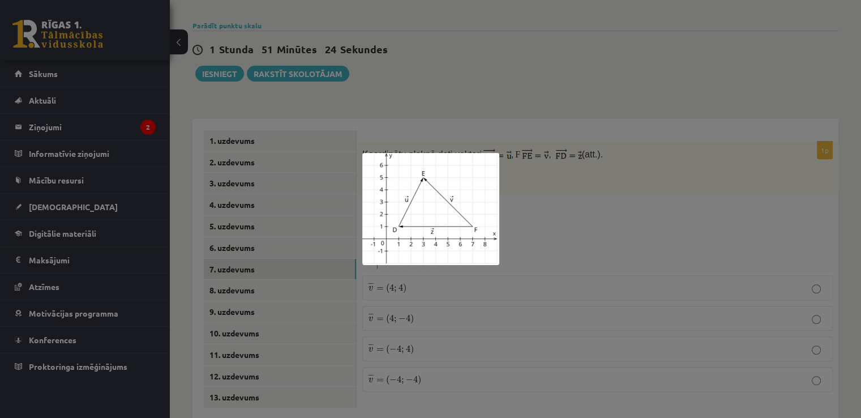
click at [548, 281] on div at bounding box center [430, 209] width 861 height 418
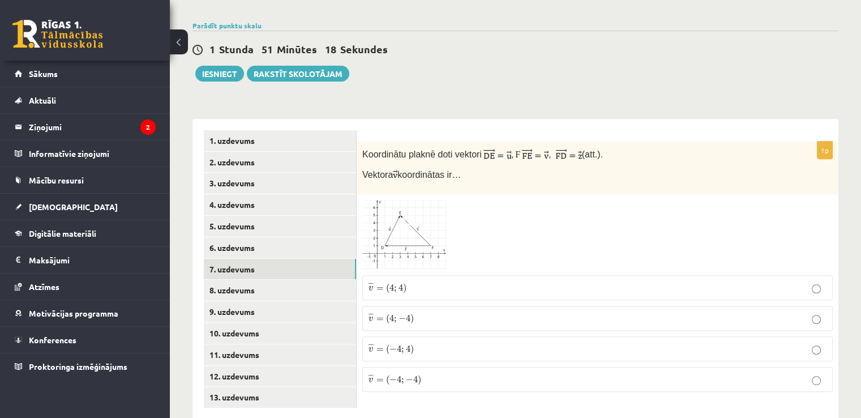
click at [414, 281] on p "¯ ¯ ¯ v = ( 4 ; 4 ) v ¯ = ( 4 ; 4 )" at bounding box center [597, 287] width 458 height 12
click at [226, 237] on link "6. uzdevums" at bounding box center [280, 247] width 152 height 21
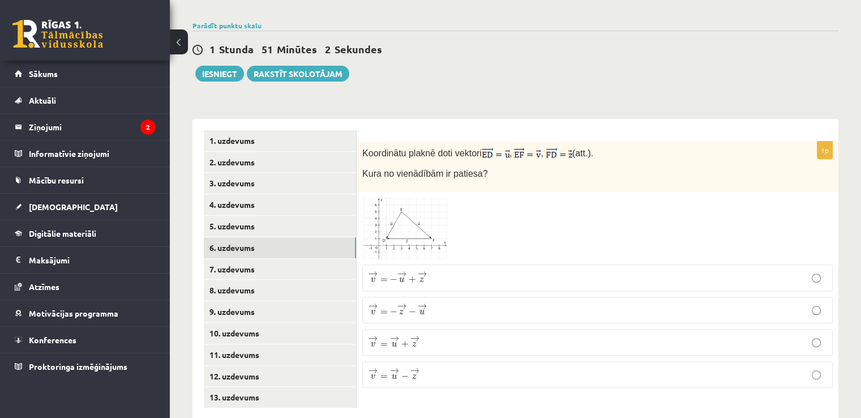
click at [423, 207] on img at bounding box center [404, 227] width 85 height 61
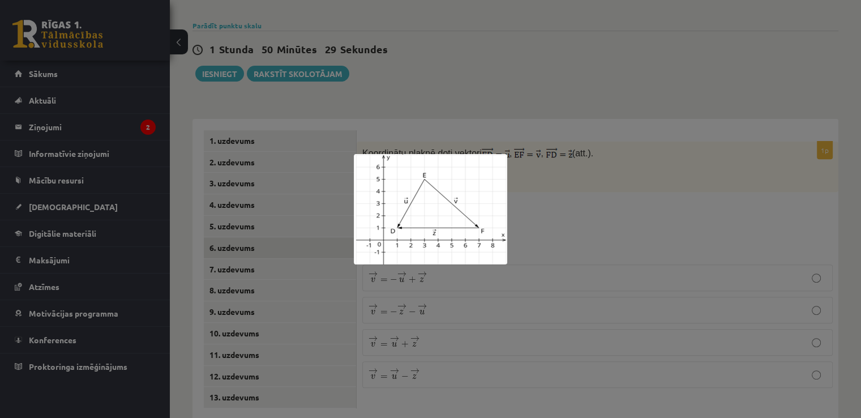
click at [543, 311] on div at bounding box center [430, 209] width 861 height 418
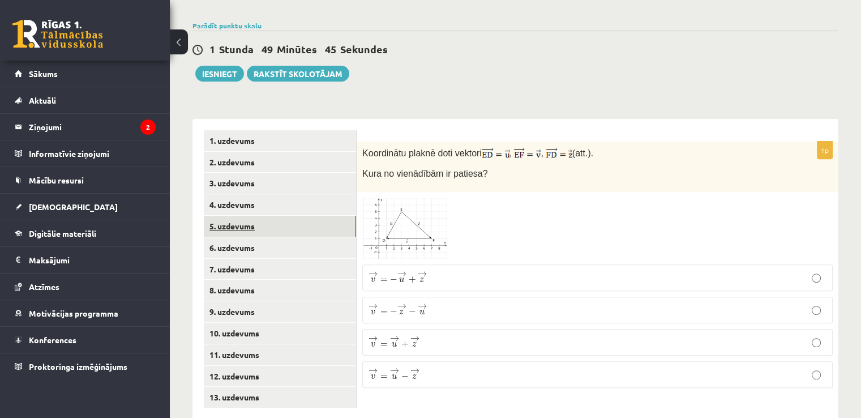
click at [247, 216] on link "5. uzdevums" at bounding box center [280, 226] width 152 height 21
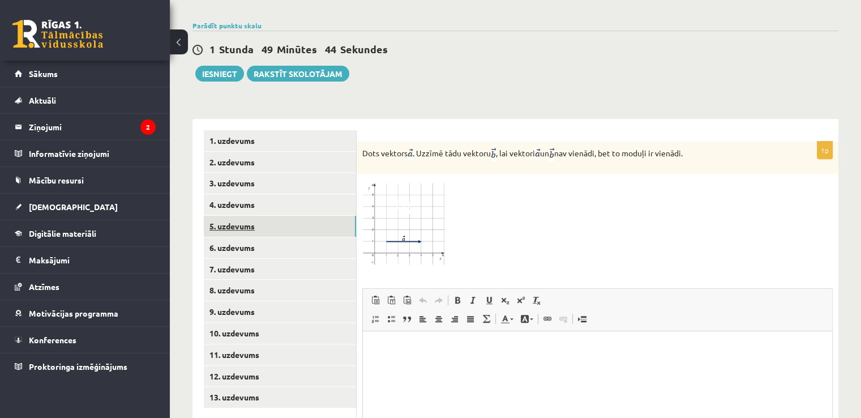
scroll to position [0, 0]
click at [413, 197] on span at bounding box center [405, 206] width 18 height 18
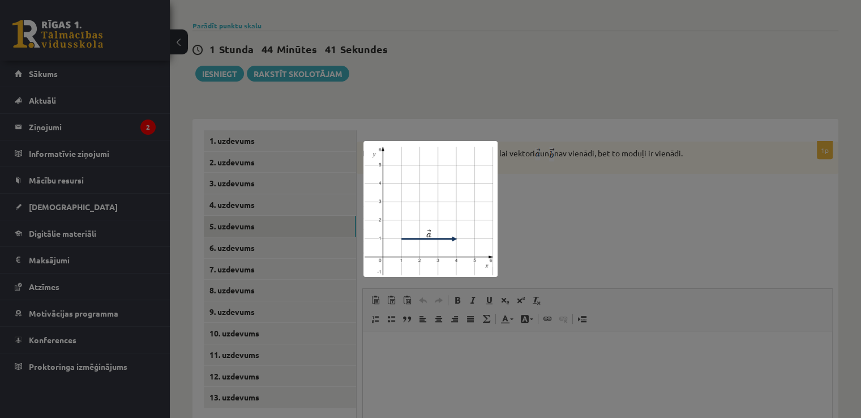
drag, startPoint x: 523, startPoint y: 177, endPoint x: 521, endPoint y: 200, distance: 23.9
click at [523, 183] on div at bounding box center [430, 209] width 861 height 418
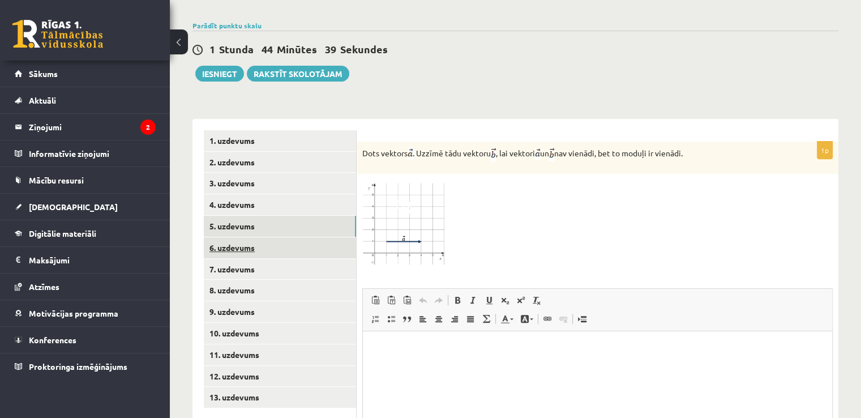
click at [244, 237] on link "6. uzdevums" at bounding box center [280, 247] width 152 height 21
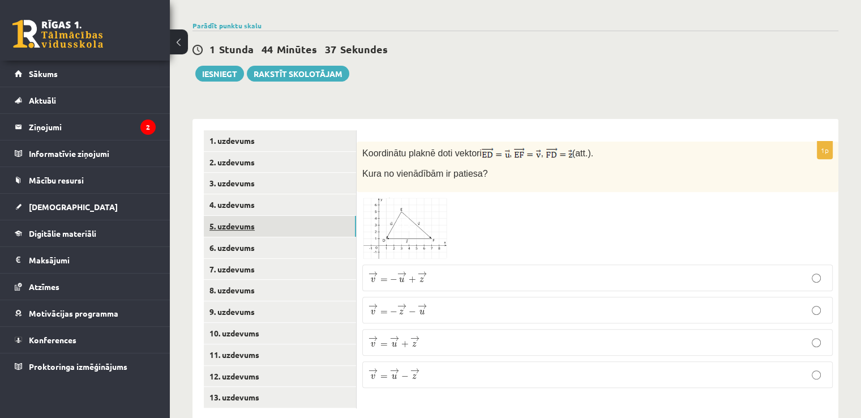
click at [232, 216] on link "5. uzdevums" at bounding box center [280, 226] width 152 height 21
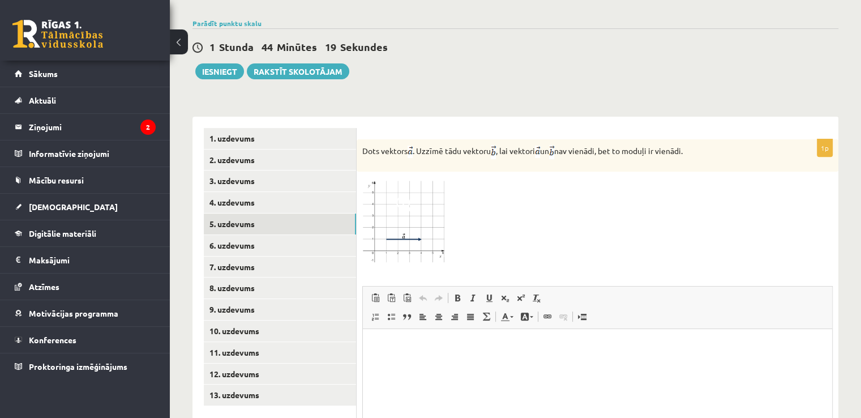
click at [414, 209] on img at bounding box center [404, 220] width 85 height 86
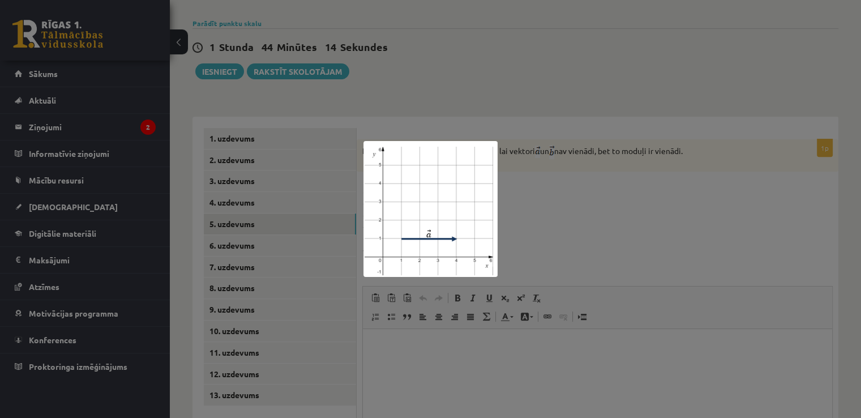
click at [579, 197] on div at bounding box center [430, 209] width 861 height 418
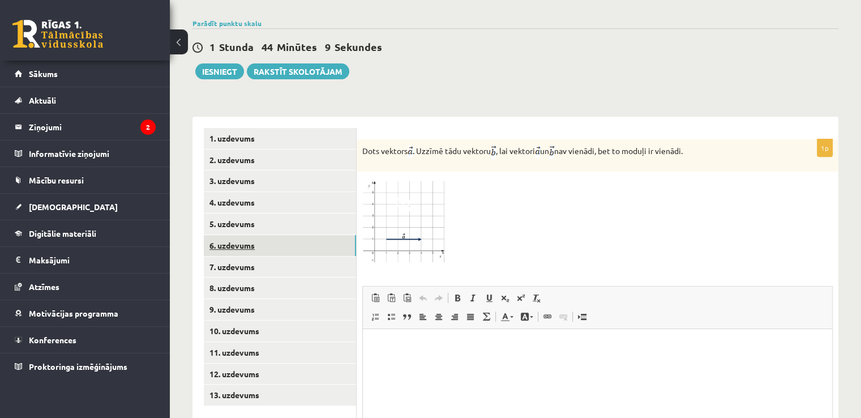
click at [244, 235] on link "6. uzdevums" at bounding box center [280, 245] width 152 height 21
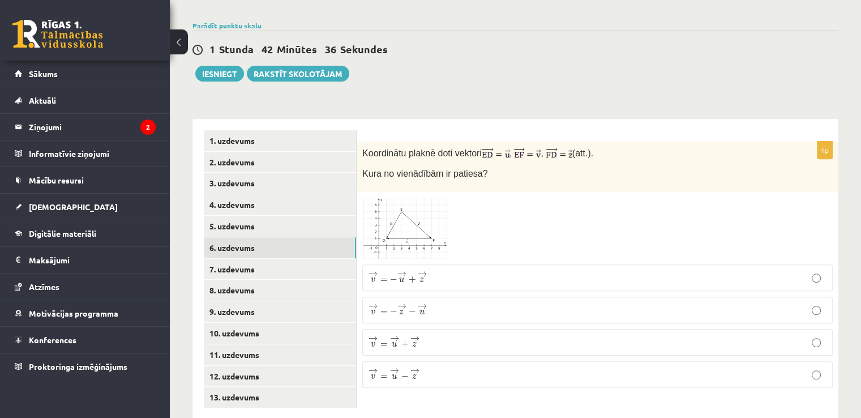
click at [412, 216] on span at bounding box center [405, 225] width 18 height 18
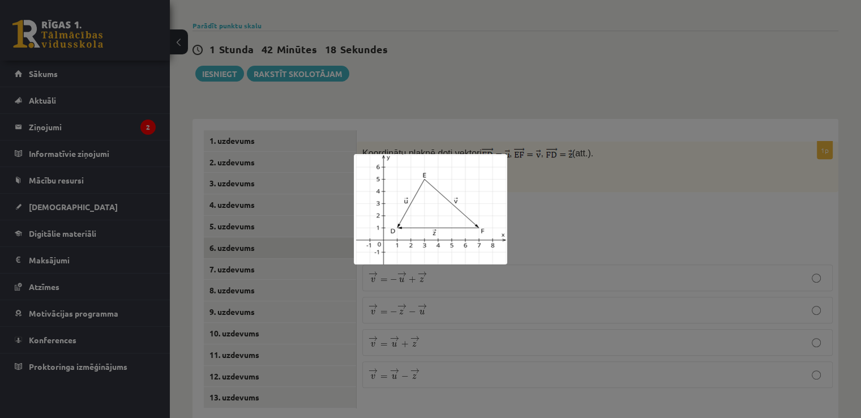
click at [700, 179] on div at bounding box center [430, 209] width 861 height 418
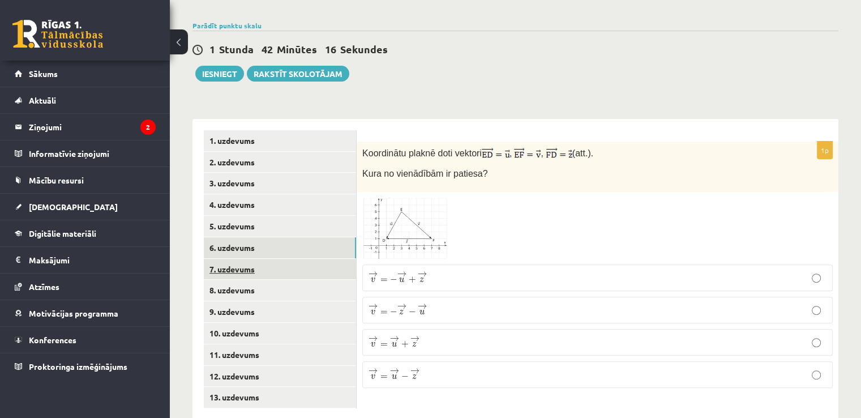
click at [249, 259] on link "7. uzdevums" at bounding box center [280, 269] width 152 height 21
click at [213, 237] on link "6. uzdevums" at bounding box center [280, 247] width 152 height 21
click at [436, 204] on img at bounding box center [404, 227] width 85 height 61
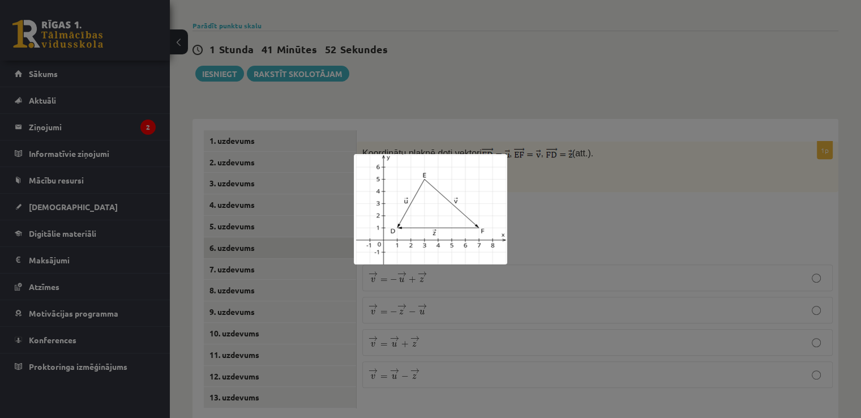
click at [525, 203] on div at bounding box center [430, 209] width 861 height 418
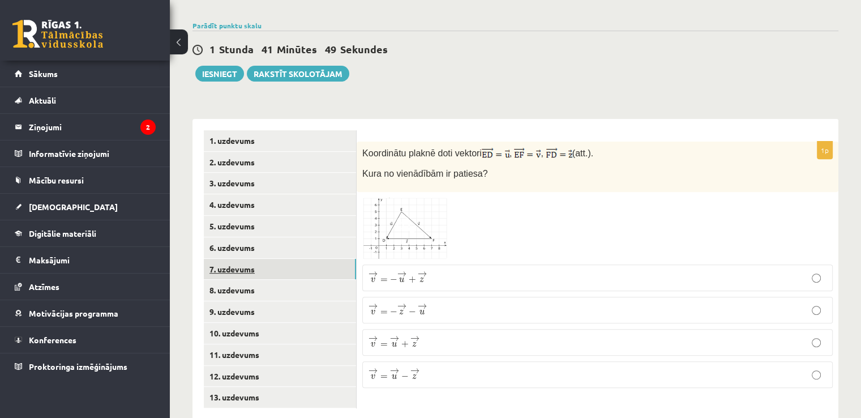
click at [242, 259] on link "7. uzdevums" at bounding box center [280, 269] width 152 height 21
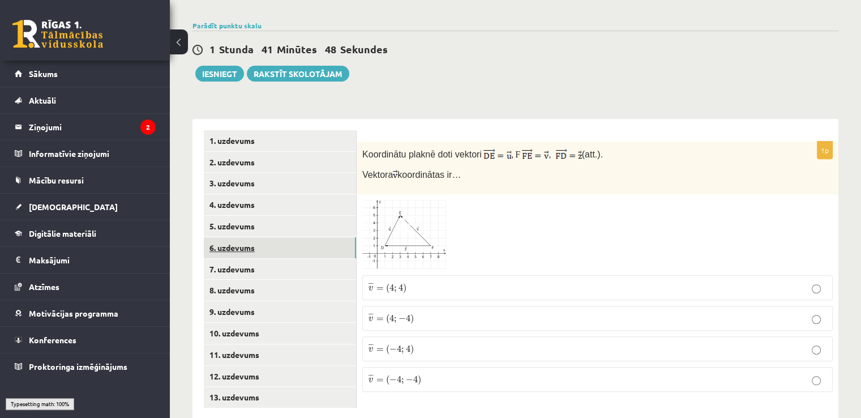
click at [240, 237] on link "6. uzdevums" at bounding box center [280, 247] width 152 height 21
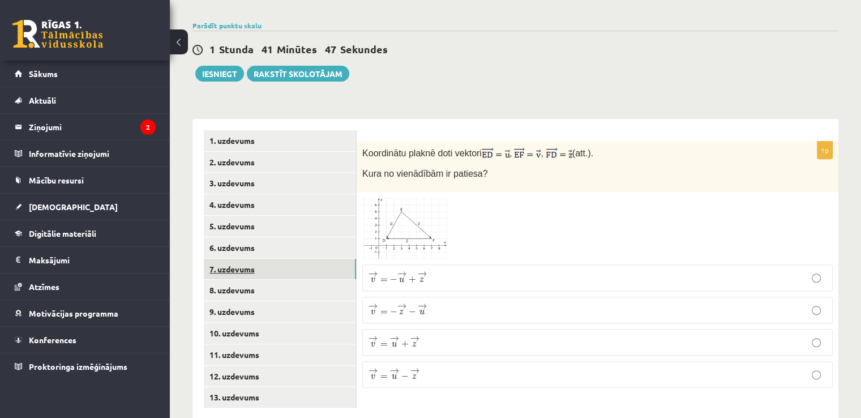
click at [250, 259] on link "7. uzdevums" at bounding box center [280, 269] width 152 height 21
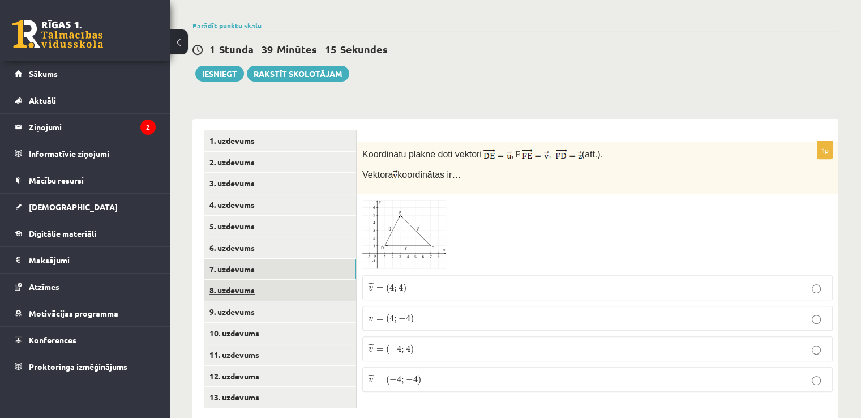
click at [251, 280] on link "8. uzdevums" at bounding box center [280, 290] width 152 height 21
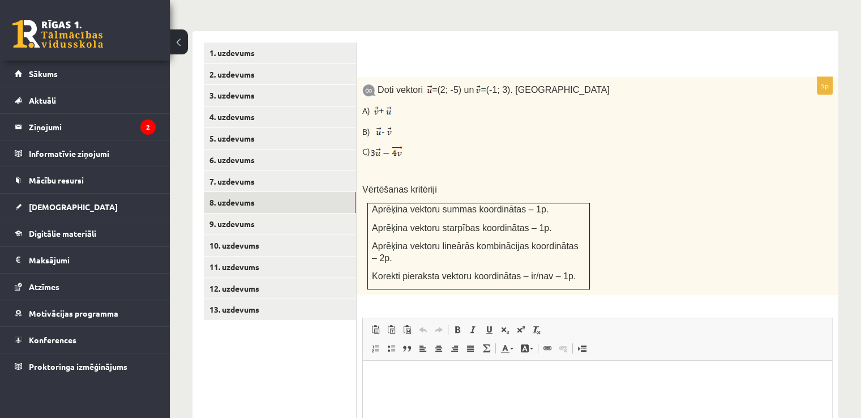
scroll to position [498, 0]
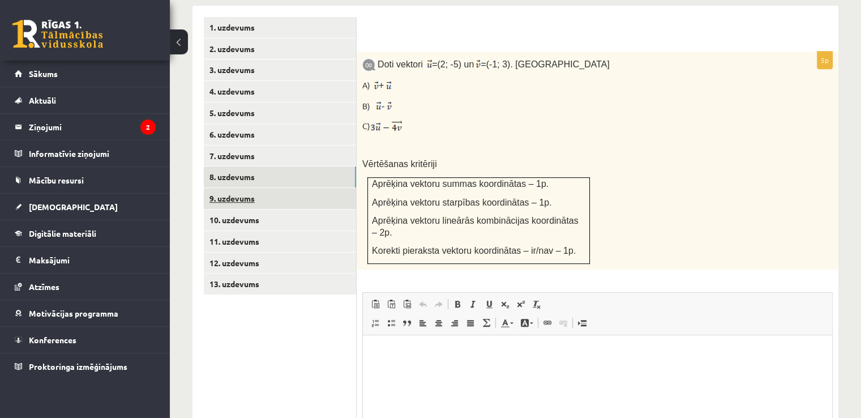
click at [255, 188] on link "9. uzdevums" at bounding box center [280, 198] width 152 height 21
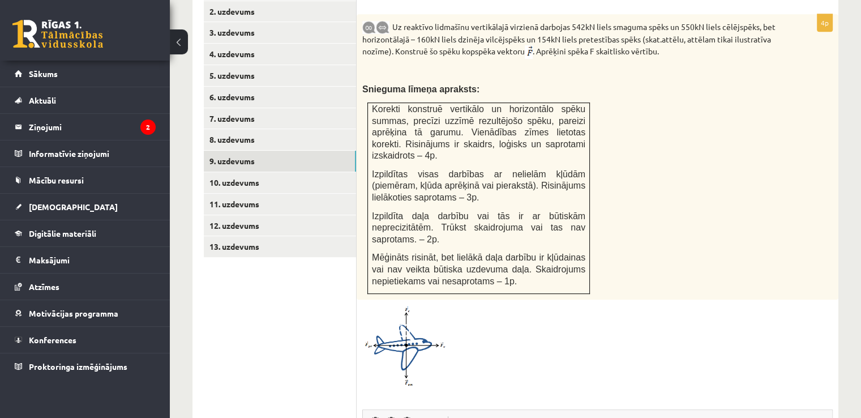
scroll to position [555, 0]
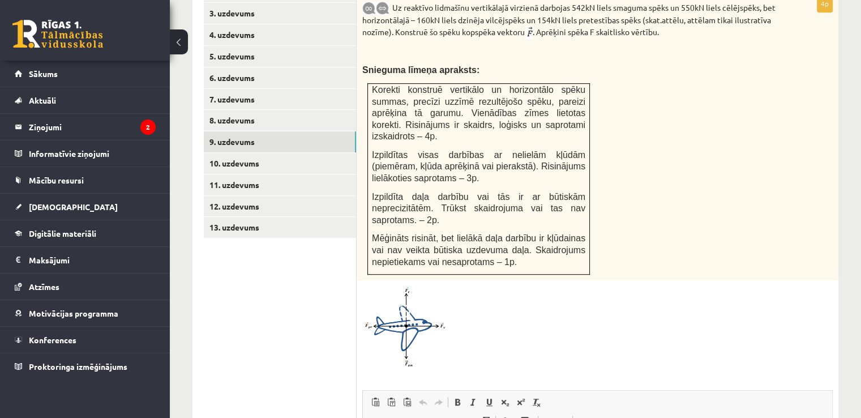
click at [400, 286] on img at bounding box center [404, 326] width 85 height 81
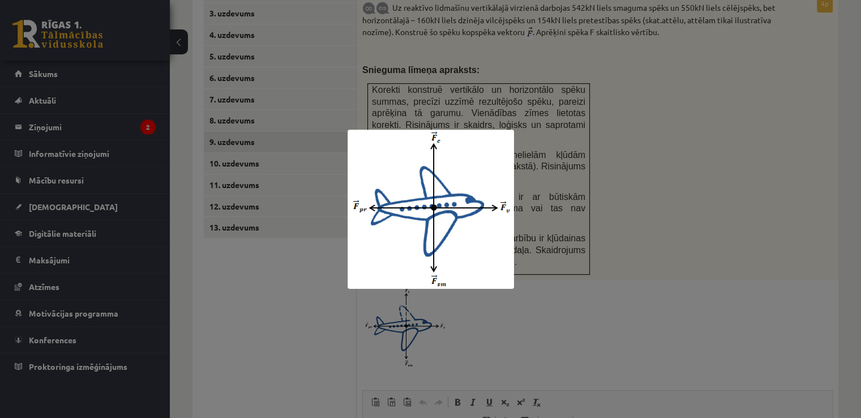
click at [561, 278] on div at bounding box center [430, 209] width 861 height 418
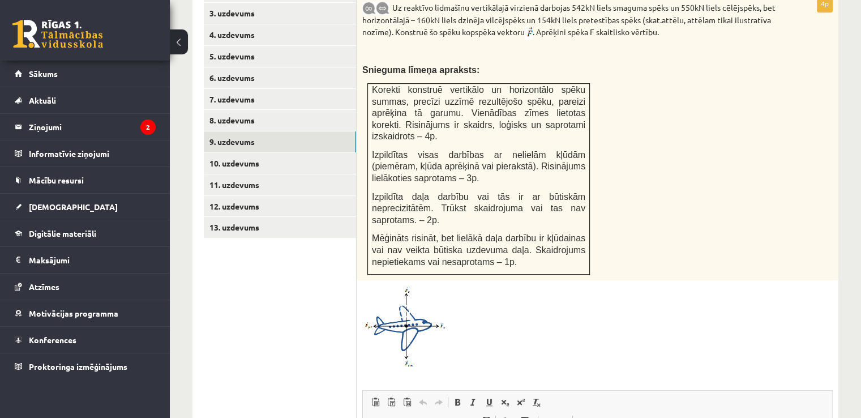
drag, startPoint x: 0, startPoint y: 13, endPoint x: 750, endPoint y: 231, distance: 780.8
click at [753, 233] on div "Uz reaktīvo lidmašīnu vertikālajā virzienā darbojas 542kN liels smaguma spēks u…" at bounding box center [597, 137] width 482 height 285
click at [257, 153] on link "10. uzdevums" at bounding box center [280, 163] width 152 height 21
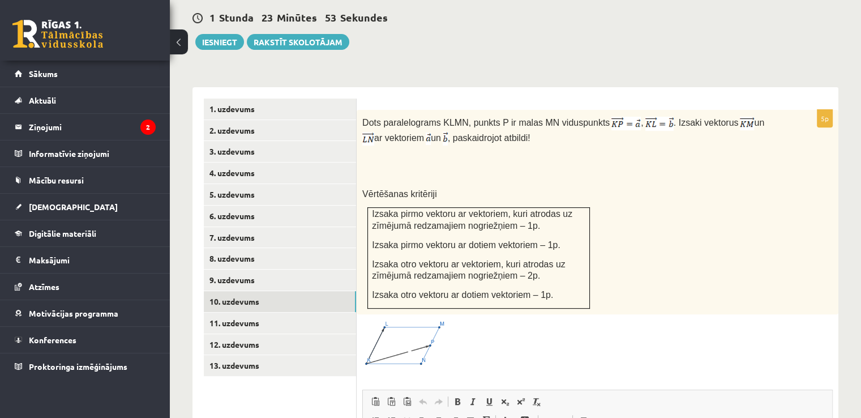
scroll to position [385, 0]
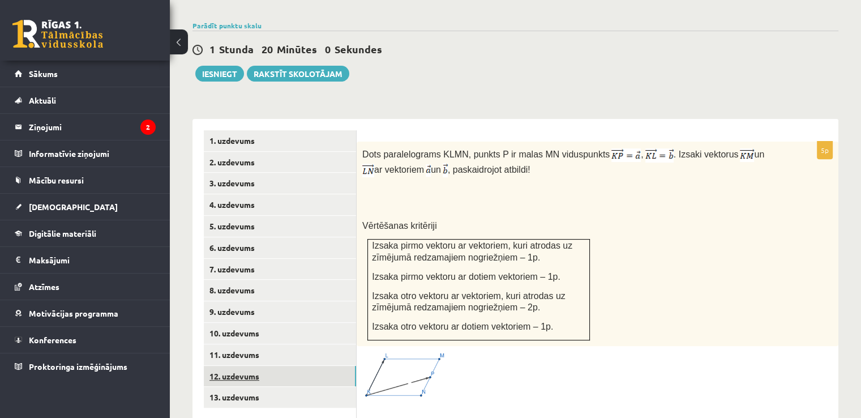
click at [255, 366] on link "12. uzdevums" at bounding box center [280, 376] width 152 height 21
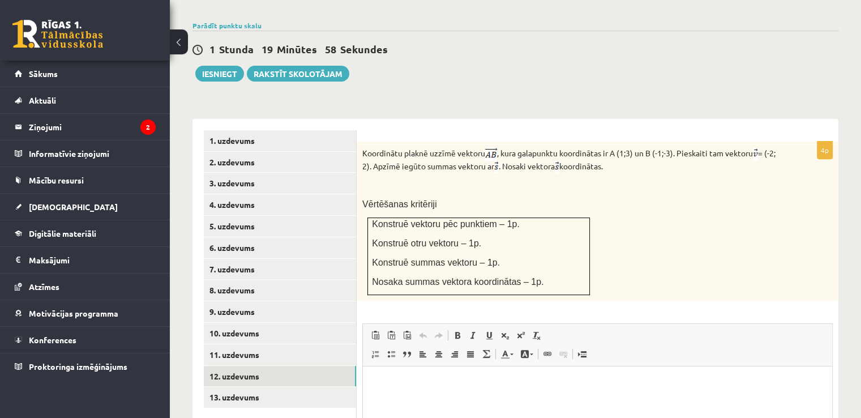
scroll to position [0, 0]
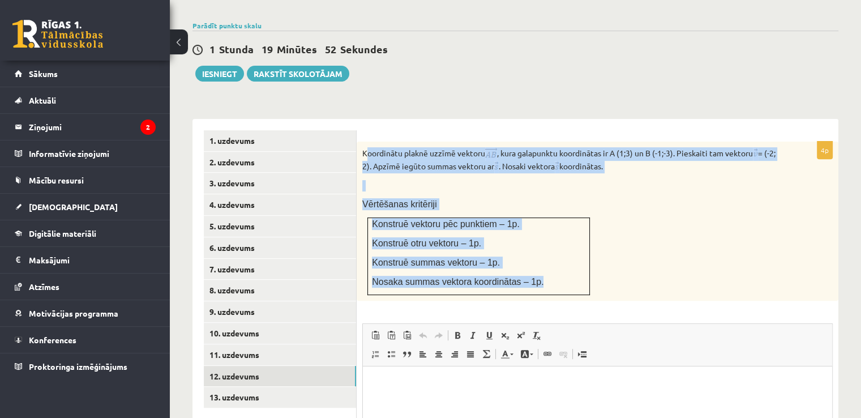
drag, startPoint x: 368, startPoint y: 123, endPoint x: 555, endPoint y: 248, distance: 224.7
click at [555, 252] on div "Koordinātu plaknē uzzīmē vektoru , kura galapunktu koordinātas ir A (1;3) un B …" at bounding box center [597, 221] width 482 height 160
click at [621, 234] on div "Koordinātu plaknē uzzīmē vektoru , kura galapunktu koordinātas ir A (1;3) un B …" at bounding box center [597, 221] width 482 height 160
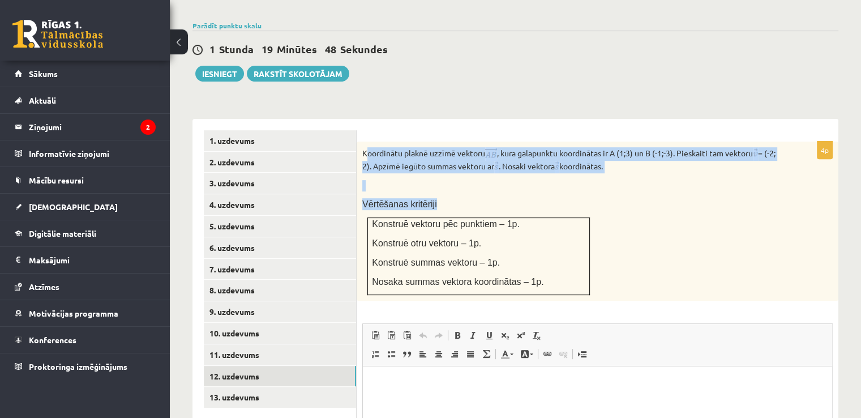
drag, startPoint x: 365, startPoint y: 123, endPoint x: 689, endPoint y: 258, distance: 351.1
click at [693, 264] on div "Koordinātu plaknē uzzīmē vektoru , kura galapunktu koordinātas ir A (1;3) un B …" at bounding box center [597, 221] width 482 height 160
click at [659, 205] on div "Koordinātu plaknē uzzīmē vektoru , kura galapunktu koordinātas ir A (1;3) un B …" at bounding box center [597, 221] width 482 height 160
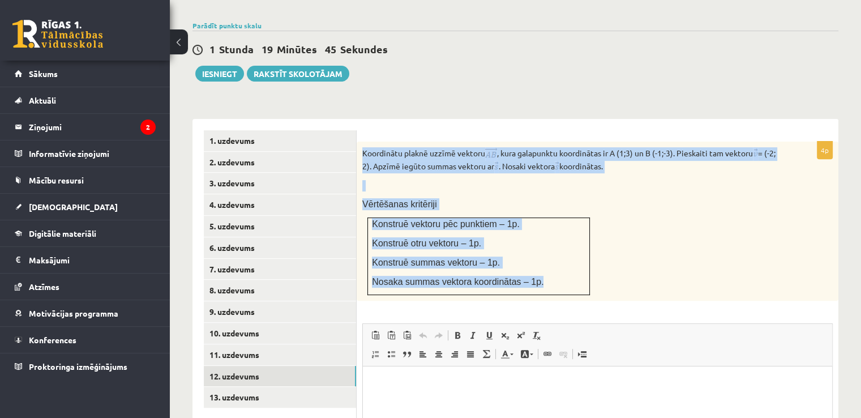
drag, startPoint x: 362, startPoint y: 123, endPoint x: 530, endPoint y: 256, distance: 214.8
click at [552, 264] on div "Koordinātu plaknē uzzīmē vektoru , kura galapunktu koordinātas ir A (1;3) un B …" at bounding box center [597, 221] width 482 height 160
copy div "Koordinātu plaknē uzzīmē vektoru , kura galapunktu koordinātas ir A (1;3) un B …"
click at [258, 386] on link "13. uzdevums" at bounding box center [280, 396] width 152 height 21
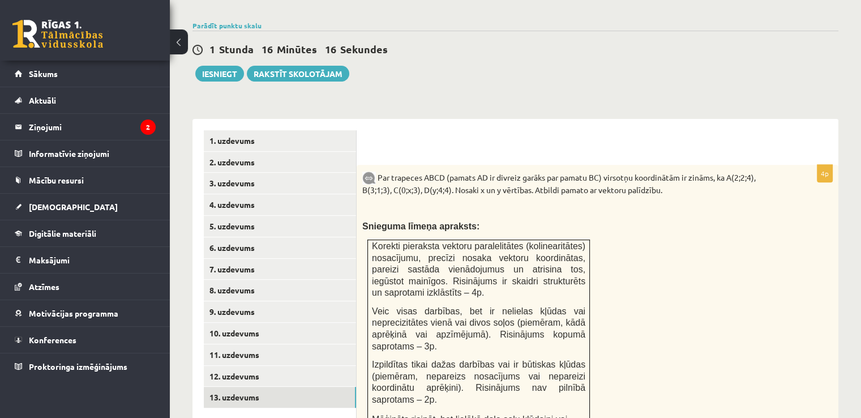
click at [720, 256] on div "Par trapeces ABCD (pamats AD ir divreiz garāks par pamatu BC) virsotņu koordinā…" at bounding box center [597, 314] width 482 height 299
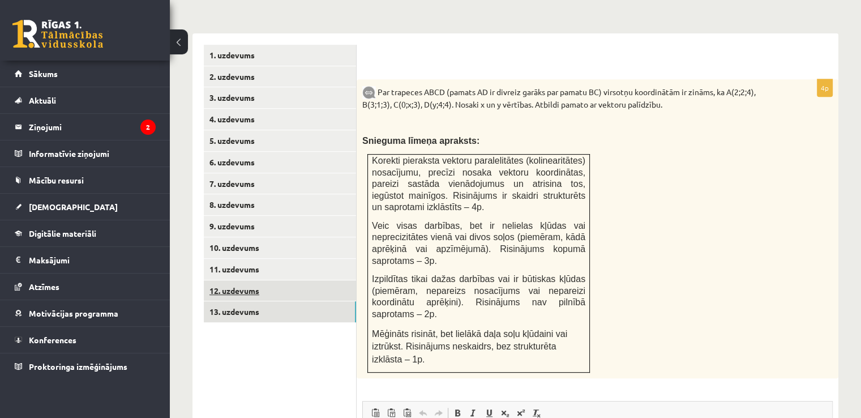
scroll to position [453, 0]
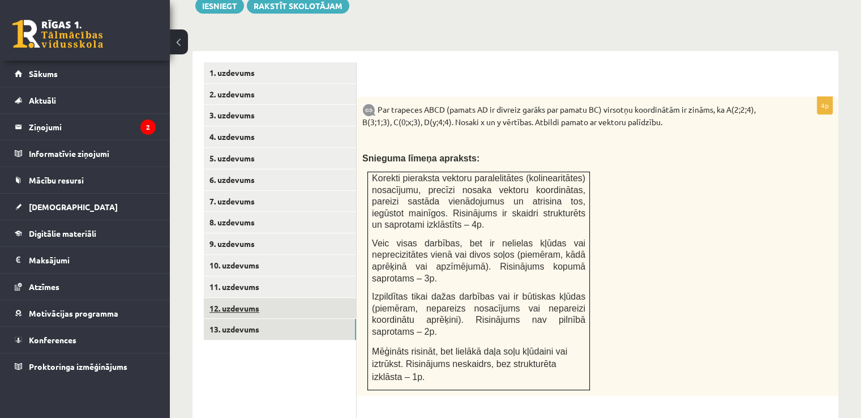
click at [241, 298] on link "12. uzdevums" at bounding box center [280, 308] width 152 height 21
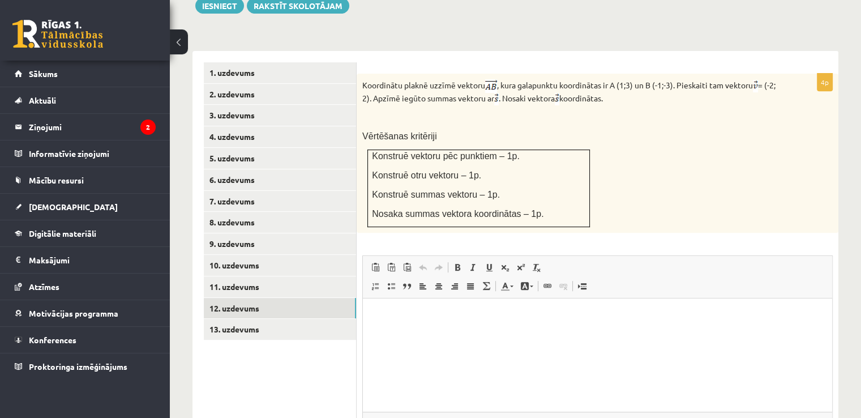
scroll to position [0, 0]
click at [552, 333] on html at bounding box center [597, 315] width 469 height 35
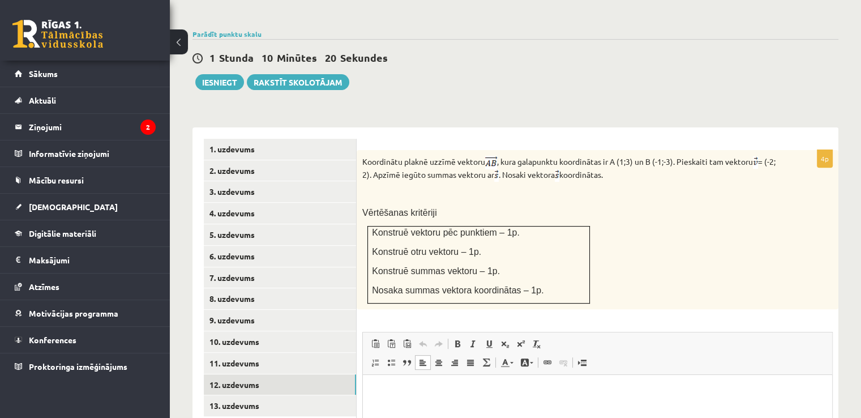
scroll to position [396, 0]
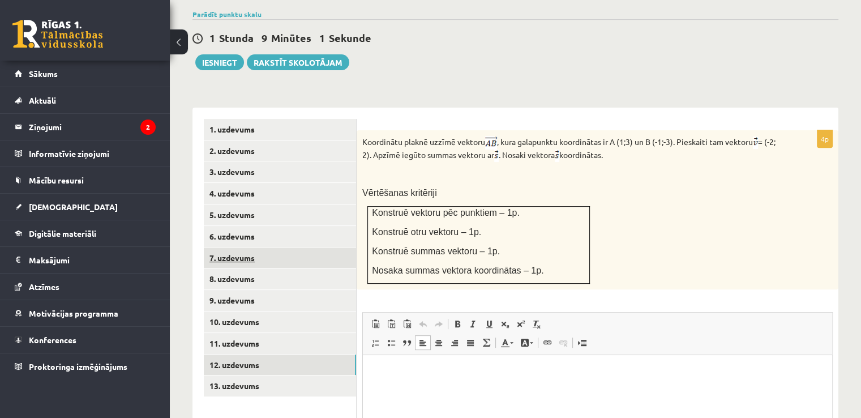
click at [263, 247] on link "7. uzdevums" at bounding box center [280, 257] width 152 height 21
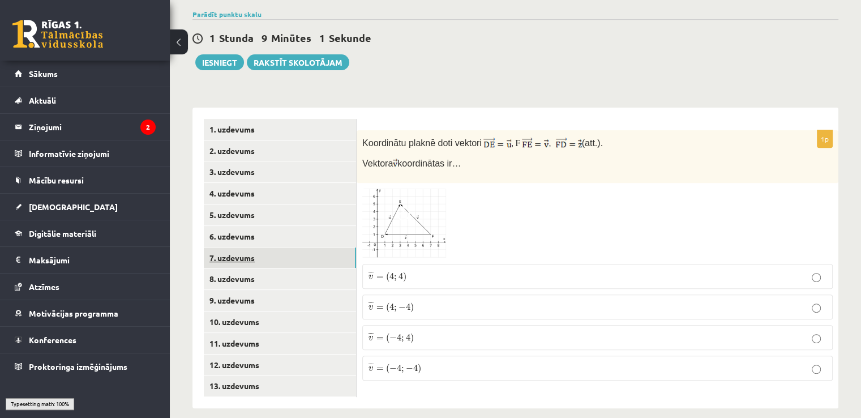
scroll to position [385, 0]
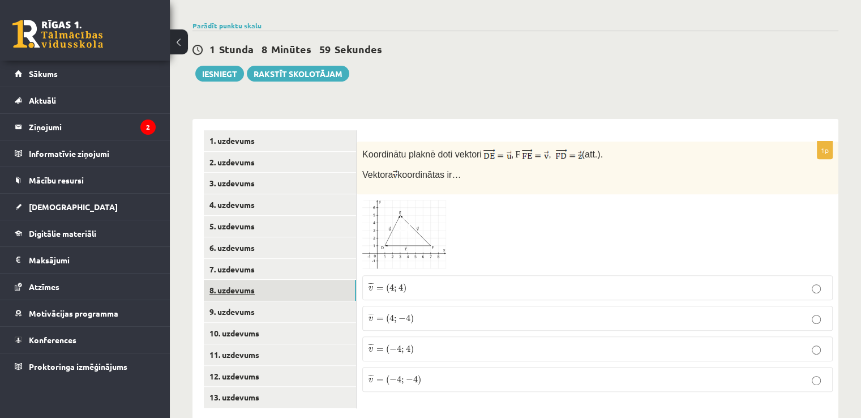
click at [229, 280] on link "8. uzdevums" at bounding box center [280, 290] width 152 height 21
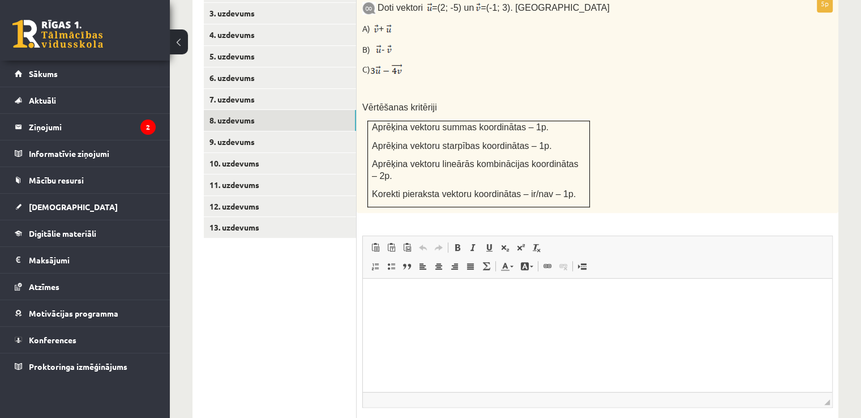
scroll to position [498, 0]
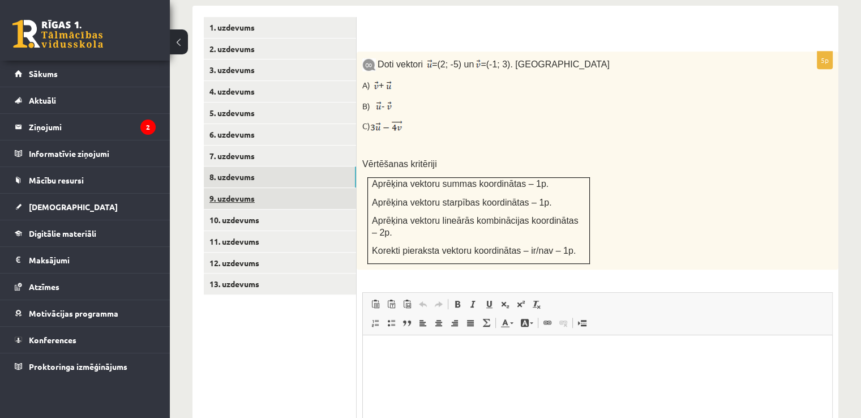
click at [248, 188] on link "9. uzdevums" at bounding box center [280, 198] width 152 height 21
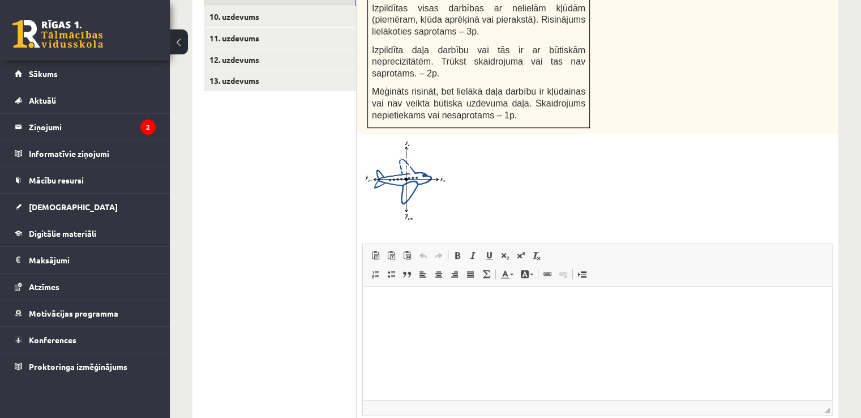
scroll to position [475, 0]
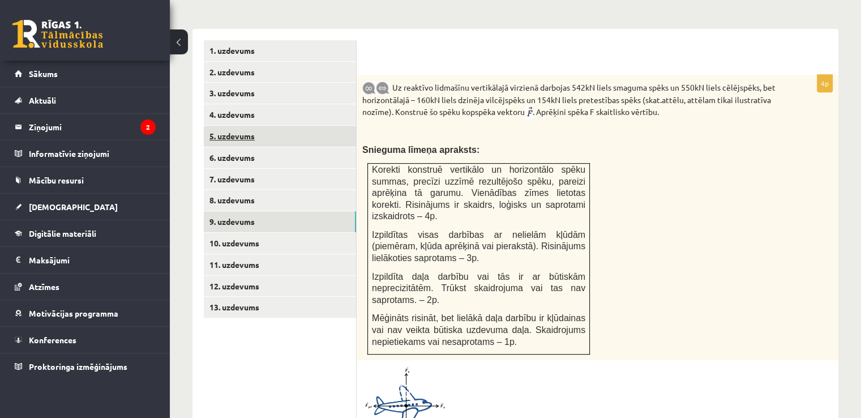
click at [240, 126] on link "5. uzdevums" at bounding box center [280, 136] width 152 height 21
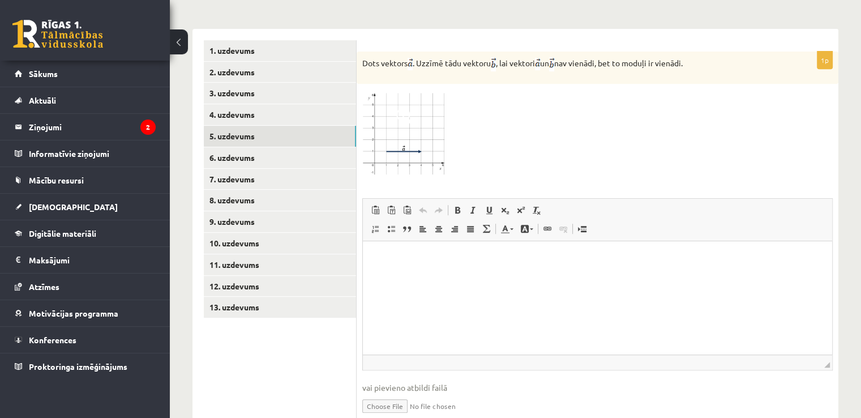
scroll to position [0, 0]
click at [395, 393] on input "file" at bounding box center [597, 404] width 470 height 23
type input "**********"
click at [257, 190] on link "8. uzdevums" at bounding box center [280, 200] width 152 height 21
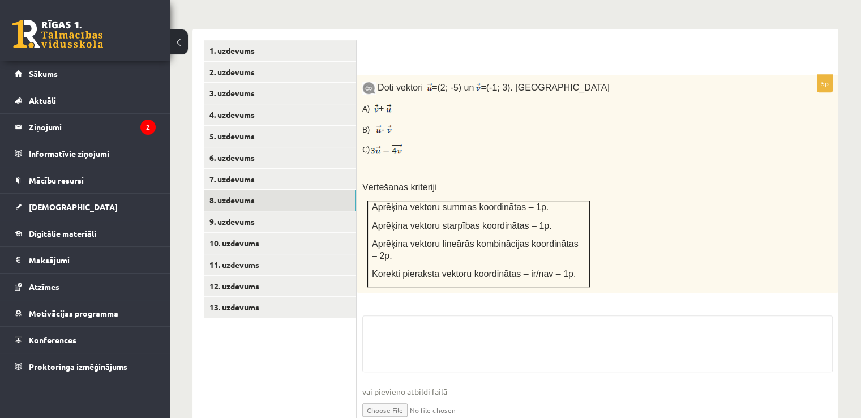
click at [407, 397] on input "file" at bounding box center [597, 408] width 470 height 23
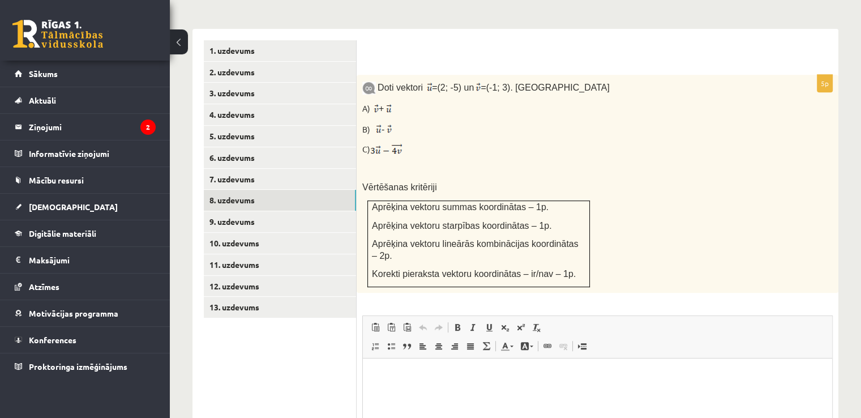
type input "**********"
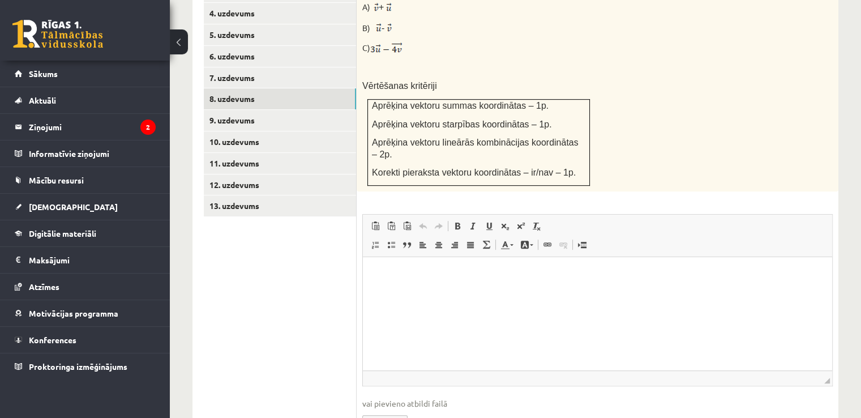
scroll to position [501, 0]
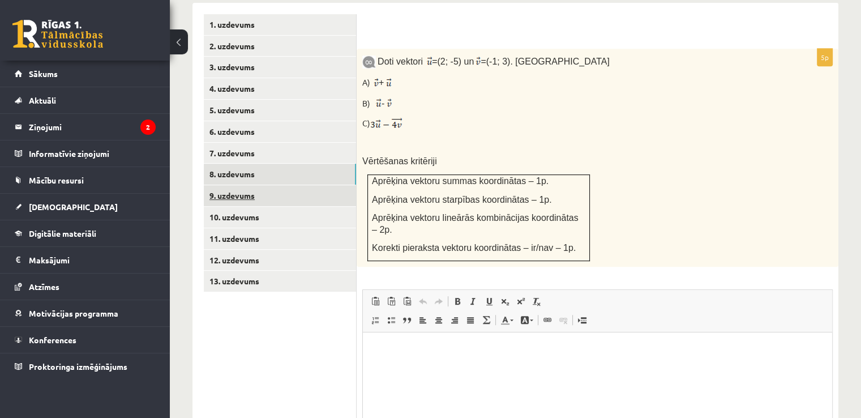
click at [238, 185] on link "9. uzdevums" at bounding box center [280, 195] width 152 height 21
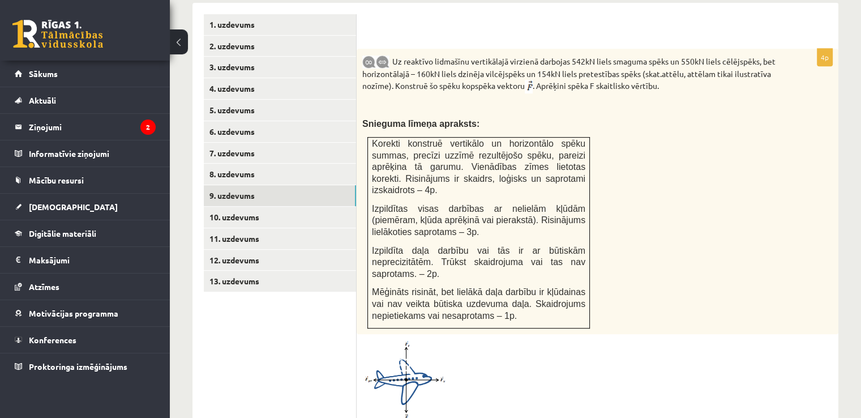
scroll to position [0, 0]
click at [265, 207] on link "10. uzdevums" at bounding box center [280, 217] width 152 height 21
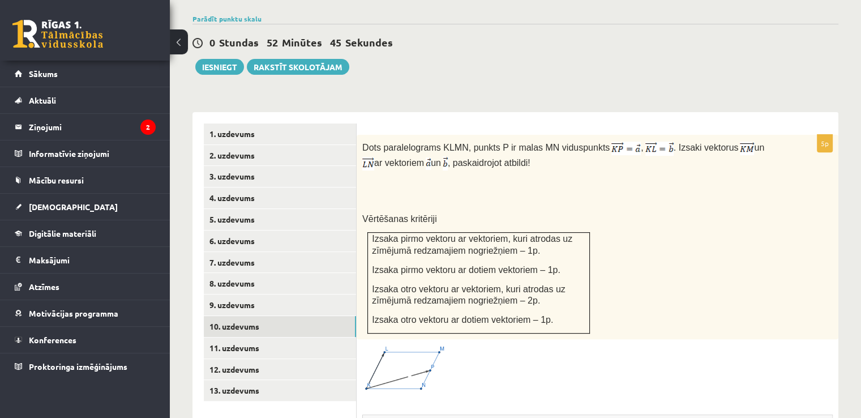
scroll to position [331, 0]
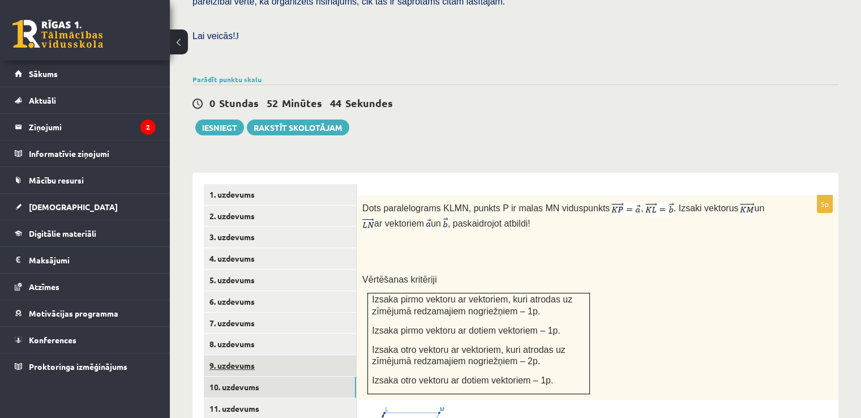
click at [244, 355] on link "9. uzdevums" at bounding box center [280, 365] width 152 height 21
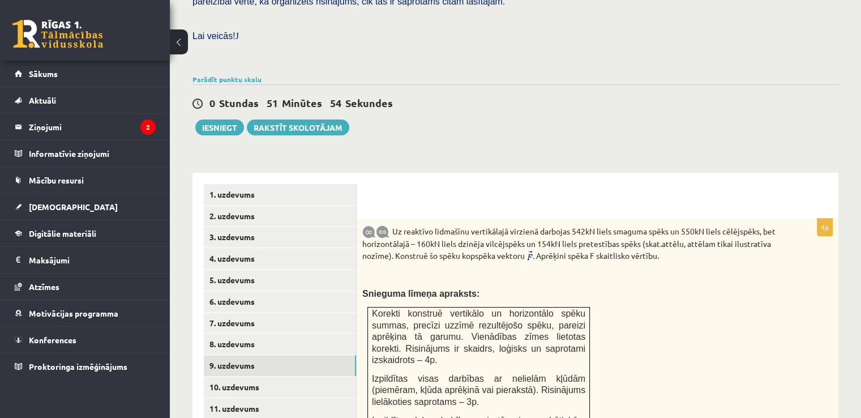
scroll to position [388, 0]
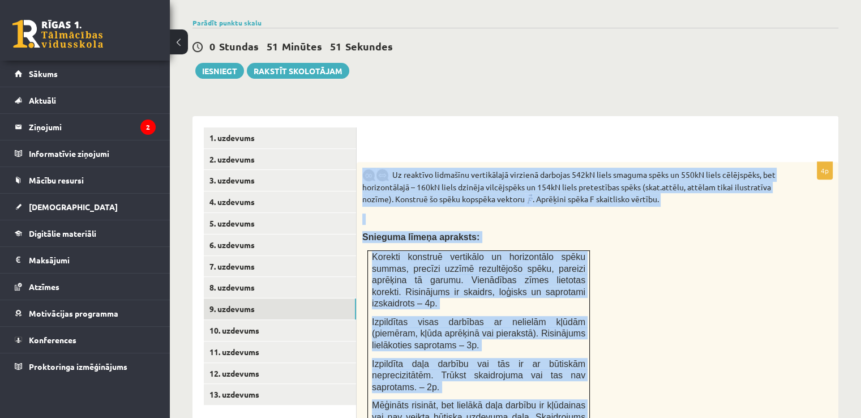
drag, startPoint x: 373, startPoint y: 136, endPoint x: 545, endPoint y: 382, distance: 299.8
click at [221, 63] on button "Iesniegt" at bounding box center [219, 71] width 49 height 16
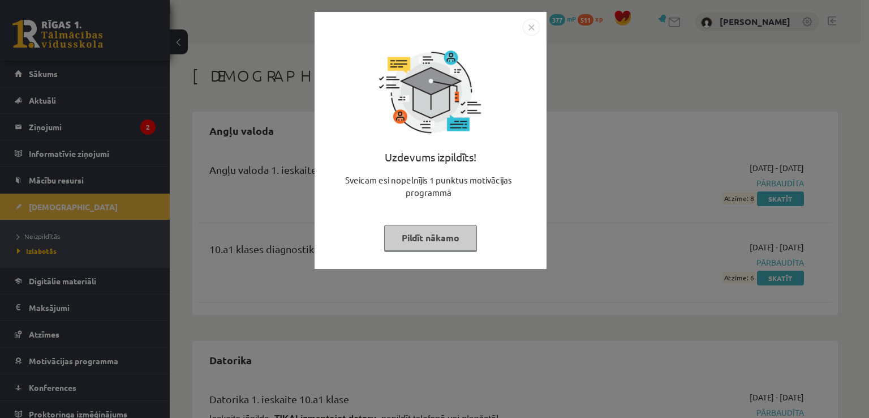
click at [429, 233] on button "Pildīt nākamo" at bounding box center [430, 238] width 93 height 26
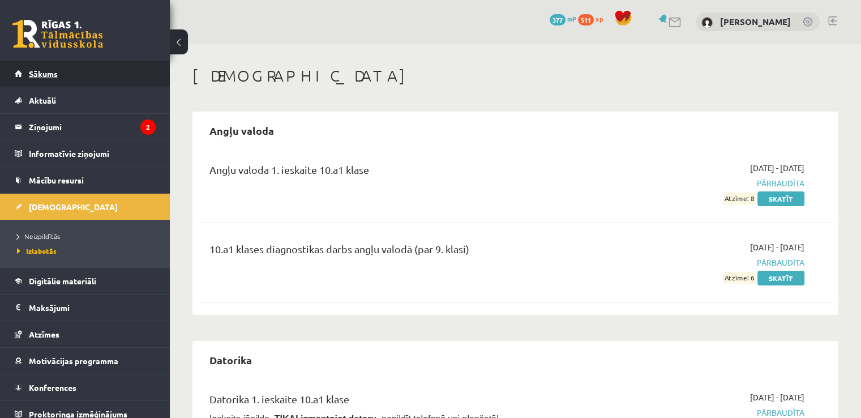
click at [50, 80] on link "Sākums" at bounding box center [85, 74] width 141 height 26
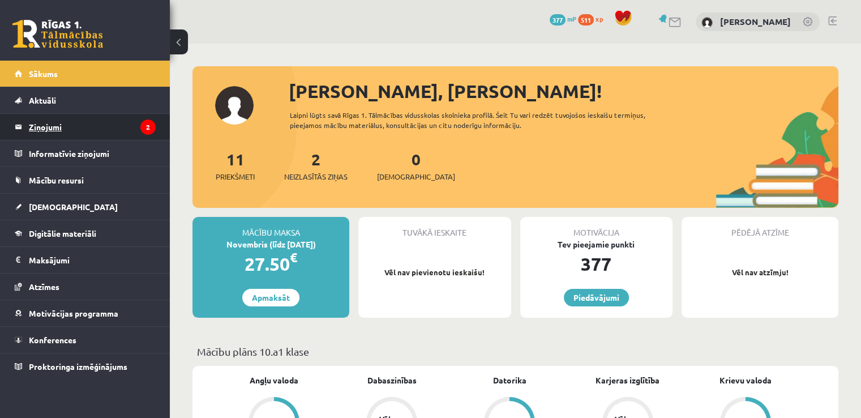
click at [61, 130] on legend "Ziņojumi 2" at bounding box center [92, 127] width 127 height 26
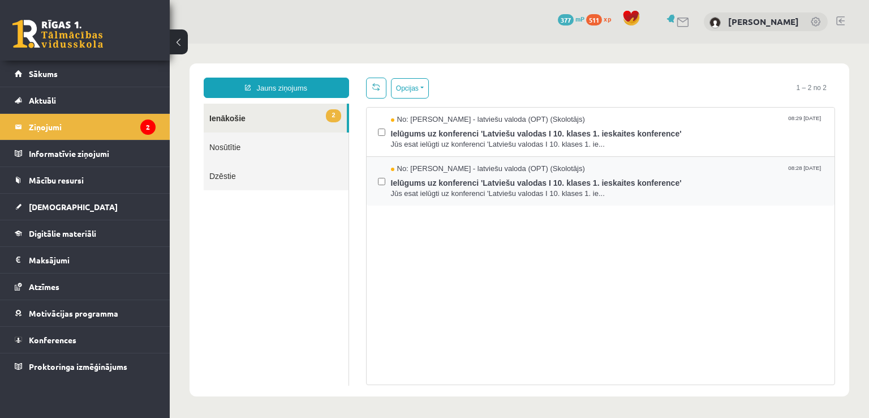
click at [372, 183] on div "No: Laila Jirgensone - latviešu valoda (OPT) (Skolotājs) 08:28 14/10/2025 Ielūg…" at bounding box center [601, 181] width 469 height 49
click at [415, 96] on button "Opcijas" at bounding box center [410, 88] width 38 height 20
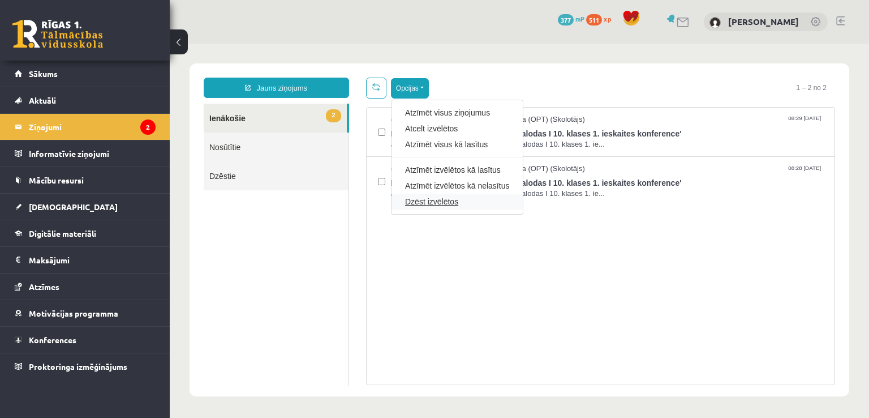
click at [428, 201] on link "Dzēst izvēlētos" at bounding box center [457, 201] width 104 height 11
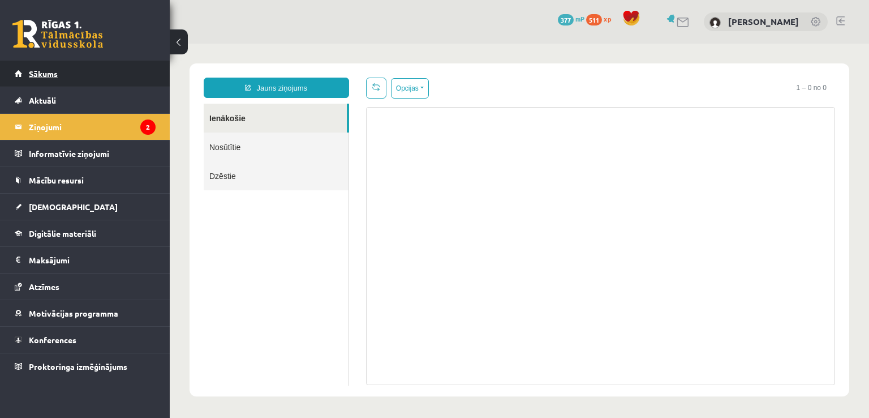
click at [51, 81] on link "Sākums" at bounding box center [85, 74] width 141 height 26
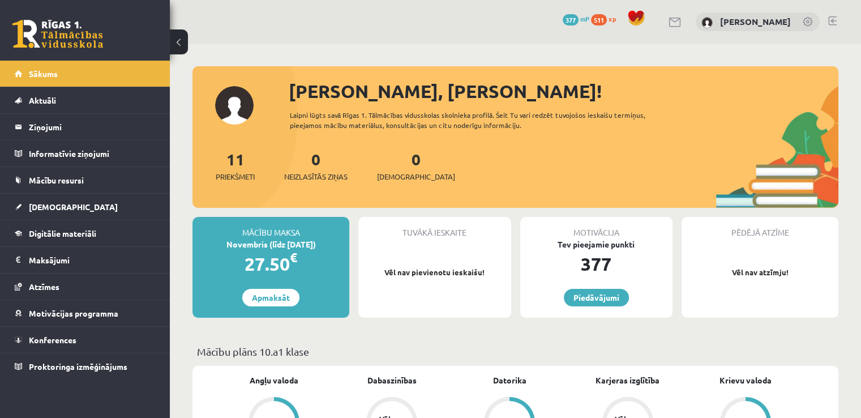
click at [824, 19] on div "0 Dāvanas 377 mP 511 xp [PERSON_NAME]" at bounding box center [515, 22] width 691 height 44
click at [829, 20] on link at bounding box center [832, 20] width 8 height 9
